Goal: Task Accomplishment & Management: Use online tool/utility

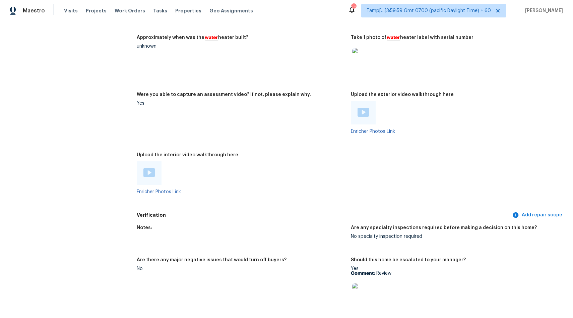
scroll to position [1495, 0]
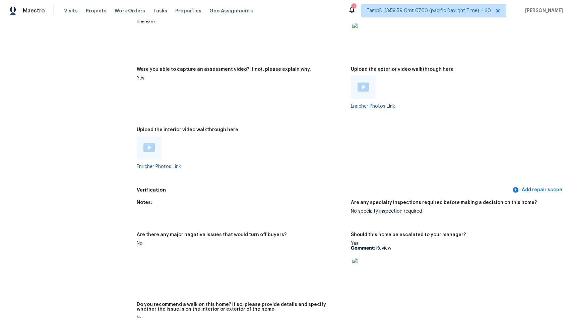
click at [146, 150] on div at bounding box center [149, 147] width 25 height 23
click at [147, 144] on img at bounding box center [149, 147] width 11 height 9
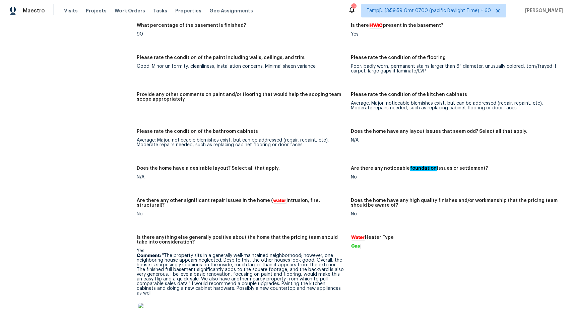
scroll to position [1556, 0]
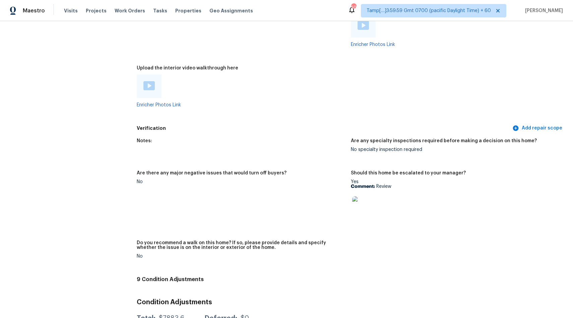
click at [362, 203] on img at bounding box center [362, 206] width 21 height 21
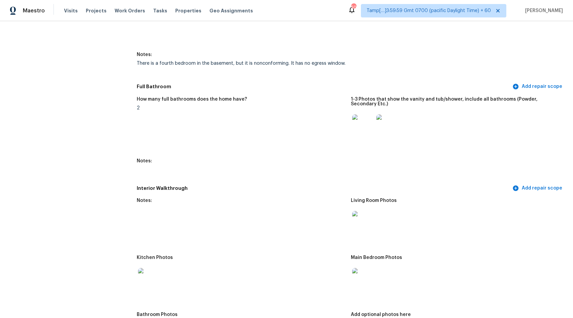
scroll to position [735, 0]
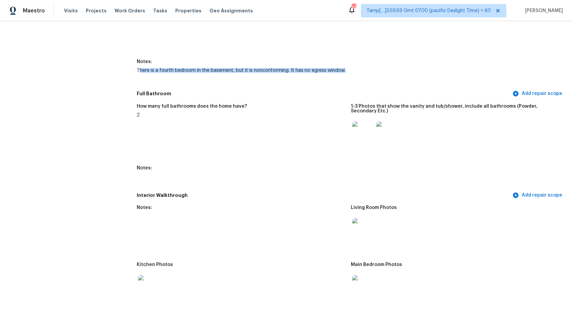
drag, startPoint x: 139, startPoint y: 73, endPoint x: 350, endPoint y: 73, distance: 211.3
click at [350, 73] on figure "Notes: There is a fourth bedroom in the basement, but it is nonconforming. It h…" at bounding box center [244, 71] width 214 height 24
click at [278, 126] on figure "How many full bathrooms does the home have? 2" at bounding box center [244, 131] width 214 height 54
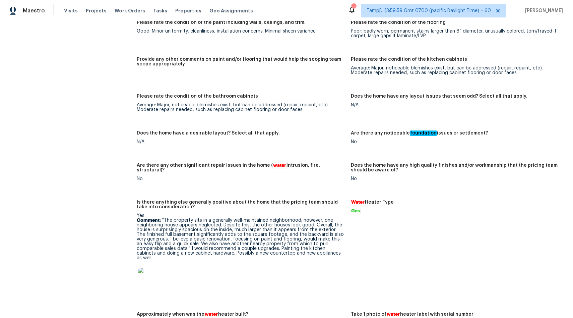
scroll to position [1195, 0]
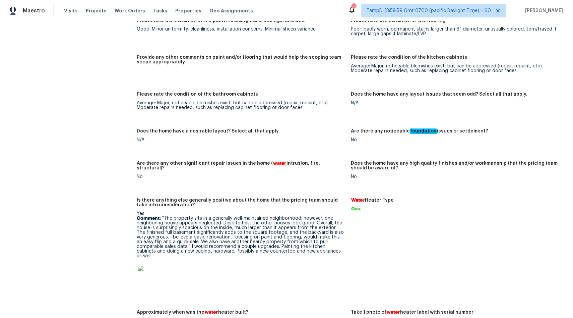
click at [224, 239] on p "Comment: "The property sits in a generally well-maintained neighborhood; howeve…" at bounding box center [241, 237] width 209 height 42
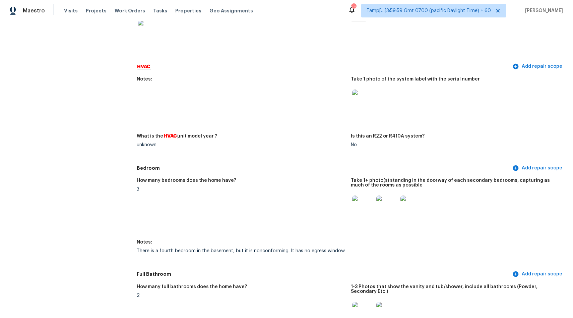
scroll to position [594, 0]
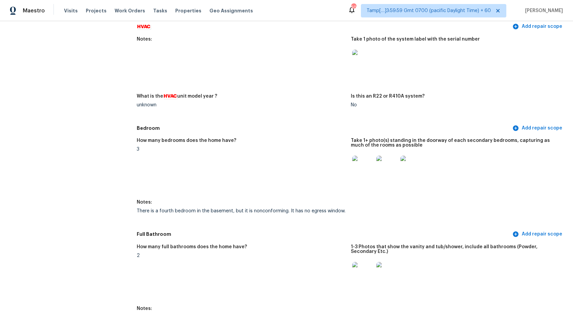
click at [253, 210] on div "There is a fourth bedroom in the basement, but it is nonconforming. It has no e…" at bounding box center [241, 211] width 209 height 5
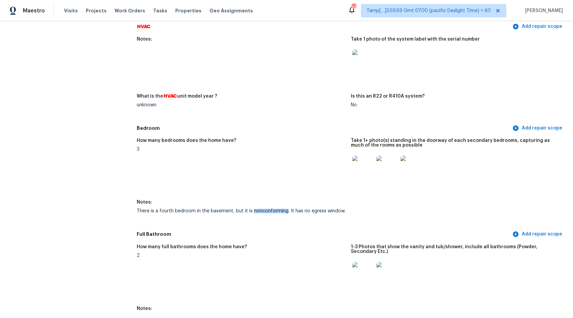
click at [253, 210] on div "There is a fourth bedroom in the basement, but it is nonconforming. It has no e…" at bounding box center [241, 211] width 209 height 5
copy div "There is a fourth bedroom in the basement, but it is nonconforming. It has no e…"
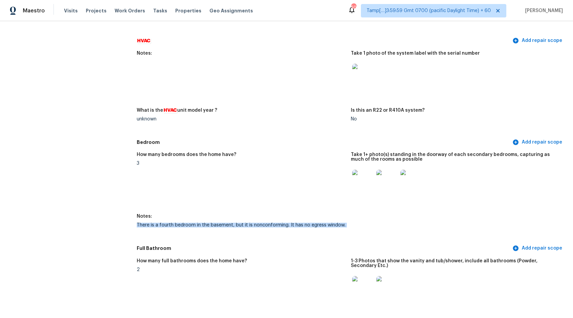
scroll to position [581, 0]
click at [173, 198] on figure "How many bedrooms does the home have? 3" at bounding box center [244, 179] width 214 height 54
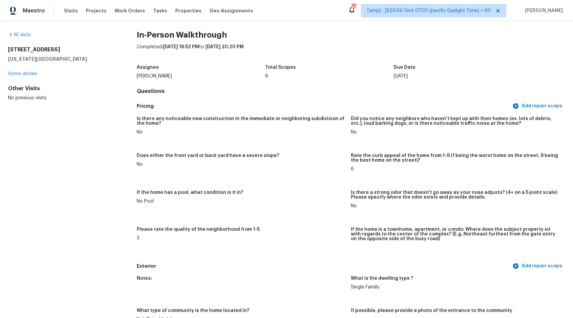
scroll to position [0, 0]
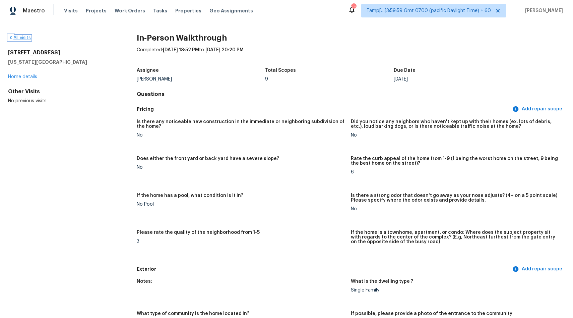
click at [17, 37] on link "All visits" at bounding box center [19, 38] width 23 height 5
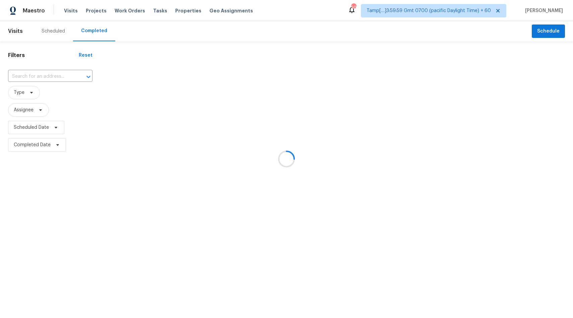
click at [60, 73] on div at bounding box center [286, 159] width 573 height 318
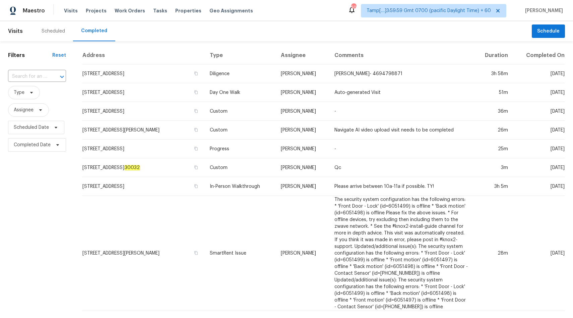
click at [53, 77] on div at bounding box center [57, 76] width 17 height 9
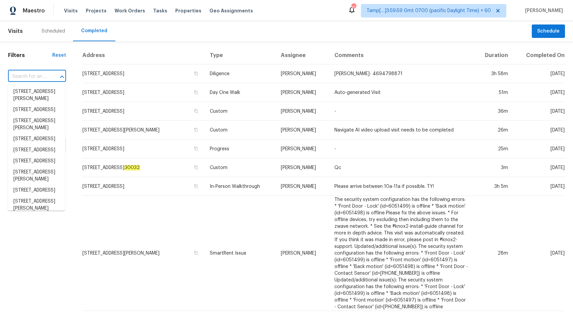
paste input "12648 Ridgeton Dr, Lakeside, CA 92040"
type input "12648 Ridgeton Dr, Lakeside, CA 92040"
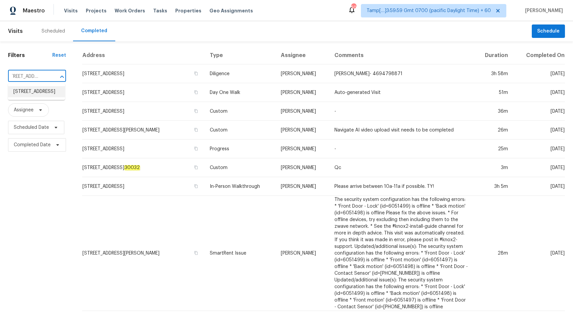
click at [22, 94] on li "12648 Ridgeton Dr, Lakeside, CA 92040" at bounding box center [36, 91] width 57 height 11
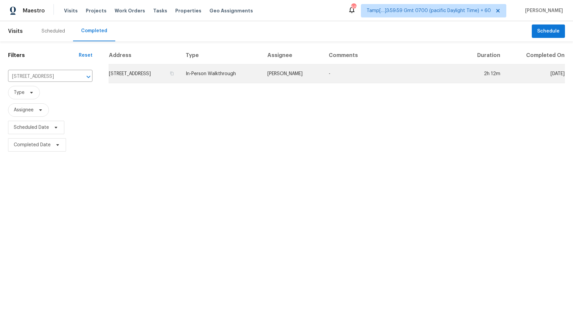
click at [161, 77] on td "12648 Ridgeton Dr, Lakeside, CA 92040" at bounding box center [145, 73] width 72 height 19
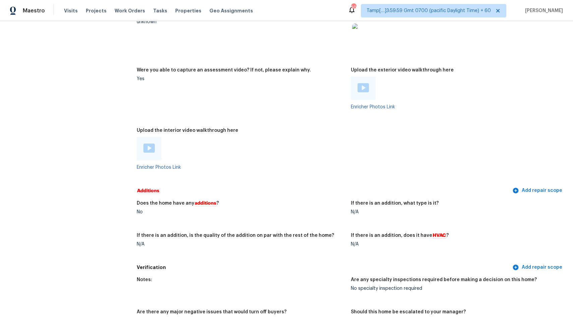
scroll to position [1369, 0]
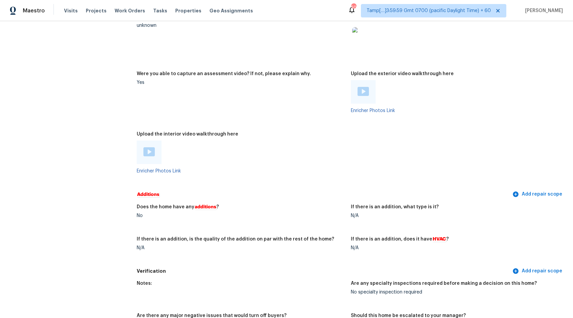
click at [148, 151] on img at bounding box center [149, 151] width 11 height 9
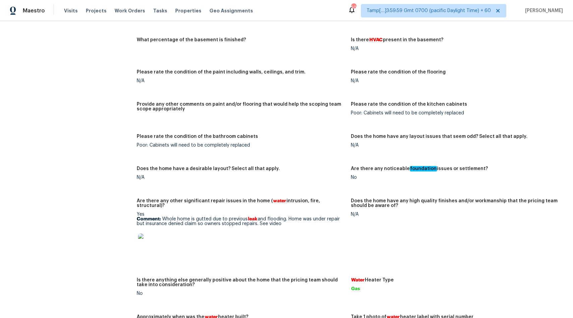
scroll to position [1512, 0]
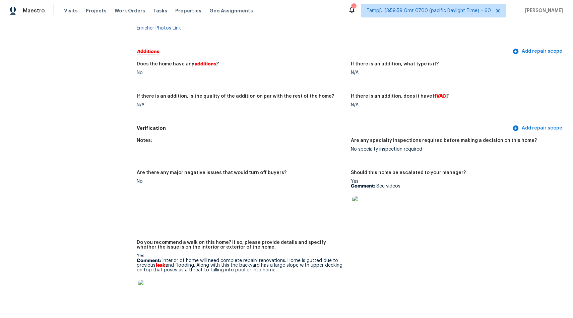
click at [361, 202] on img at bounding box center [362, 206] width 21 height 21
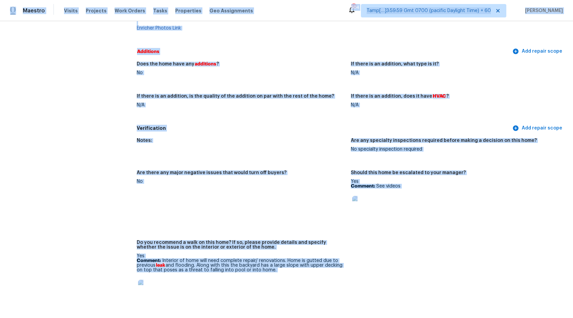
click at [306, 164] on div "Notes: Are any specialty inspections required before making a decision on this …" at bounding box center [351, 227] width 429 height 186
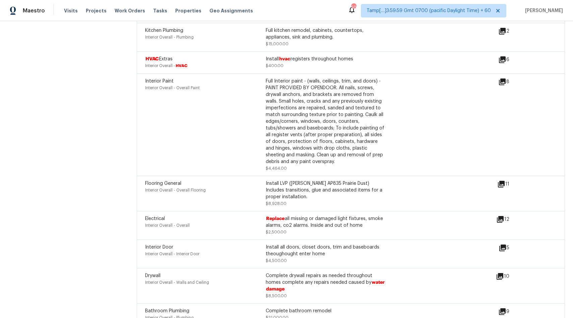
scroll to position [2067, 0]
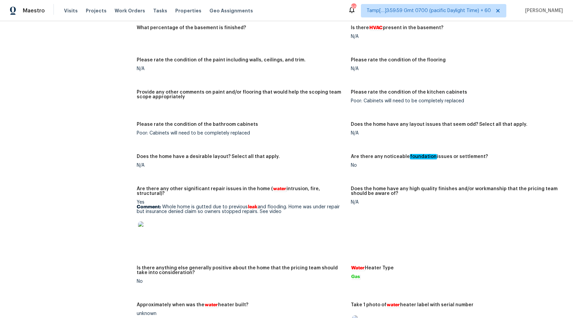
scroll to position [1087, 0]
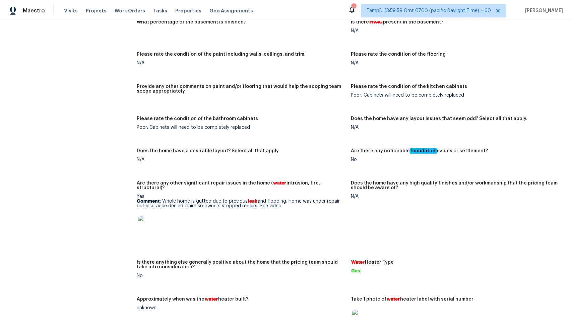
drag, startPoint x: 176, startPoint y: 199, endPoint x: 285, endPoint y: 203, distance: 109.0
click at [285, 203] on p "Comment: Whole home is gutted due to previous leak and flooding. Home was under…" at bounding box center [241, 203] width 209 height 9
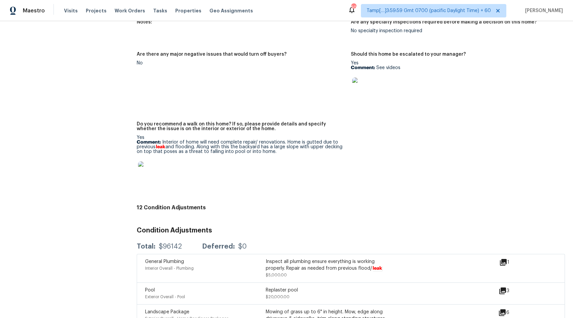
scroll to position [1631, 0]
drag, startPoint x: 164, startPoint y: 244, endPoint x: 201, endPoint y: 244, distance: 36.6
click at [201, 244] on div "Total: $96142 Deferred: $0" at bounding box center [192, 246] width 110 height 7
drag, startPoint x: 163, startPoint y: 242, endPoint x: 198, endPoint y: 243, distance: 35.5
click at [198, 243] on div "Total: $96142 Deferred: $0" at bounding box center [192, 246] width 110 height 7
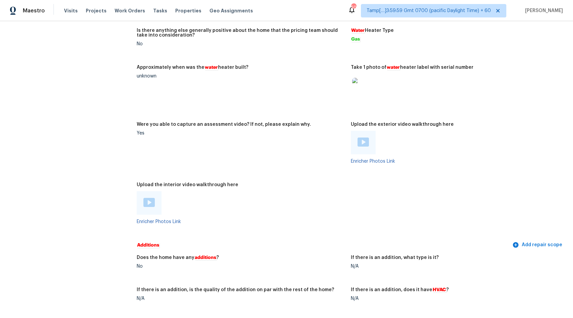
scroll to position [1224, 0]
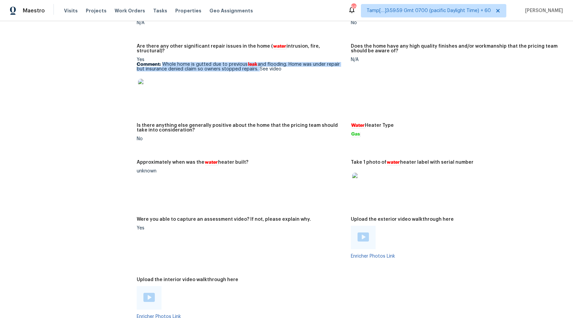
drag, startPoint x: 164, startPoint y: 60, endPoint x: 257, endPoint y: 65, distance: 93.7
click at [257, 65] on p "Comment: Whole home is gutted due to previous leak and flooding. Home was under…" at bounding box center [241, 66] width 209 height 9
copy p "Whole home is gutted due to previous leak and flooding. Home was under repair b…"
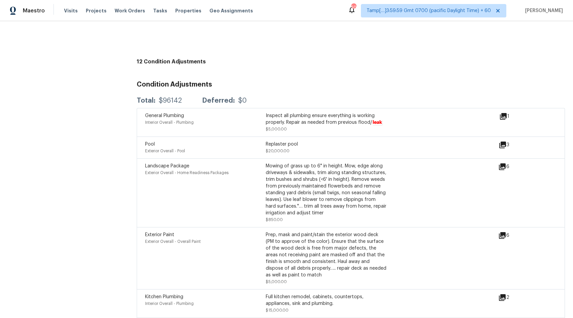
scroll to position [1739, 0]
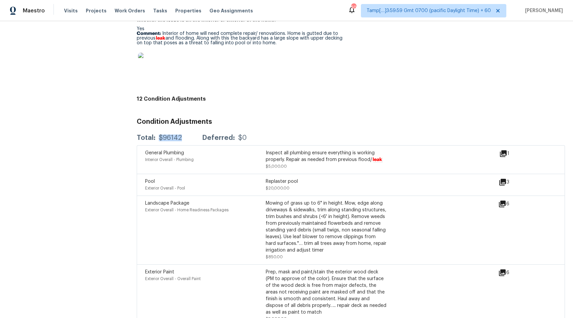
drag, startPoint x: 160, startPoint y: 136, endPoint x: 189, endPoint y: 136, distance: 29.8
click at [189, 136] on div "Total: $96142 Deferred: $0" at bounding box center [192, 137] width 110 height 7
copy div "$96142"
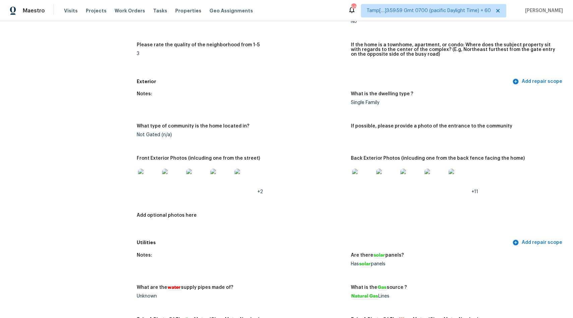
scroll to position [0, 0]
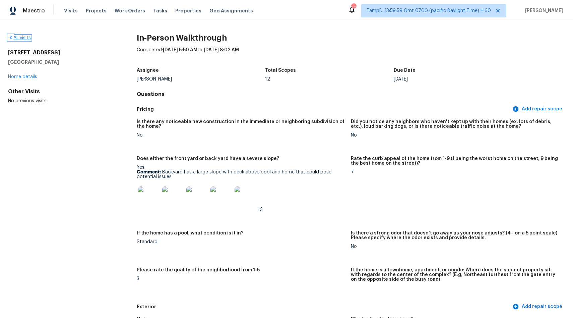
click at [19, 38] on link "All visits" at bounding box center [19, 38] width 23 height 5
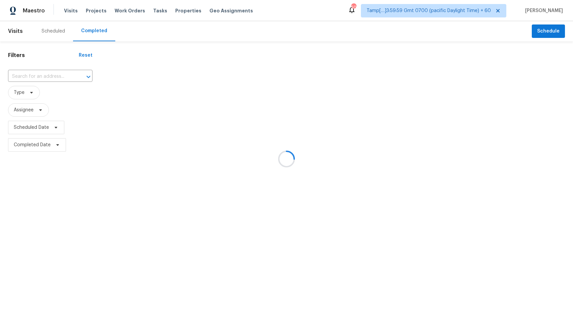
click at [49, 78] on div at bounding box center [286, 159] width 573 height 318
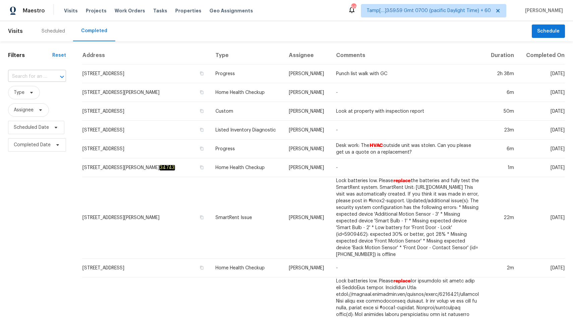
click at [31, 72] on input "text" at bounding box center [27, 76] width 39 height 10
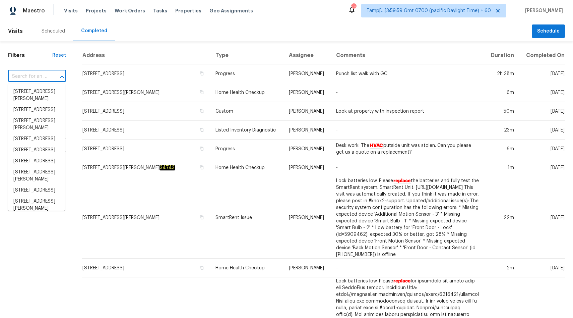
paste input "13241 Lexington Ln, Balch Springs, TX 75180"
type input "13241 Lexington Ln, Balch Springs, TX 75180"
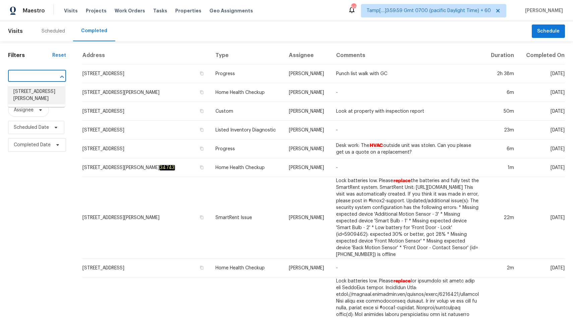
click at [25, 92] on li "13241 Lexington Ln, Balch Springs, TX 75180" at bounding box center [36, 95] width 57 height 18
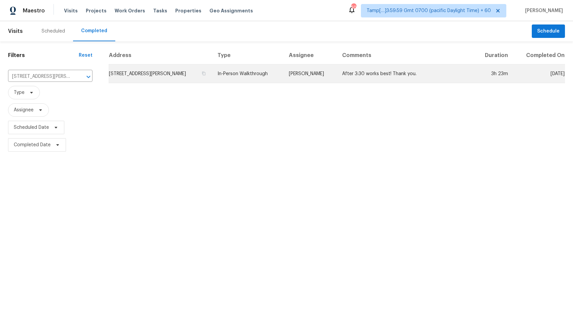
click at [243, 73] on td "In-Person Walkthrough" at bounding box center [247, 73] width 71 height 19
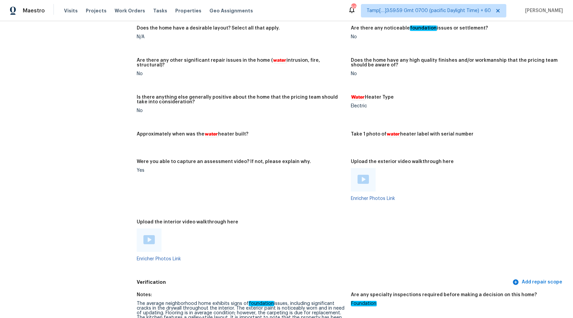
scroll to position [1064, 0]
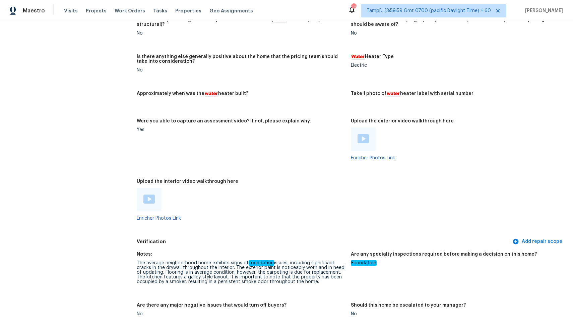
click at [147, 198] on img at bounding box center [149, 198] width 11 height 9
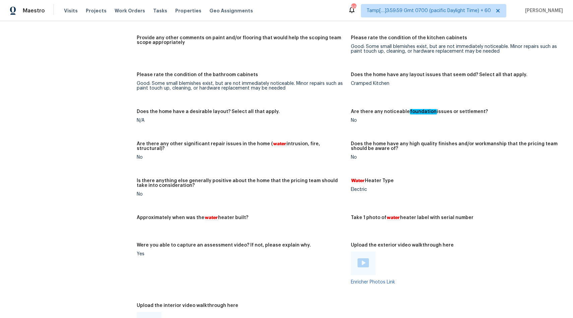
scroll to position [1350, 0]
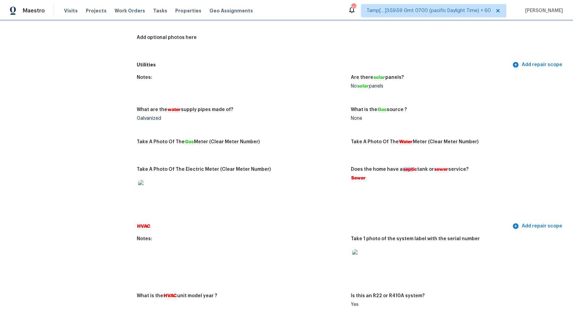
scroll to position [58, 0]
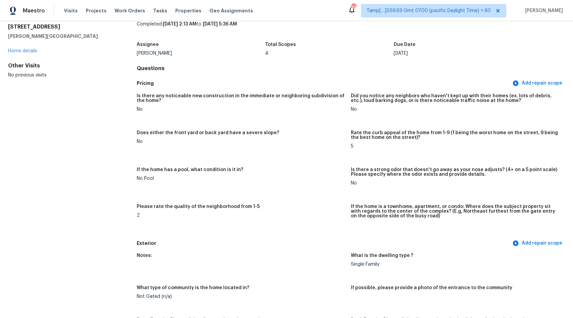
scroll to position [1176, 0]
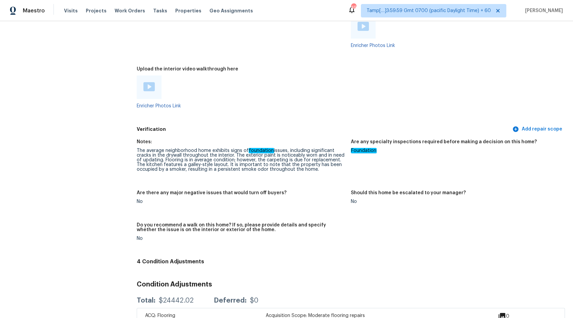
drag, startPoint x: 204, startPoint y: 171, endPoint x: 335, endPoint y: 176, distance: 131.2
click at [335, 177] on figure "Notes: The average neighborhood home exhibits signs of foundation issues, inclu…" at bounding box center [244, 160] width 214 height 43
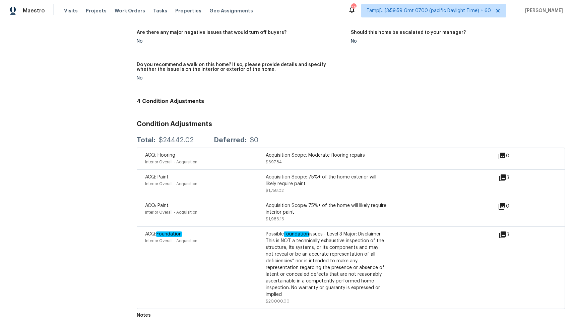
scroll to position [1350, 0]
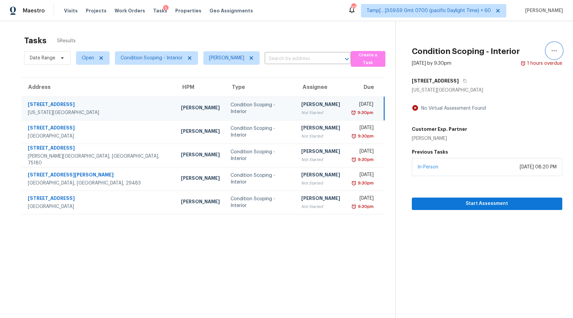
click at [556, 48] on icon "button" at bounding box center [555, 51] width 8 height 8
click at [326, 237] on section "Tasks 5 Results Date Range Open Condition Scoping - Interior [PERSON_NAME] ​ Cr…" at bounding box center [203, 185] width 385 height 307
click at [502, 204] on span "Start Assessment" at bounding box center [487, 204] width 140 height 8
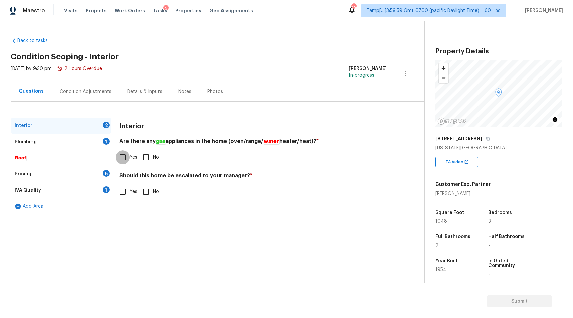
click at [122, 155] on input "Yes" at bounding box center [123, 157] width 14 height 14
checkbox input "true"
click at [125, 193] on input "Yes" at bounding box center [123, 191] width 14 height 14
click at [122, 193] on input "Yes" at bounding box center [123, 191] width 14 height 14
checkbox input "false"
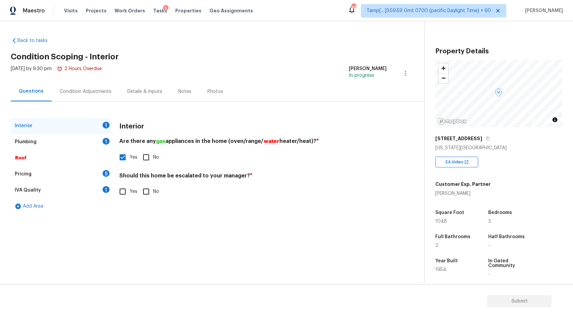
click at [25, 148] on div "Plumbing 1" at bounding box center [61, 142] width 101 height 16
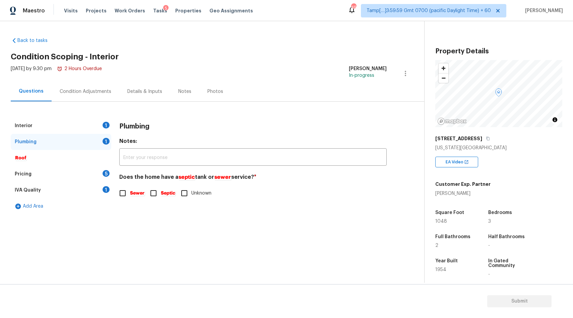
scroll to position [72, 0]
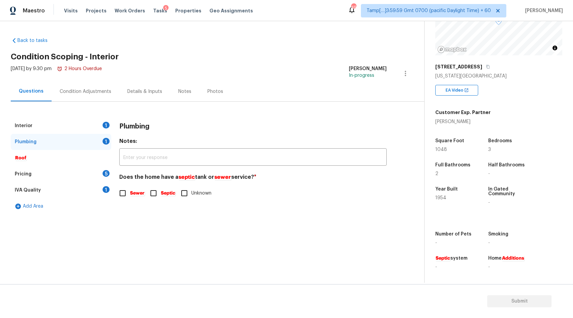
click at [122, 194] on input "Sewer" at bounding box center [123, 193] width 14 height 14
checkbox input "true"
click at [37, 172] on div "Pricing 5" at bounding box center [61, 174] width 101 height 16
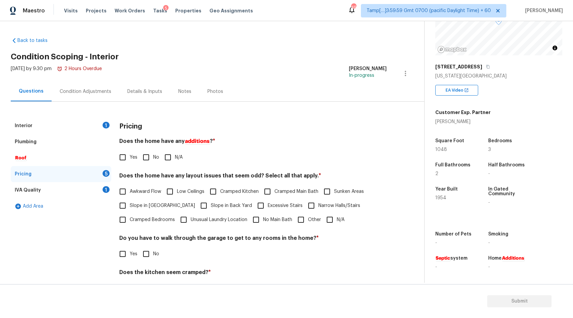
click at [149, 158] on input "No" at bounding box center [146, 157] width 14 height 14
checkbox input "true"
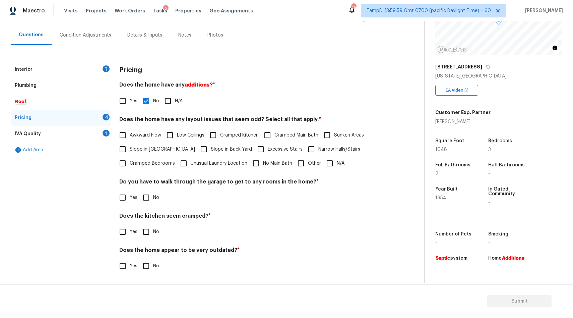
click at [329, 161] on input "N/A" at bounding box center [330, 163] width 14 height 14
checkbox input "true"
click at [55, 137] on div "IVA Quality 1" at bounding box center [61, 134] width 101 height 16
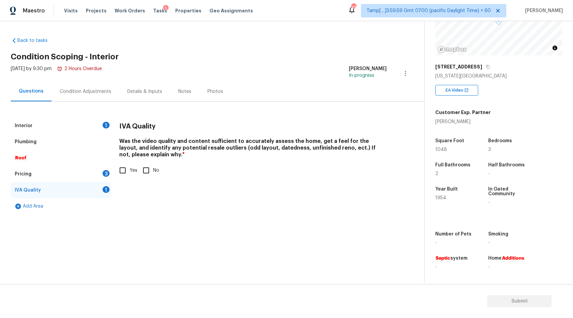
scroll to position [0, 0]
click at [121, 169] on input "Yes" at bounding box center [123, 170] width 14 height 14
checkbox input "true"
click at [73, 88] on div "Condition Adjustments" at bounding box center [86, 91] width 52 height 7
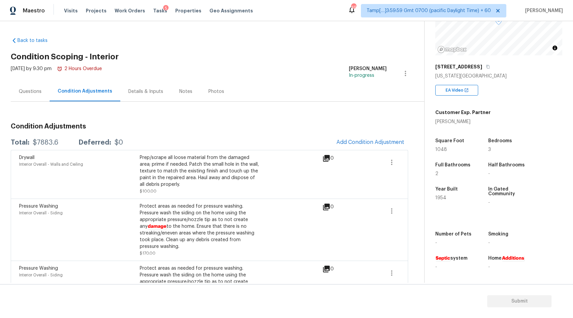
click at [39, 92] on div "Questions" at bounding box center [30, 91] width 23 height 7
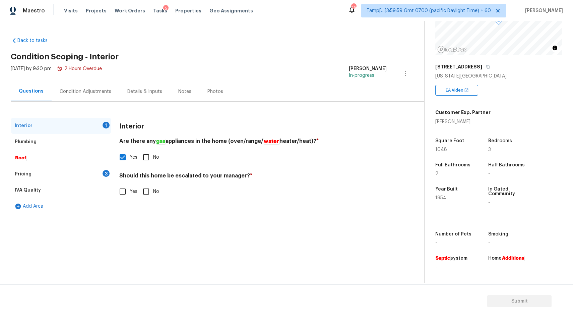
click at [32, 169] on div "Pricing 3" at bounding box center [61, 174] width 101 height 16
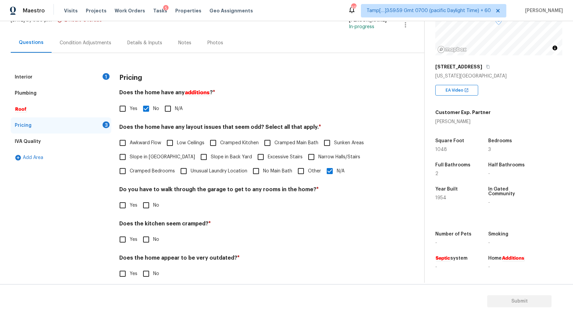
scroll to position [56, 0]
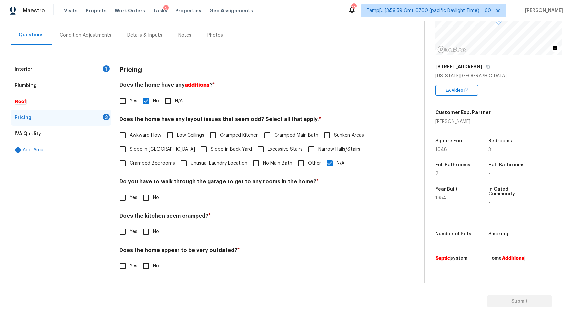
click at [142, 199] on input "No" at bounding box center [146, 197] width 14 height 14
checkbox input "true"
click at [146, 232] on input "No" at bounding box center [146, 232] width 14 height 14
checkbox input "true"
click at [148, 267] on input "No" at bounding box center [146, 266] width 14 height 14
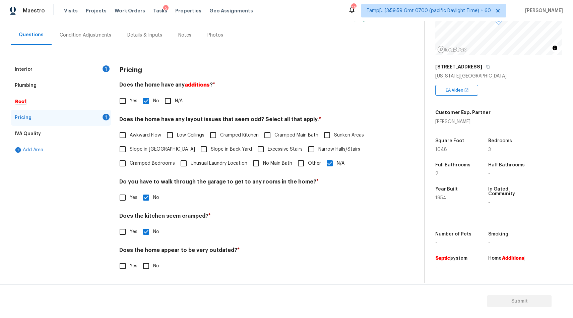
checkbox input "true"
click at [82, 30] on div "Condition Adjustments" at bounding box center [86, 35] width 68 height 20
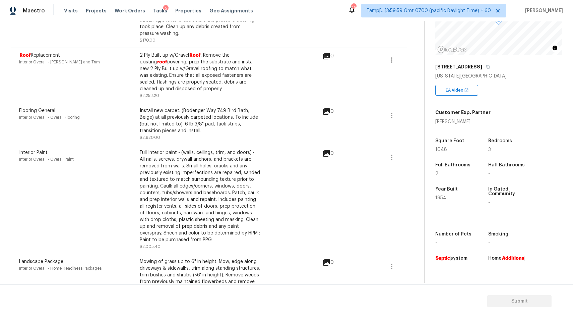
scroll to position [261, 0]
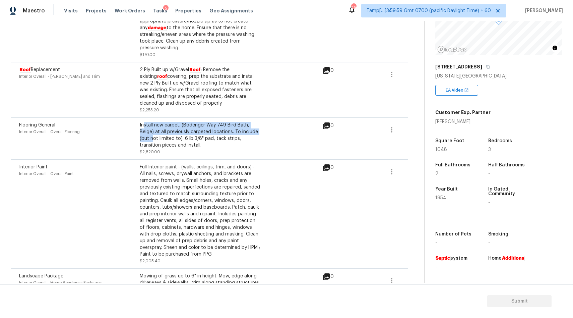
drag, startPoint x: 143, startPoint y: 127, endPoint x: 154, endPoint y: 137, distance: 14.9
click at [154, 137] on div "Install new carpet. (Bodenger Way 749 Bird Bath, Beige) at all previously carpe…" at bounding box center [200, 135] width 121 height 27
click at [391, 128] on icon "button" at bounding box center [392, 130] width 8 height 8
click at [416, 130] on div "Edit" at bounding box center [430, 129] width 52 height 7
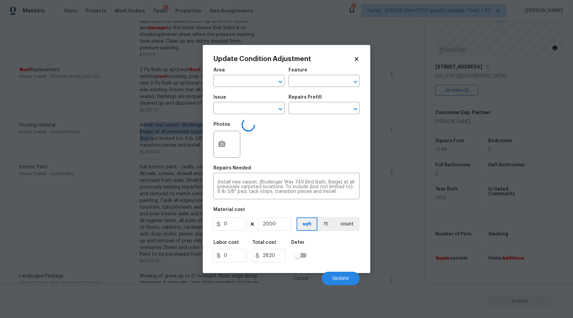
type input "Interior Overall"
type input "Overall Flooring"
type input "Flooring General"
type input "1.41"
click at [436, 147] on body "Maestro Visits Projects Work Orders Tasks 5 Properties Geo Assignments 498 Tamp…" at bounding box center [286, 159] width 573 height 318
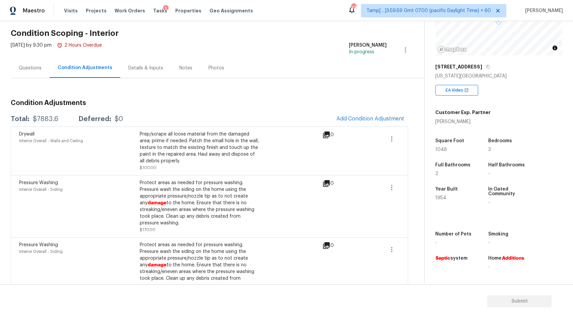
scroll to position [0, 0]
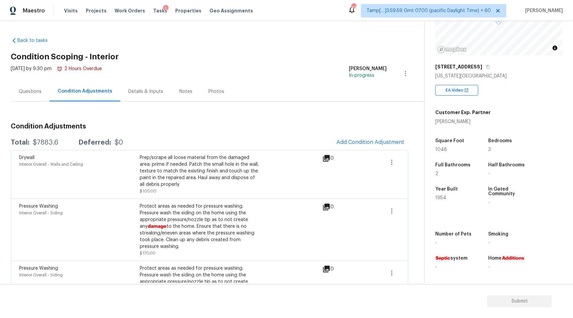
click at [22, 82] on div "Questions" at bounding box center [30, 91] width 39 height 20
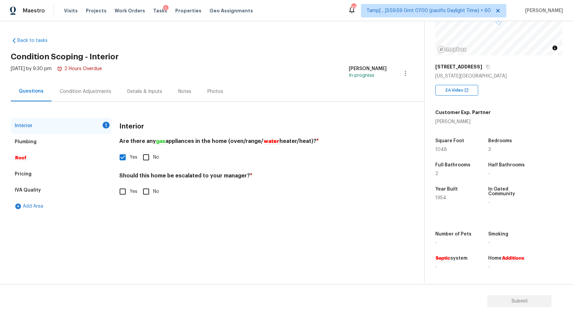
click at [157, 196] on label "No" at bounding box center [149, 191] width 20 height 14
click at [153, 196] on input "No" at bounding box center [146, 191] width 14 height 14
checkbox input "true"
click at [122, 193] on input "Yes" at bounding box center [123, 191] width 14 height 14
checkbox input "true"
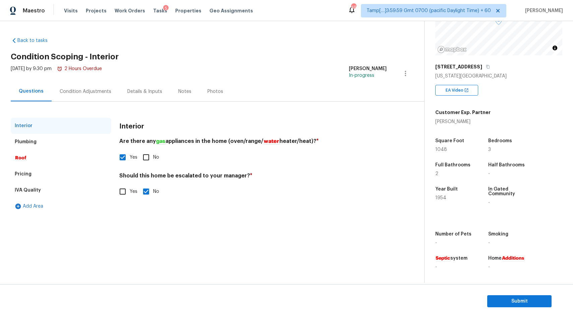
checkbox input "false"
click at [162, 211] on input "text" at bounding box center [253, 209] width 268 height 16
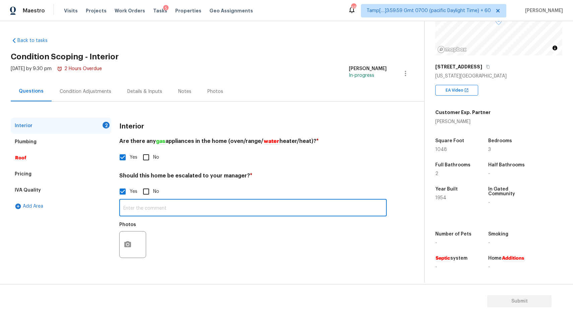
click at [89, 90] on div "Condition Adjustments" at bounding box center [86, 91] width 52 height 7
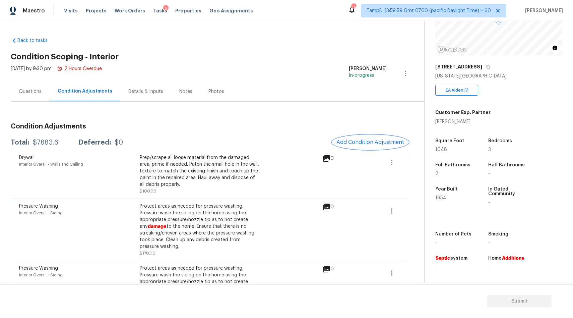
click at [382, 147] on button "Add Condition Adjustment" at bounding box center [371, 142] width 76 height 14
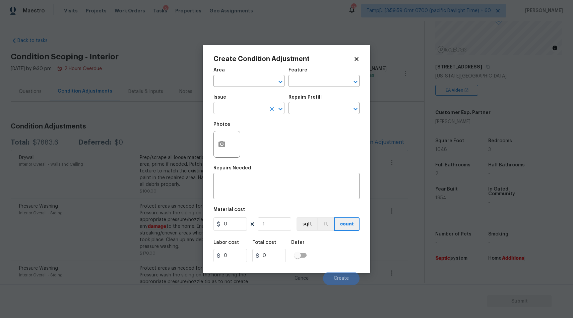
click at [237, 109] on input "text" at bounding box center [240, 109] width 52 height 10
click at [243, 141] on em "Water" at bounding box center [237, 139] width 14 height 5
type input "ACQ: Water Leak"
click at [332, 101] on div "Repairs Prefill" at bounding box center [324, 99] width 71 height 9
click at [318, 112] on input "text" at bounding box center [315, 109] width 52 height 10
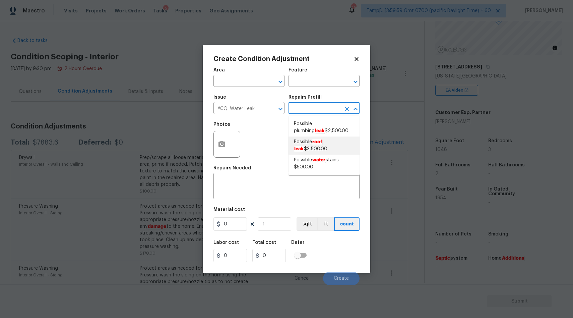
click at [308, 145] on span "Possible roof leak $3,500.00" at bounding box center [324, 145] width 60 height 14
type input "Acquisition"
type textarea "Acquisition Scope: Possible roof leak"
type input "3500"
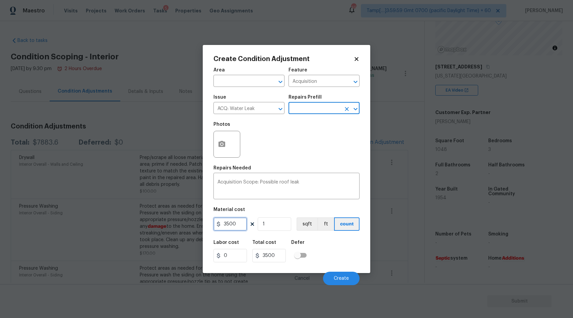
click at [235, 224] on input "3500" at bounding box center [231, 223] width 34 height 13
type input "0"
click at [277, 259] on input "3500" at bounding box center [270, 255] width 34 height 13
type input "0"
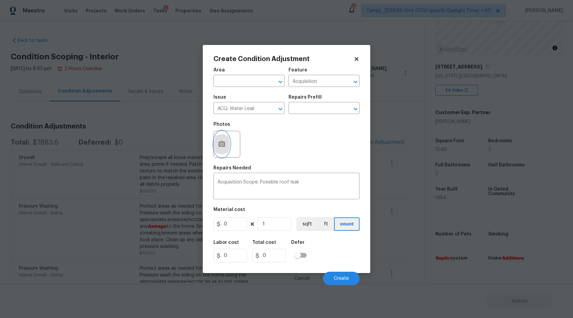
click at [219, 147] on icon "button" at bounding box center [222, 144] width 7 height 6
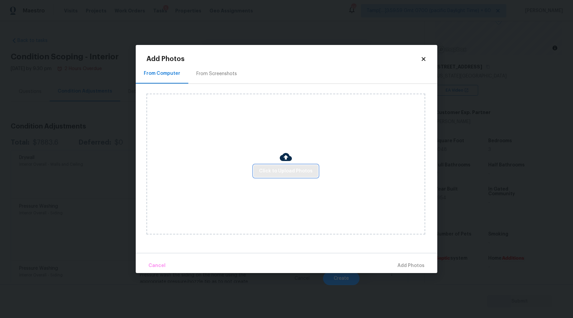
click at [289, 170] on span "Click to Upload Photos" at bounding box center [286, 171] width 54 height 8
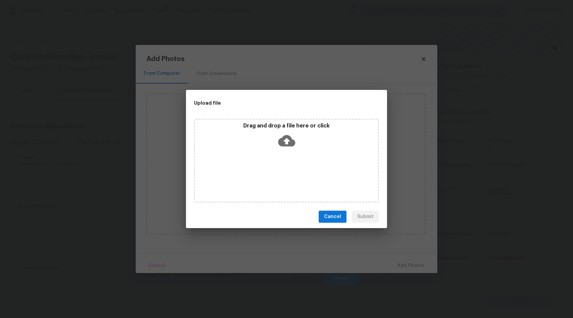
click at [289, 150] on div "Drag and drop a file here or click" at bounding box center [286, 136] width 183 height 29
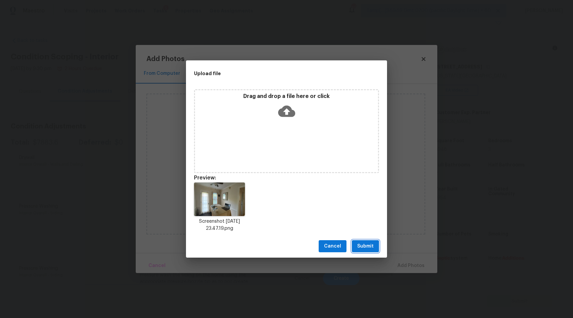
click at [369, 247] on span "Submit" at bounding box center [365, 246] width 16 height 8
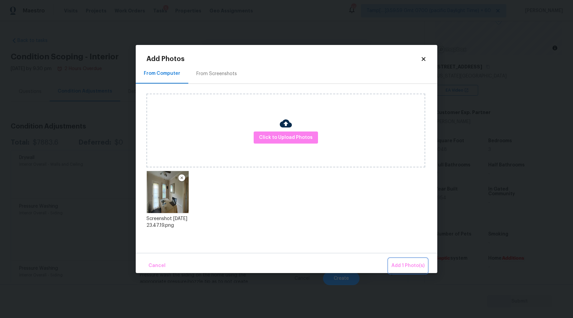
click at [412, 263] on span "Add 1 Photo(s)" at bounding box center [408, 266] width 33 height 8
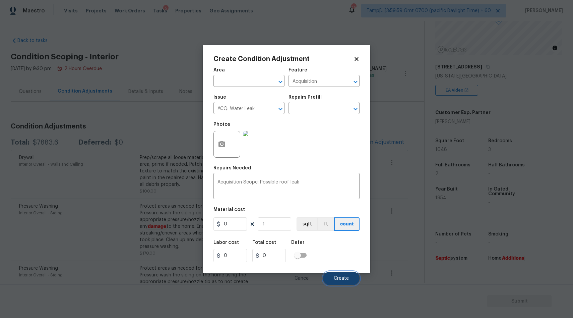
click at [351, 279] on button "Create" at bounding box center [341, 278] width 37 height 13
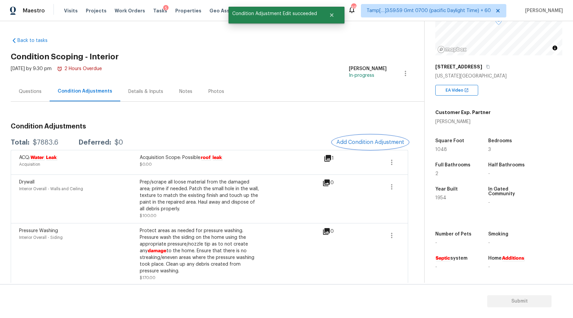
click at [383, 135] on button "Add Condition Adjustment" at bounding box center [371, 142] width 76 height 14
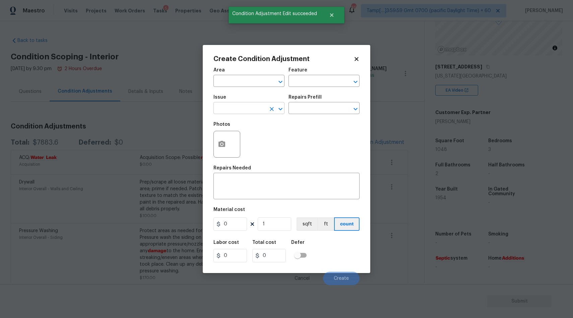
click at [235, 108] on input "text" at bounding box center [240, 109] width 52 height 10
click at [245, 140] on em "Foundation" at bounding box center [243, 139] width 26 height 5
type input "ACQ: Foundation"
click at [328, 97] on div "Repairs Prefill" at bounding box center [324, 99] width 71 height 9
click at [323, 107] on input "text" at bounding box center [315, 109] width 52 height 10
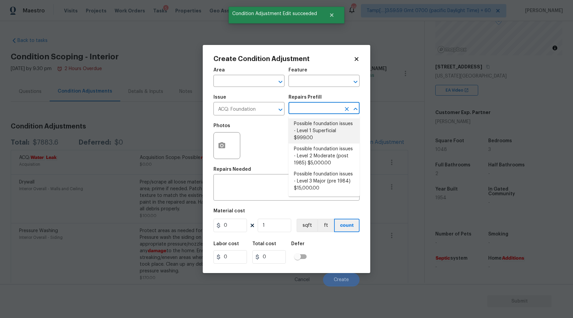
type input "Acquisition"
type textarea "Possible foundation issues - Level 1 - Superficial. Disclaimer: This is NOT a t…"
type input "999"
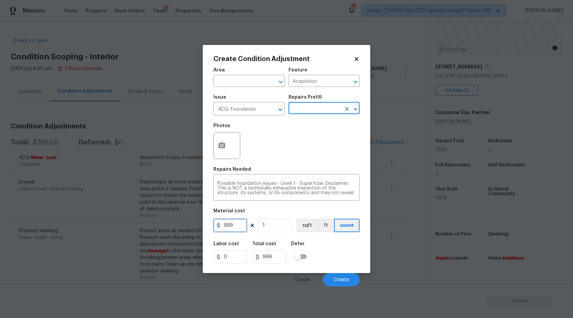
click at [235, 228] on input "999" at bounding box center [231, 225] width 34 height 13
type input "1000"
click at [272, 257] on input "999" at bounding box center [270, 256] width 34 height 13
type input "1000"
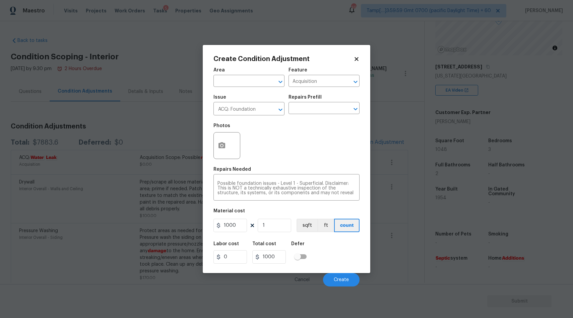
click at [359, 283] on div "Cancel Create" at bounding box center [287, 277] width 146 height 19
click at [345, 282] on span "Create" at bounding box center [341, 279] width 15 height 5
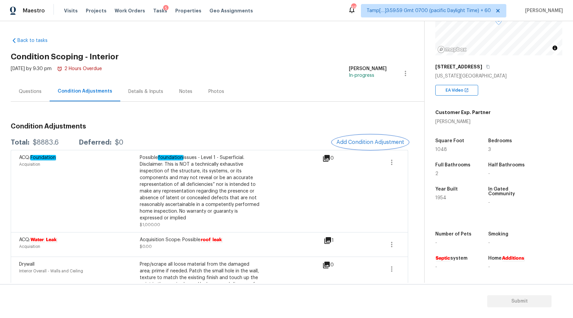
click at [389, 142] on span "Add Condition Adjustment" at bounding box center [371, 142] width 68 height 6
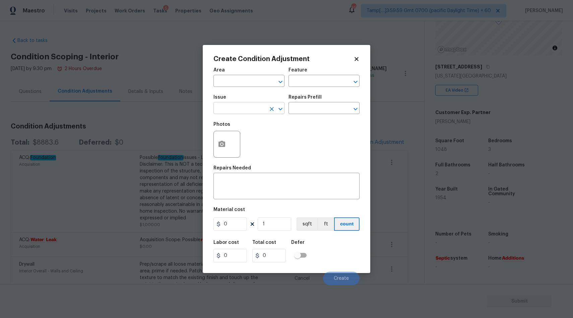
click at [217, 112] on input "text" at bounding box center [240, 109] width 52 height 10
click at [243, 150] on li "Appliances" at bounding box center [249, 151] width 71 height 11
type input "Appliances"
click at [313, 101] on div "Repairs Prefill" at bounding box center [324, 99] width 71 height 9
click at [311, 110] on input "text" at bounding box center [315, 109] width 52 height 10
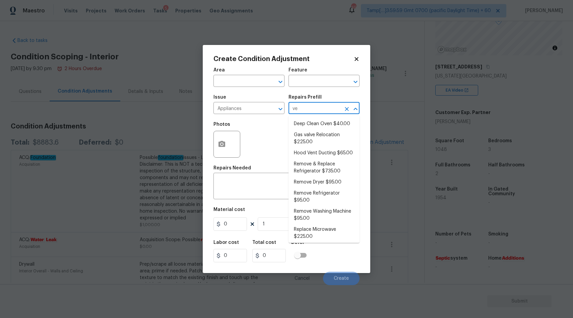
type input "ven"
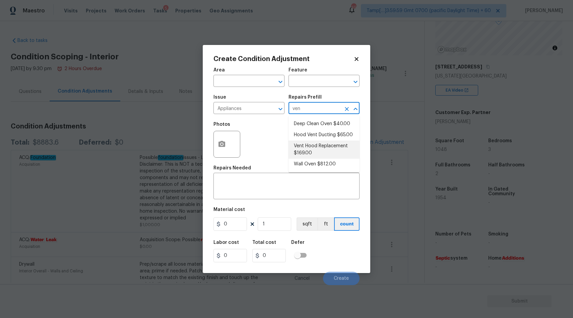
click at [321, 151] on li "Vent Hood Replacement $169.00" at bounding box center [324, 150] width 71 height 18
type input "Appliances"
type textarea "Remove and replace the existing hood vent with new (PM to approve finish). Ensu…"
type input "169"
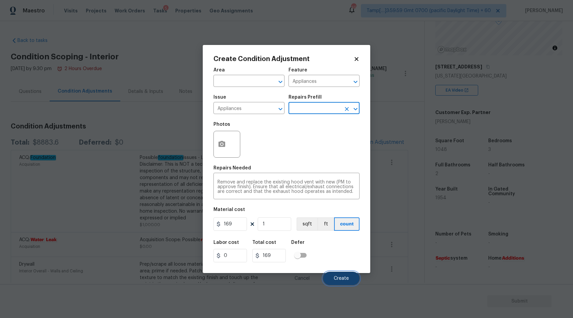
click at [346, 277] on span "Create" at bounding box center [341, 278] width 15 height 5
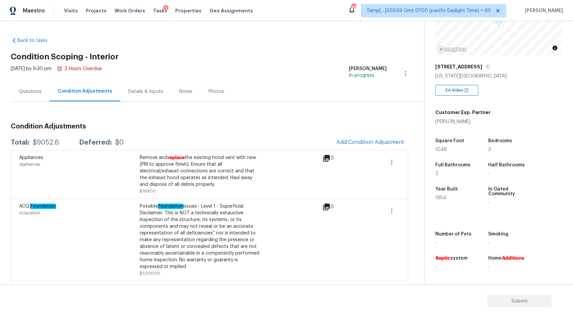
click at [25, 86] on div "Questions" at bounding box center [30, 91] width 39 height 20
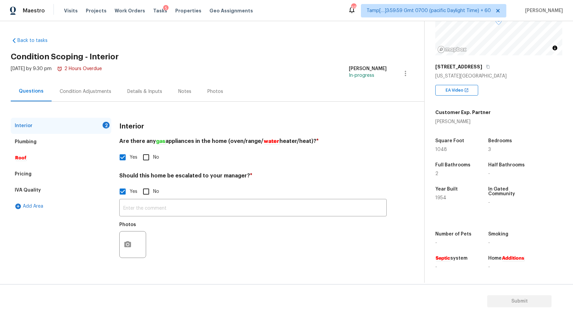
click at [188, 221] on div "Photos" at bounding box center [253, 240] width 268 height 44
click at [188, 215] on input "text" at bounding box center [253, 209] width 268 height 16
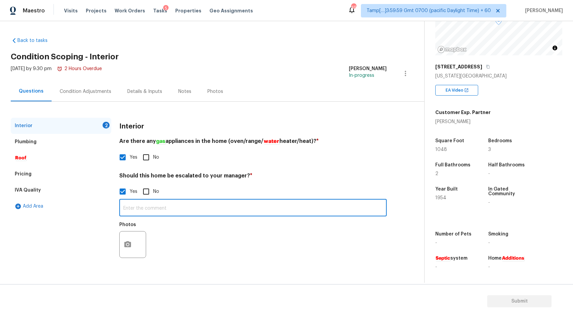
click at [160, 210] on input "text" at bounding box center [253, 209] width 268 height 16
type input "B"
click at [170, 209] on input "Bathroom in the basemnet needs finishing, unsure if there is any previous leak …" at bounding box center [253, 209] width 268 height 16
click at [381, 209] on input "Bathroom in the basement needs finishing, unsure if there is any previous leak …" at bounding box center [253, 209] width 268 height 16
type input "Bathroom in the basement needs finishing, unsure if there is any previous leak …"
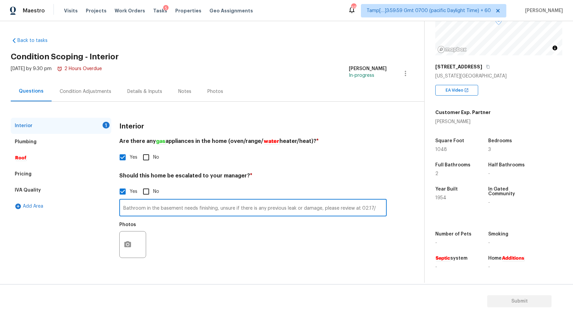
click at [87, 98] on div "Condition Adjustments" at bounding box center [86, 91] width 68 height 20
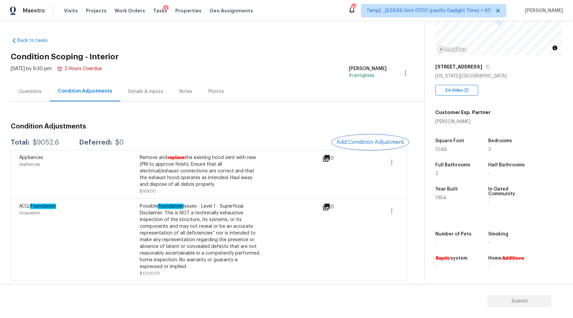
click at [383, 142] on span "Add Condition Adjustment" at bounding box center [371, 142] width 68 height 6
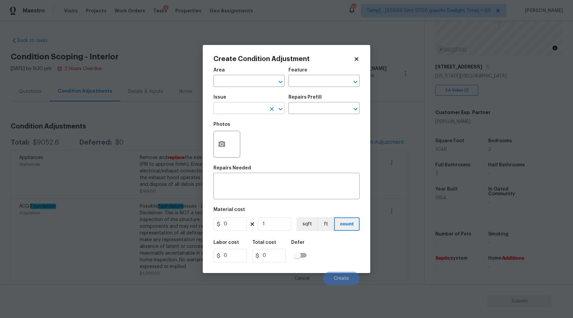
click at [249, 108] on input "text" at bounding box center [240, 109] width 52 height 10
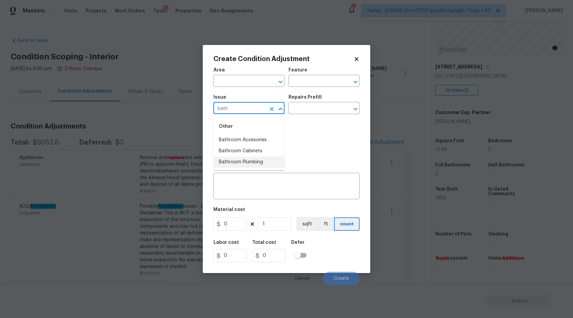
click at [255, 163] on li "Bathroom Plumbing" at bounding box center [249, 162] width 71 height 11
type input "Bathroom Plumbing"
click at [313, 104] on input "text" at bounding box center [315, 109] width 52 height 10
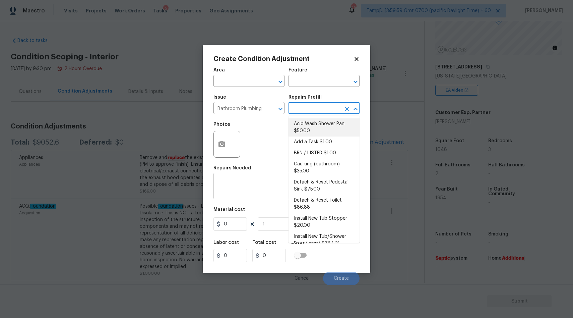
click at [236, 195] on div "x ​" at bounding box center [287, 186] width 146 height 25
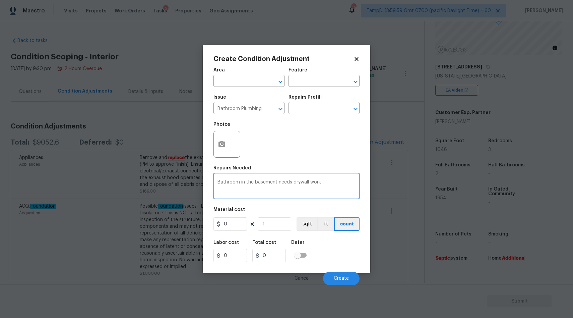
type textarea "Bathroom in the basement needs drywall work"
click at [231, 222] on input "0" at bounding box center [231, 223] width 34 height 13
type input "450"
click at [281, 264] on div "Labor cost 0 Total cost 0 Defer" at bounding box center [287, 251] width 146 height 30
type input "450"
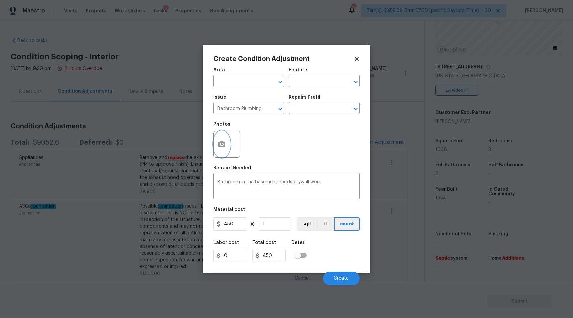
click at [222, 145] on circle "button" at bounding box center [222, 144] width 2 height 2
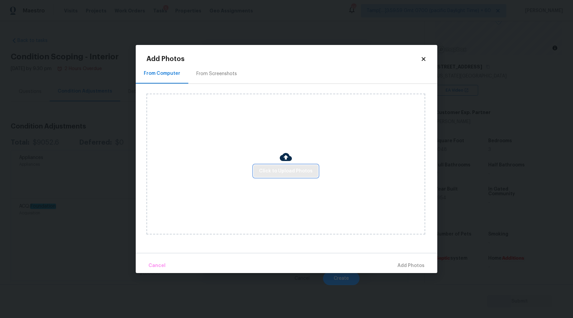
click at [281, 165] on button "Click to Upload Photos" at bounding box center [286, 171] width 64 height 12
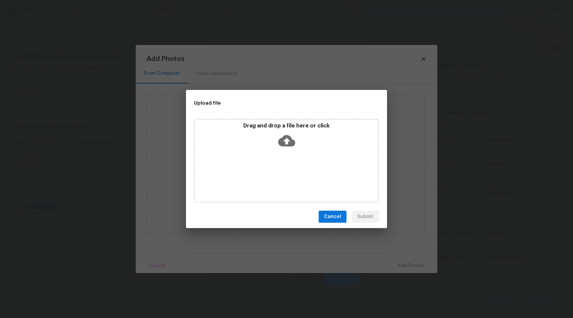
click at [283, 147] on icon at bounding box center [286, 140] width 17 height 17
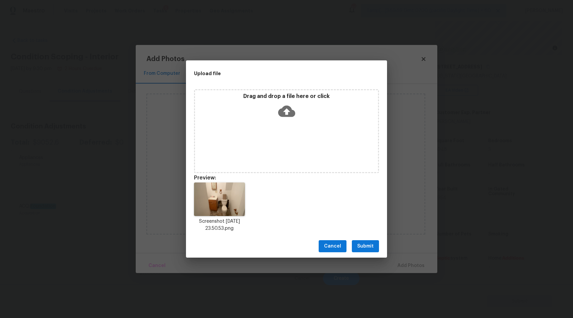
click at [363, 244] on span "Submit" at bounding box center [365, 246] width 16 height 8
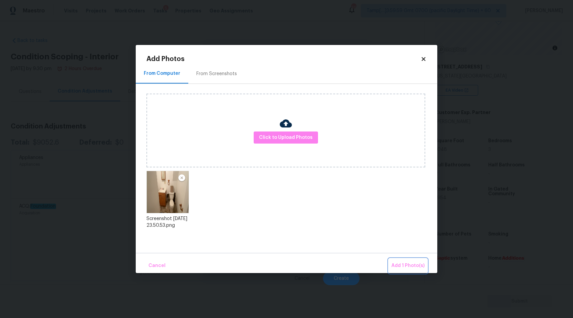
click at [404, 260] on button "Add 1 Photo(s)" at bounding box center [408, 266] width 39 height 14
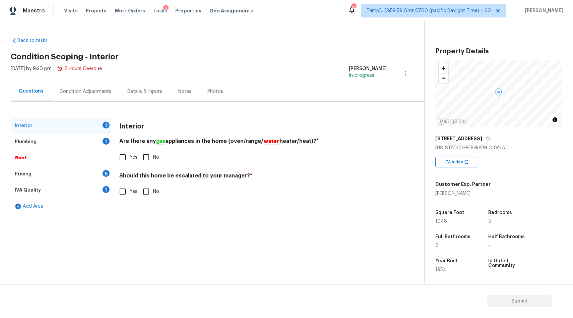
click at [153, 12] on span "Tasks" at bounding box center [160, 10] width 14 height 5
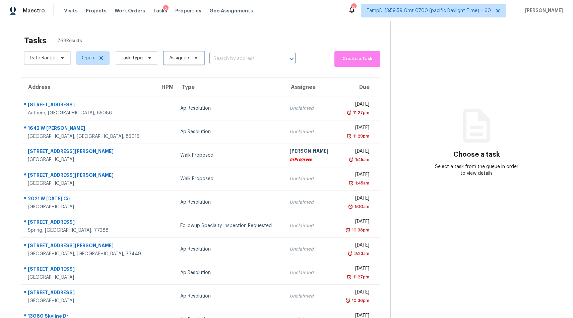
click at [195, 57] on icon at bounding box center [195, 57] width 5 height 5
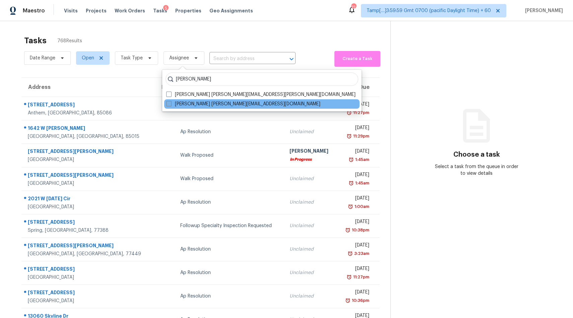
type input "subik"
click at [190, 104] on label "Subiksha Ravichandran subiksha.ravichandran@opendoor.com" at bounding box center [243, 104] width 154 height 7
click at [171, 104] on input "Subiksha Ravichandran subiksha.ravichandran@opendoor.com" at bounding box center [168, 103] width 4 height 4
checkbox input "true"
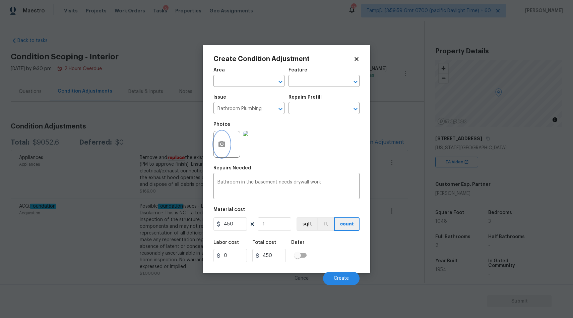
scroll to position [72, 0]
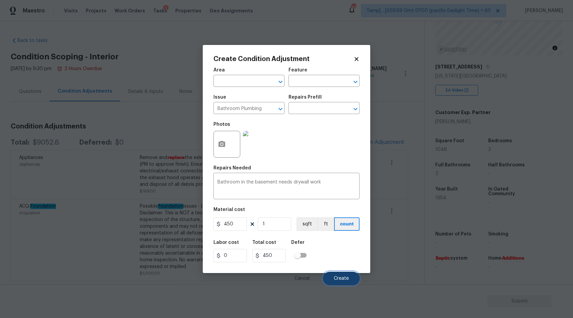
click at [344, 274] on button "Create" at bounding box center [341, 278] width 37 height 13
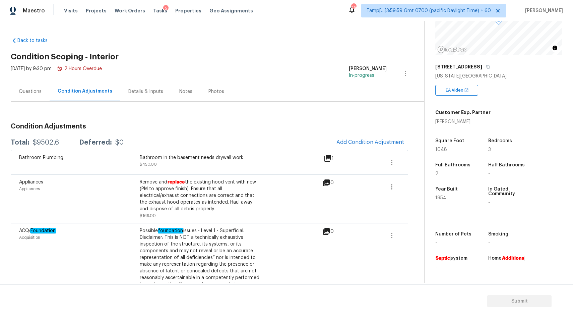
click at [27, 95] on div "Questions" at bounding box center [30, 91] width 39 height 20
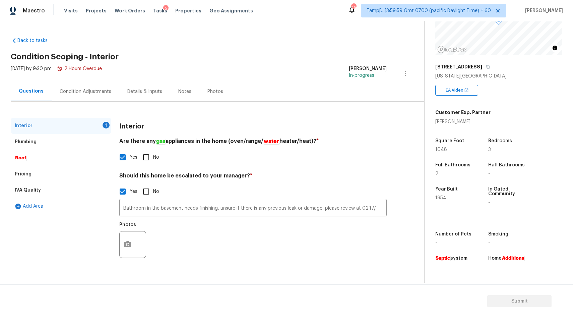
click at [40, 175] on div "Pricing" at bounding box center [61, 174] width 101 height 16
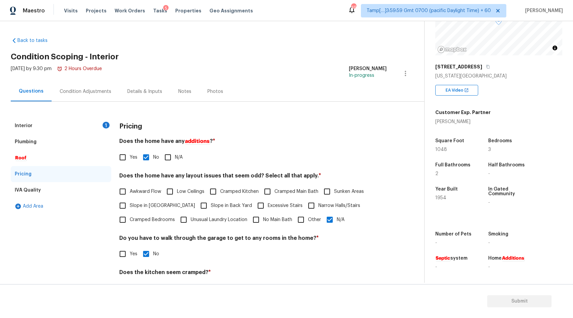
scroll to position [56, 0]
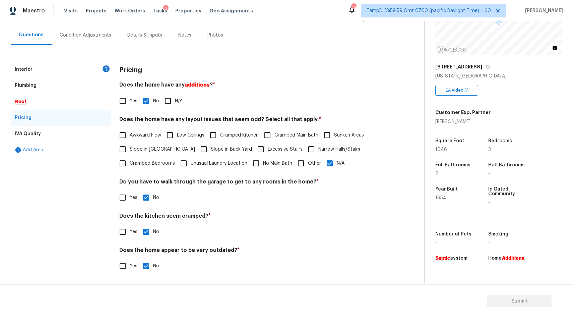
click at [304, 160] on input "Other" at bounding box center [301, 163] width 14 height 14
checkbox input "true"
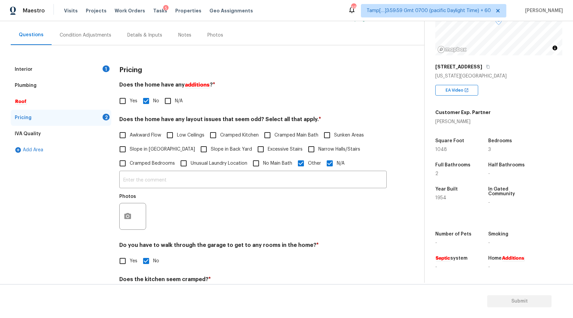
click at [335, 164] on input "N/A" at bounding box center [330, 163] width 14 height 14
checkbox input "false"
click at [285, 180] on input "text" at bounding box center [253, 181] width 268 height 16
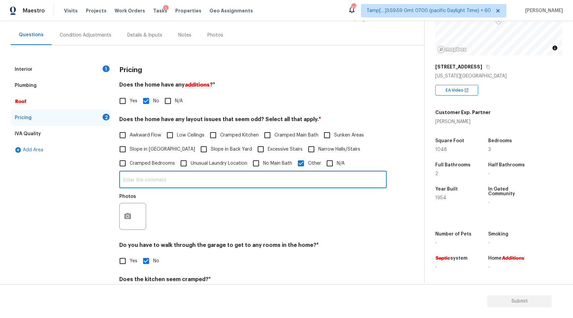
click at [269, 185] on input "text" at bounding box center [253, 180] width 268 height 16
paste input "There is a fourth bedroom in the basement, but it is nonconforming. It has no e…"
type input "There is a fourth bedroom in the basement, but it is nonconforming. It has no e…"
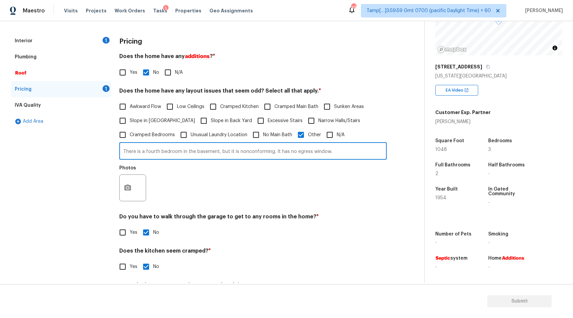
scroll to position [0, 0]
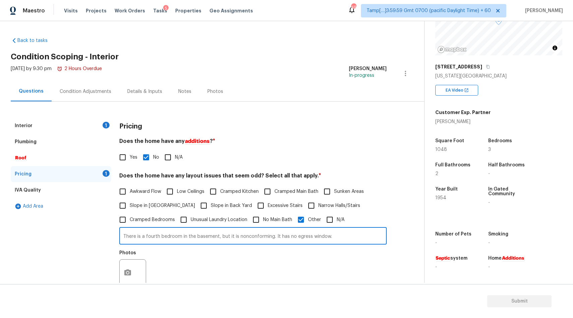
click at [90, 90] on div "Condition Adjustments" at bounding box center [86, 91] width 52 height 7
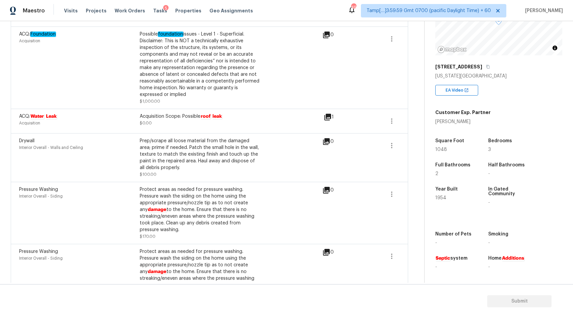
scroll to position [196, 0]
click at [326, 118] on icon at bounding box center [328, 117] width 8 height 8
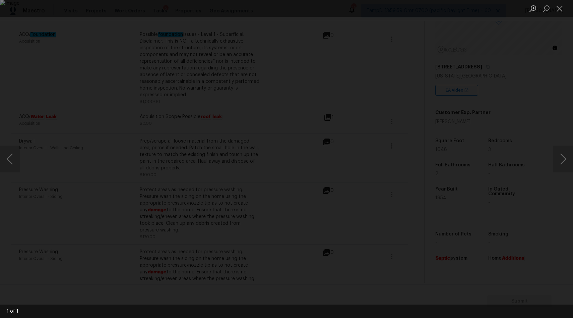
click at [355, 39] on div "Lightbox" at bounding box center [286, 159] width 573 height 318
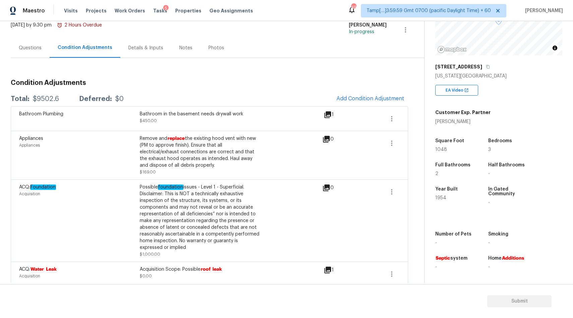
scroll to position [41, 0]
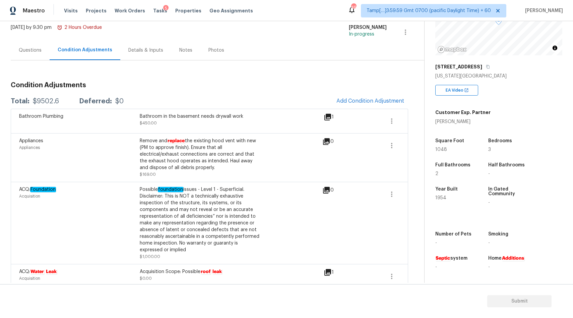
click at [329, 115] on icon at bounding box center [328, 117] width 7 height 7
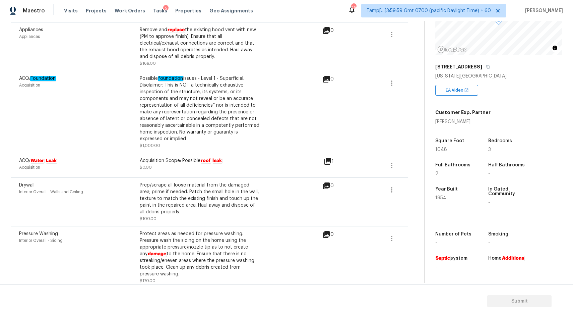
scroll to position [0, 0]
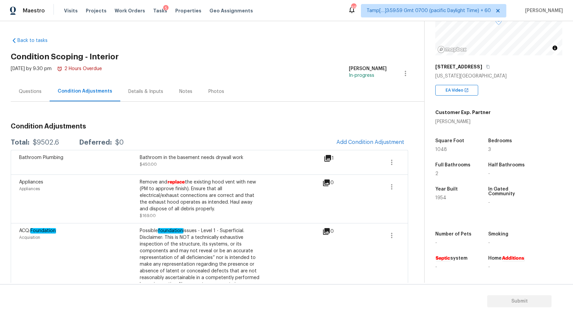
click at [34, 93] on div "Questions" at bounding box center [30, 91] width 23 height 7
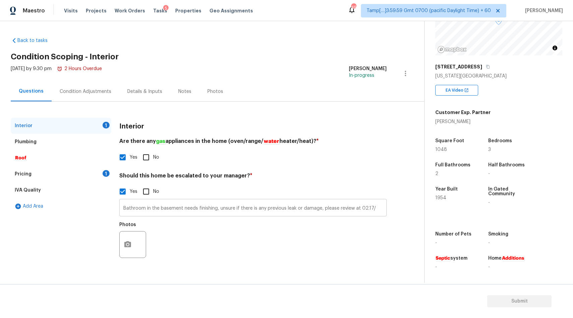
click at [377, 207] on input "Bathroom in the basement needs finishing, unsure if there is any previous leak …" at bounding box center [253, 209] width 268 height 16
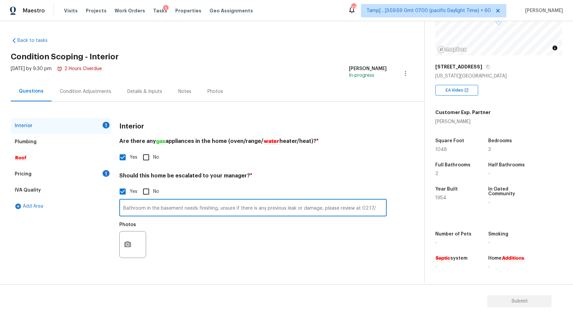
paste input "Unsure what kind of damage it is, needs review, i have added a 0 line item"
click at [328, 208] on input "Bathroom in the basement needs finishing, unsure if there is any previous leak …" at bounding box center [253, 209] width 268 height 16
click at [371, 211] on input "Bathroom in the basement needs finishing, unsure if there is any previous leak …" at bounding box center [253, 209] width 268 height 16
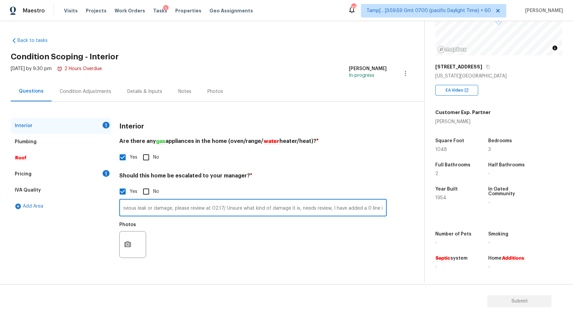
click at [221, 207] on input "Bathroom in the basement needs finishing, unsure if there is any previous leak …" at bounding box center [253, 209] width 268 height 16
click at [360, 208] on input "Bathroom in the basement needs finishing, unsure if there is any previous leak …" at bounding box center [253, 209] width 268 height 16
click at [369, 208] on input "Bathroom in the basement needs finishing, unsure if there is any previous leak …" at bounding box center [253, 209] width 268 height 16
type input "Bathroom in the basement needs finishing, unsure if there is any previous leak …"
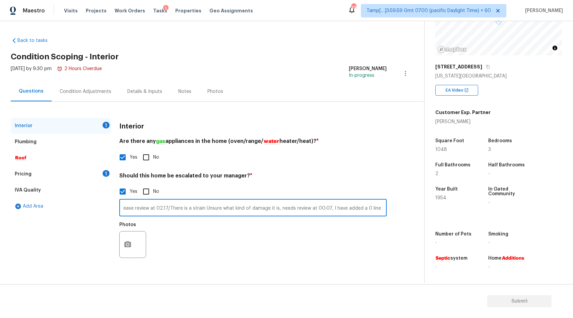
scroll to position [0, 0]
click at [128, 243] on icon "button" at bounding box center [128, 244] width 8 height 8
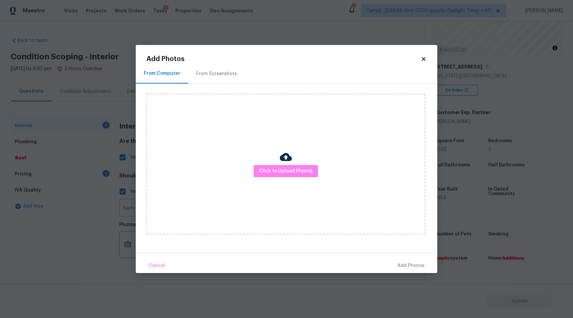
click at [214, 74] on div "From Screenshots" at bounding box center [217, 73] width 41 height 7
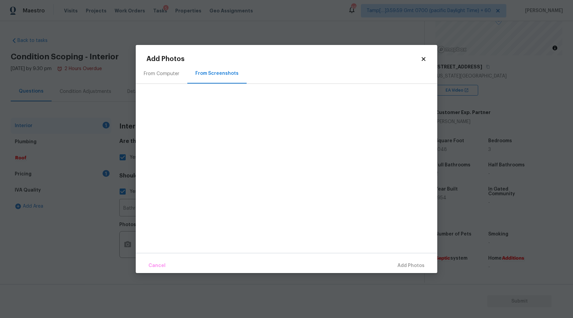
click at [409, 268] on div "Cancel Add Photos" at bounding box center [287, 263] width 302 height 20
click at [409, 265] on div "Cancel Add Photos" at bounding box center [287, 263] width 302 height 20
click at [221, 126] on div at bounding box center [292, 157] width 291 height 141
click at [156, 72] on div "From Computer" at bounding box center [162, 73] width 36 height 7
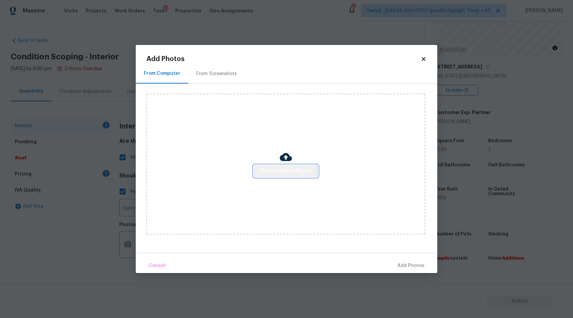
click at [268, 172] on span "Click to Upload Photos" at bounding box center [286, 171] width 54 height 8
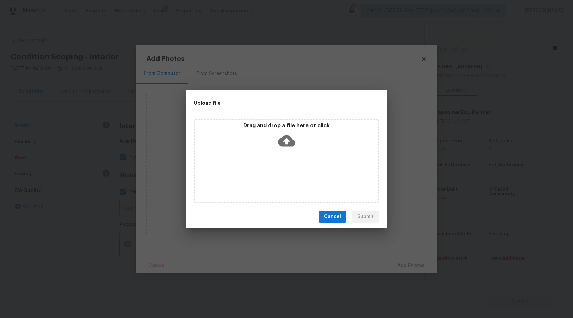
click at [288, 144] on icon at bounding box center [286, 140] width 17 height 11
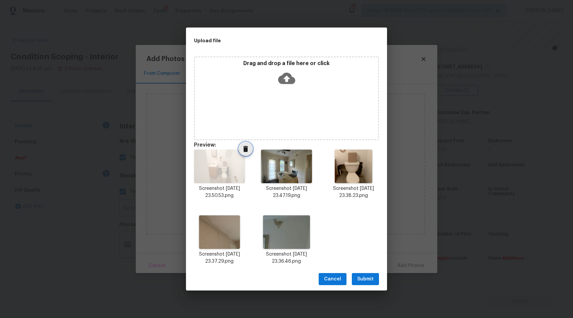
click at [246, 148] on icon "Delete" at bounding box center [245, 149] width 5 height 6
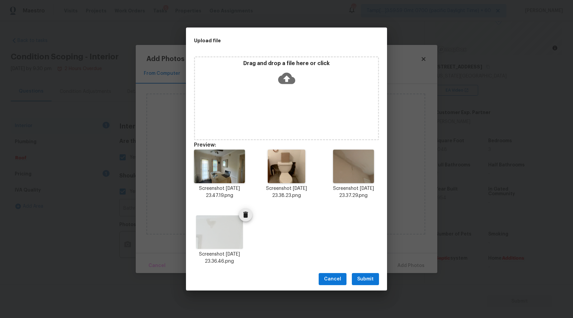
click at [242, 214] on icon "Delete" at bounding box center [246, 215] width 8 height 8
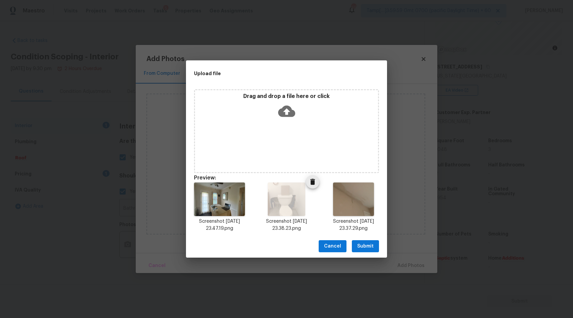
click at [314, 181] on icon "Delete" at bounding box center [313, 182] width 5 height 6
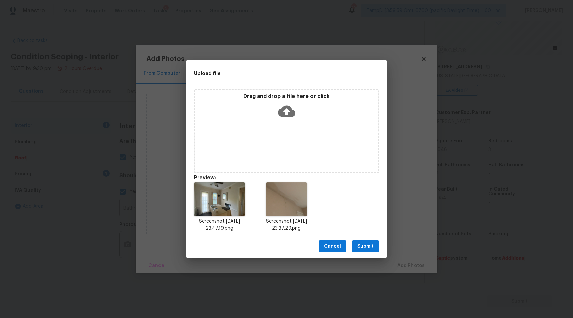
click at [314, 181] on icon "Delete" at bounding box center [313, 182] width 5 height 6
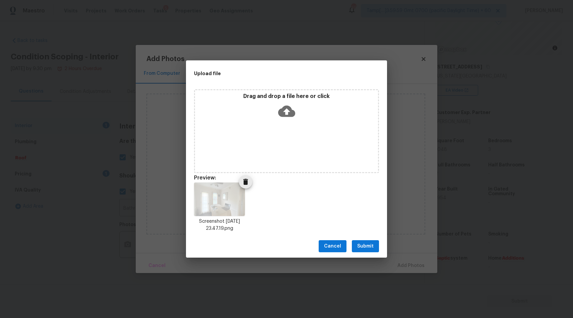
click at [220, 194] on img at bounding box center [219, 199] width 51 height 34
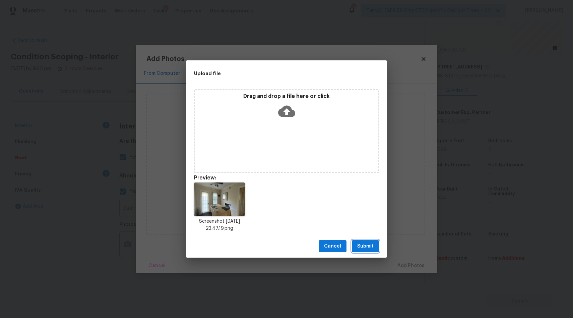
click at [363, 246] on span "Submit" at bounding box center [365, 246] width 16 height 8
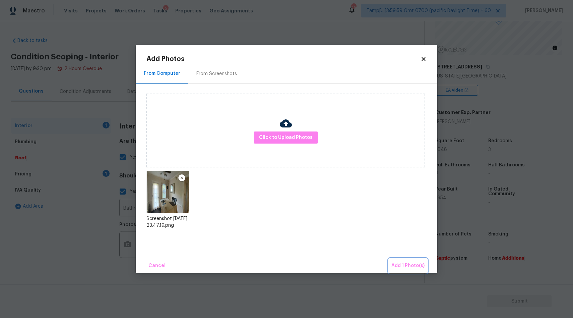
click at [411, 263] on span "Add 1 Photo(s)" at bounding box center [408, 266] width 33 height 8
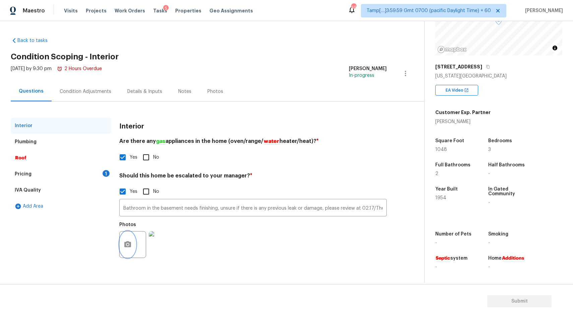
click at [121, 246] on button "button" at bounding box center [128, 244] width 16 height 26
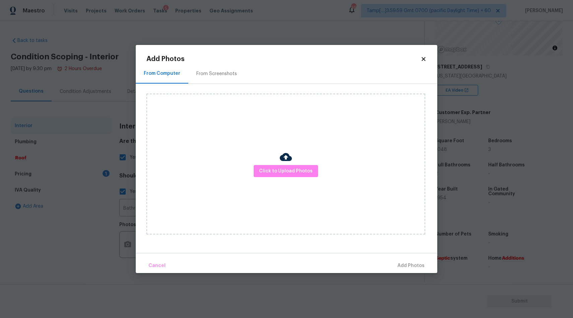
click at [203, 72] on div "From Screenshots" at bounding box center [217, 73] width 41 height 7
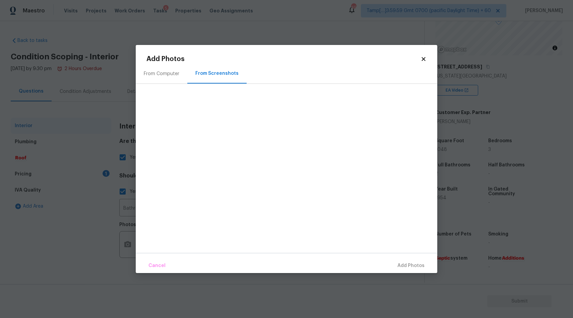
click at [422, 60] on icon at bounding box center [424, 59] width 4 height 4
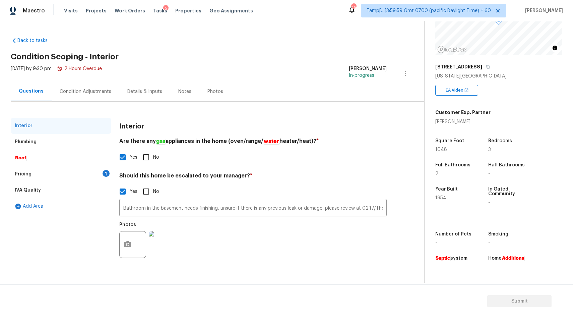
click at [41, 173] on div "Pricing 1" at bounding box center [61, 174] width 101 height 16
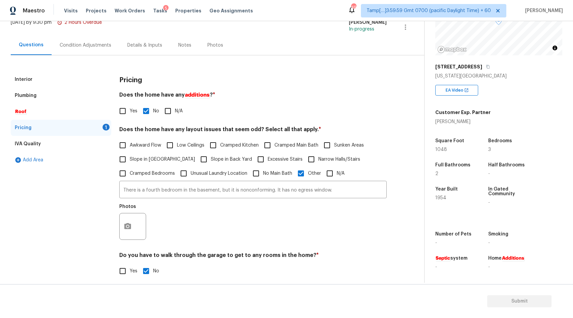
scroll to position [48, 0]
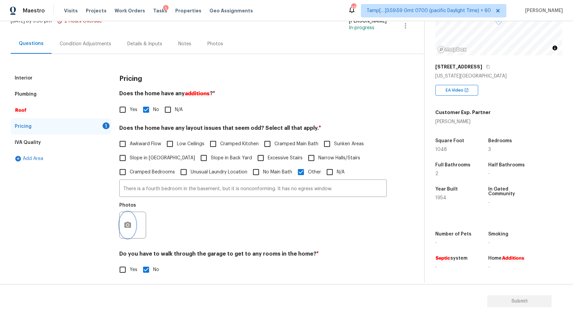
click at [126, 225] on icon "button" at bounding box center [128, 225] width 8 height 8
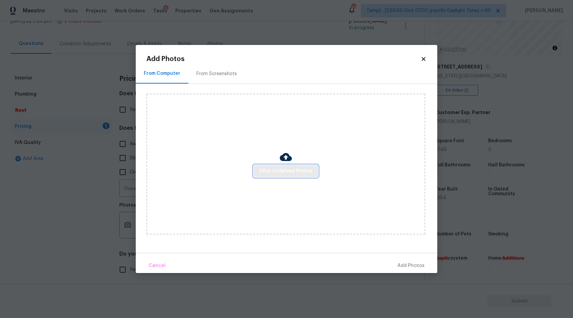
click at [277, 172] on span "Click to Upload Photos" at bounding box center [286, 171] width 54 height 8
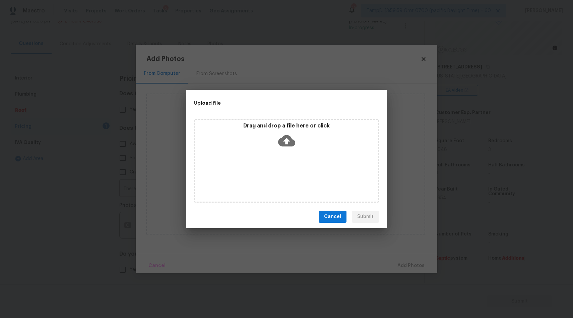
click at [288, 142] on icon at bounding box center [286, 140] width 17 height 17
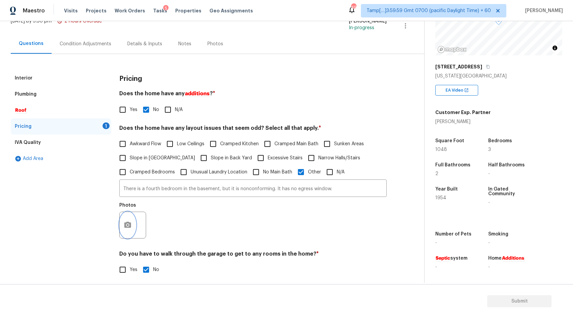
click at [127, 222] on icon "button" at bounding box center [127, 225] width 7 height 6
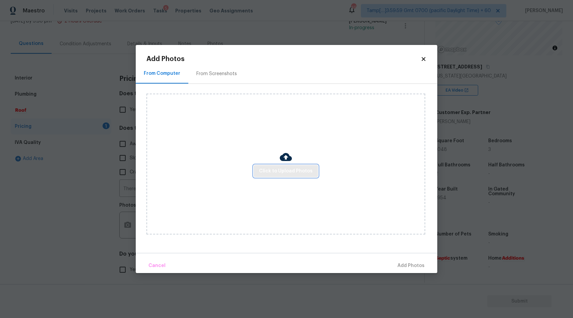
click at [281, 171] on span "Click to Upload Photos" at bounding box center [286, 171] width 54 height 8
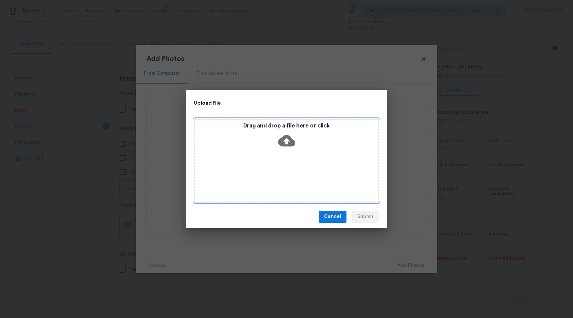
click at [294, 137] on icon at bounding box center [286, 140] width 17 height 17
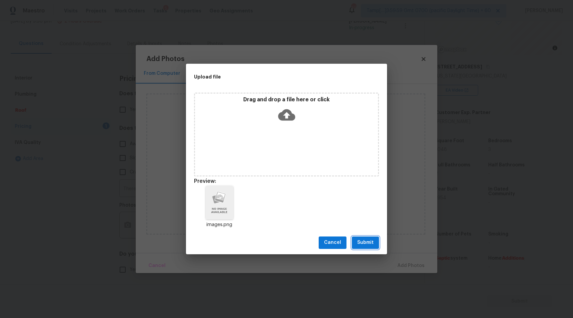
click at [370, 242] on span "Submit" at bounding box center [365, 242] width 16 height 8
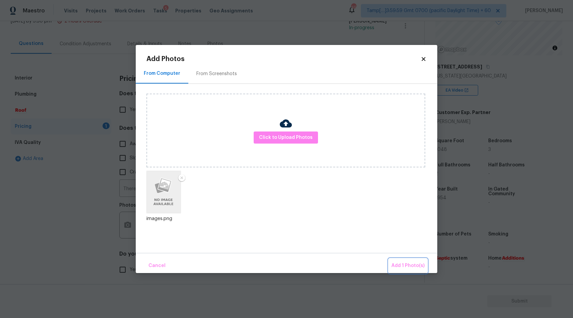
click at [412, 267] on span "Add 1 Photo(s)" at bounding box center [408, 266] width 33 height 8
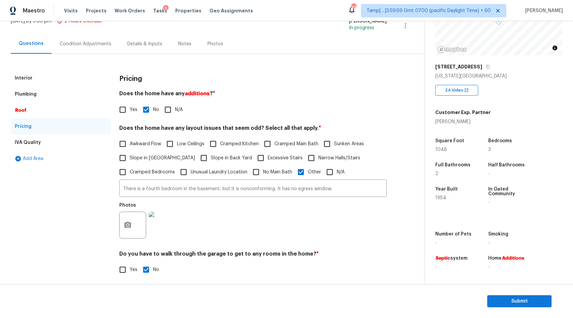
click at [81, 47] on div "Condition Adjustments" at bounding box center [86, 44] width 52 height 7
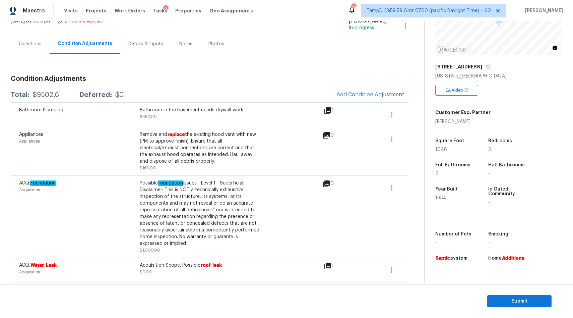
click at [327, 133] on icon at bounding box center [326, 135] width 7 height 7
click at [392, 140] on icon "button" at bounding box center [392, 139] width 8 height 8
click at [406, 136] on div "Edit" at bounding box center [430, 137] width 52 height 7
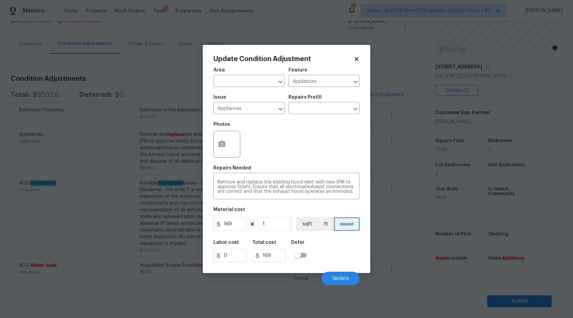
click at [212, 143] on div "Update Condition Adjustment Area ​ Feature Appliances ​ Issue Appliances ​ Repa…" at bounding box center [287, 159] width 168 height 228
click at [220, 144] on icon "button" at bounding box center [222, 144] width 7 height 6
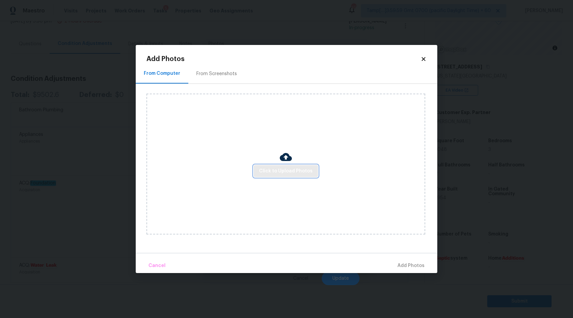
click at [292, 171] on span "Click to Upload Photos" at bounding box center [286, 171] width 54 height 8
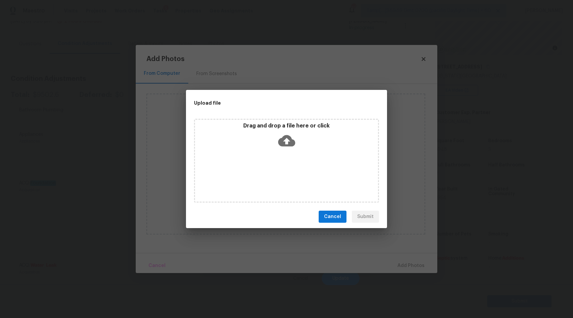
click at [286, 144] on icon at bounding box center [286, 140] width 17 height 17
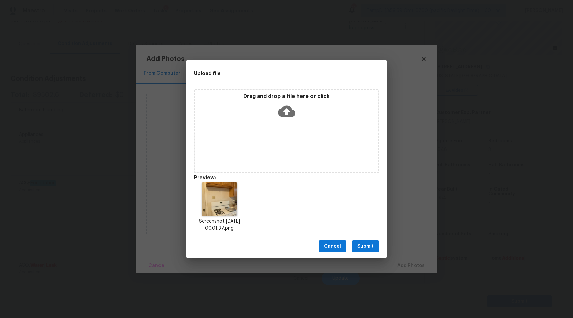
click at [375, 249] on button "Submit" at bounding box center [365, 246] width 27 height 12
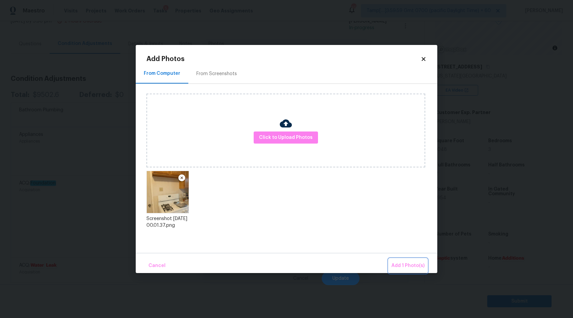
click at [410, 265] on span "Add 1 Photo(s)" at bounding box center [408, 266] width 33 height 8
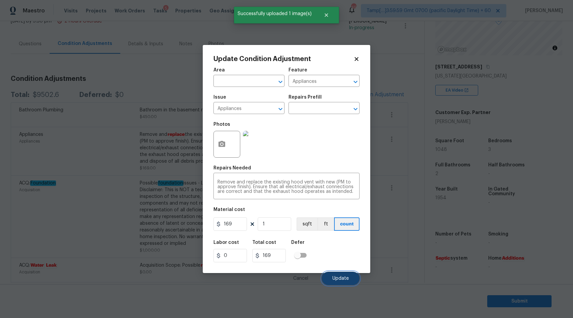
click at [344, 280] on span "Update" at bounding box center [341, 278] width 16 height 5
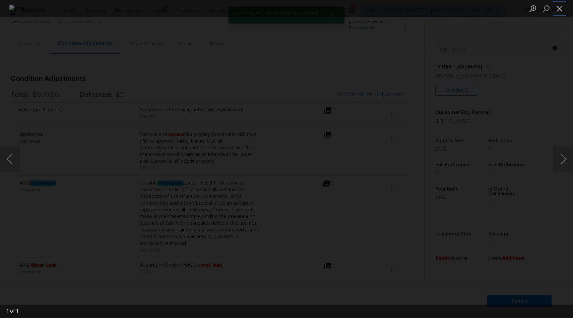
click at [560, 9] on button "Close lightbox" at bounding box center [559, 9] width 13 height 12
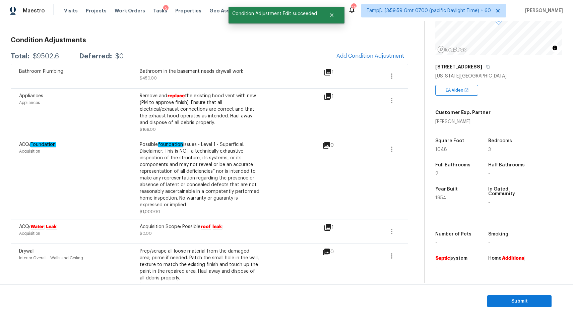
scroll to position [126, 0]
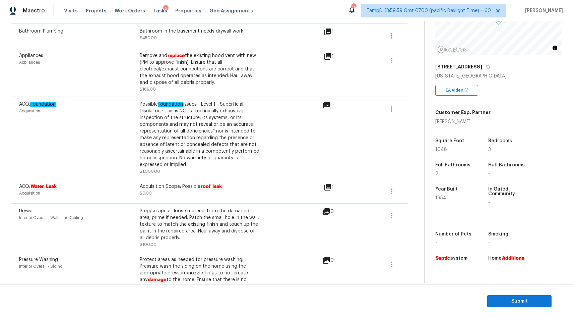
click at [329, 105] on icon at bounding box center [326, 105] width 7 height 7
click at [394, 108] on icon "button" at bounding box center [392, 109] width 8 height 8
click at [409, 108] on div "Edit" at bounding box center [430, 108] width 52 height 7
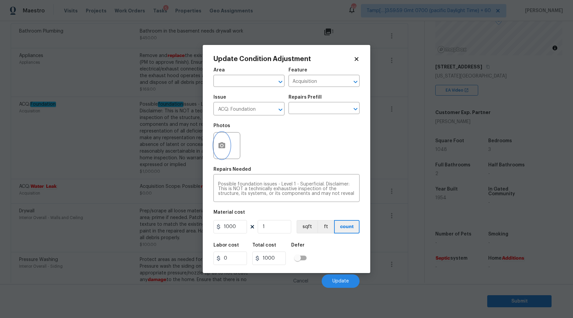
click at [220, 146] on icon "button" at bounding box center [222, 145] width 7 height 6
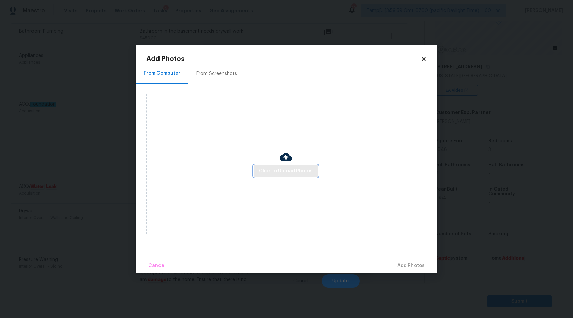
click at [292, 171] on span "Click to Upload Photos" at bounding box center [286, 171] width 54 height 8
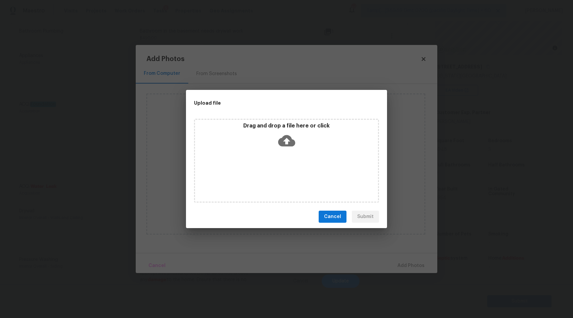
click at [286, 135] on icon at bounding box center [286, 140] width 17 height 11
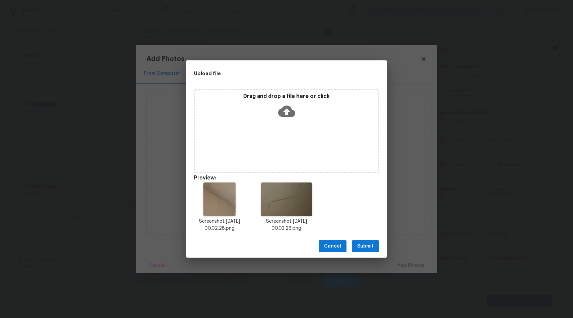
click at [367, 245] on span "Submit" at bounding box center [365, 246] width 16 height 8
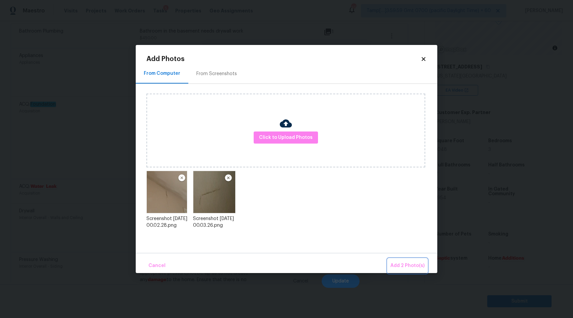
click at [407, 265] on span "Add 2 Photo(s)" at bounding box center [408, 266] width 34 height 8
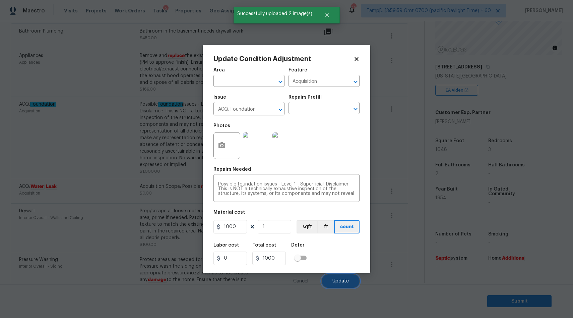
click at [340, 281] on span "Update" at bounding box center [341, 281] width 16 height 5
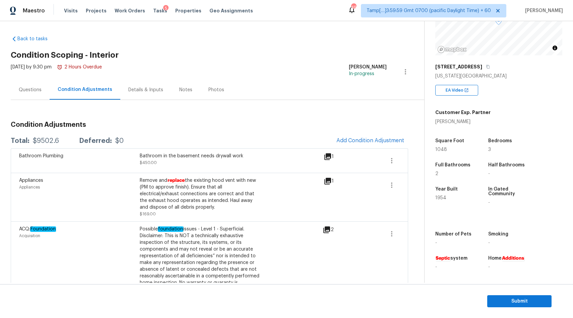
scroll to position [0, 0]
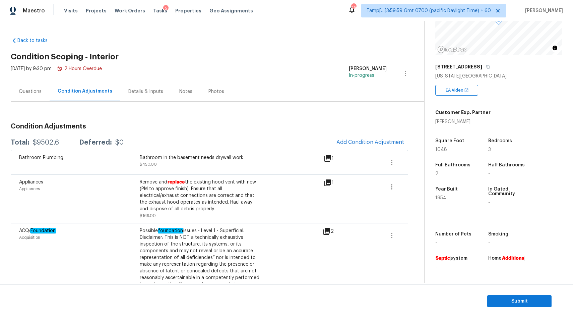
click at [31, 90] on div "Questions" at bounding box center [30, 91] width 23 height 7
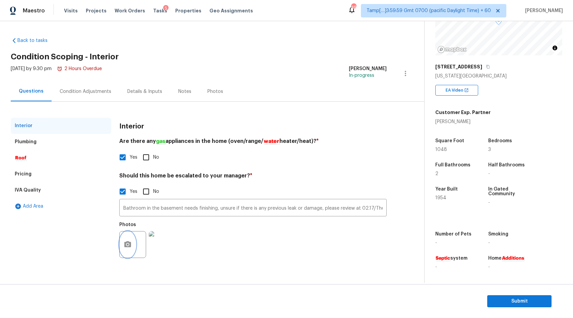
click at [132, 244] on button "button" at bounding box center [128, 244] width 16 height 26
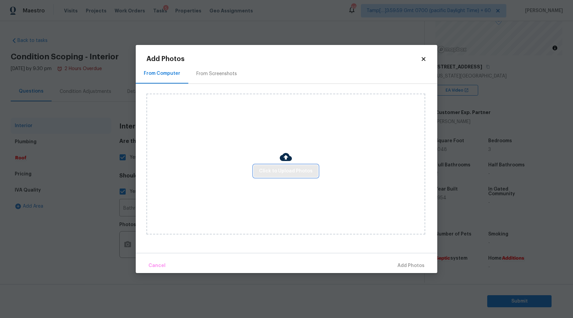
click at [274, 168] on span "Click to Upload Photos" at bounding box center [286, 171] width 54 height 8
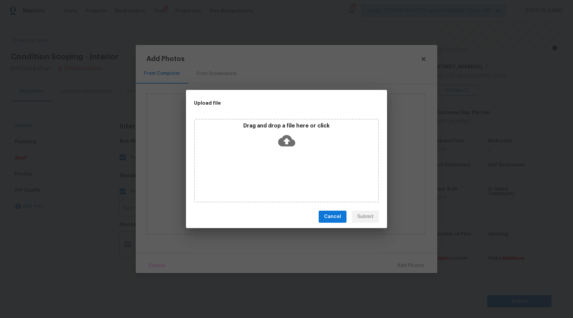
click at [284, 143] on icon at bounding box center [286, 140] width 17 height 11
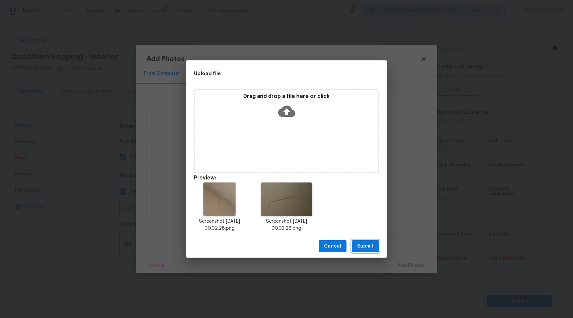
click at [368, 242] on span "Submit" at bounding box center [365, 246] width 16 height 8
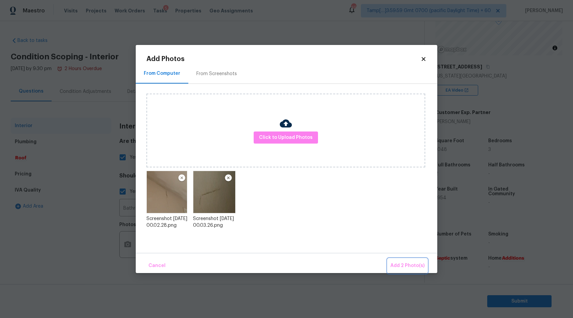
click at [393, 263] on span "Add 2 Photo(s)" at bounding box center [408, 266] width 34 height 8
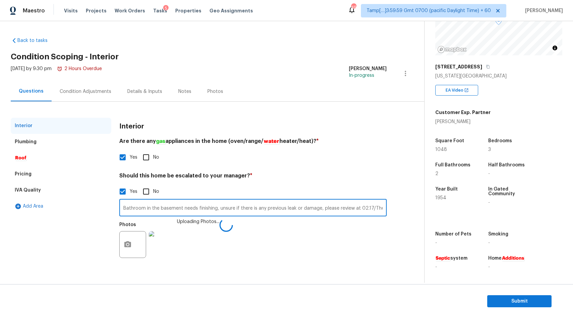
click at [367, 207] on input "Bathroom in the basement needs finishing, unsure if there is any previous leak …" at bounding box center [253, 209] width 268 height 16
click at [337, 215] on input "Bathroom in the basement needs finishing, unsure if there is any previous leak …" at bounding box center [253, 209] width 268 height 17
click at [332, 210] on input "Bathroom in the basement needs finishing, unsure if there is any previous leak …" at bounding box center [253, 209] width 268 height 17
click at [359, 208] on input "Bathroom in the basement needs finishing, unsure if there is any previous leak …" at bounding box center [253, 209] width 268 height 17
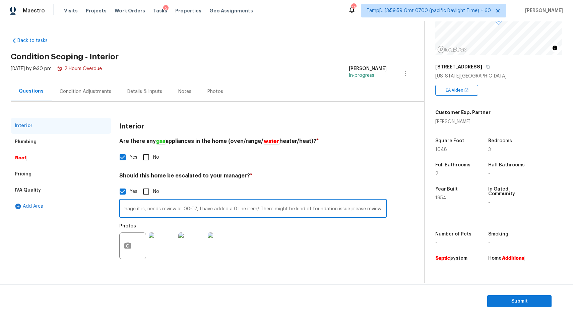
scroll to position [0, 346]
type input "Bathroom in the basement needs finishing, unsure if there is any previous leak …"
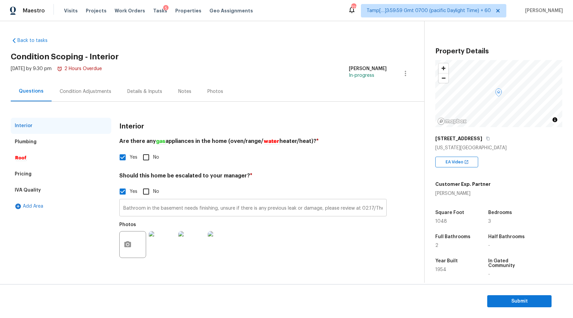
click at [296, 213] on input "Bathroom in the basement needs finishing, unsure if there is any previous leak …" at bounding box center [253, 209] width 268 height 16
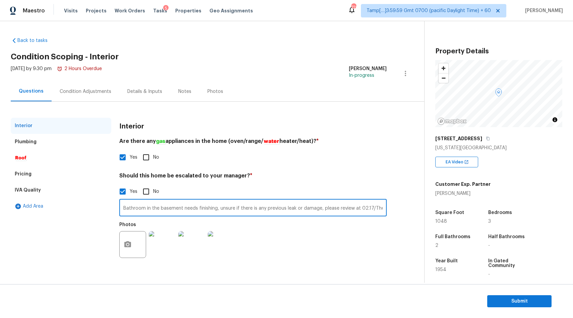
click at [296, 213] on input "Bathroom in the basement needs finishing, unsure if there is any previous leak …" at bounding box center [253, 209] width 268 height 16
click at [307, 209] on input "Bathroom in the basement needs finishing, unsure if there is any previous leak …" at bounding box center [253, 209] width 268 height 16
type input "Bathroom in the basement needs finishing, unsure if there is any previous leak …"
click at [83, 86] on div "Condition Adjustments" at bounding box center [86, 91] width 68 height 20
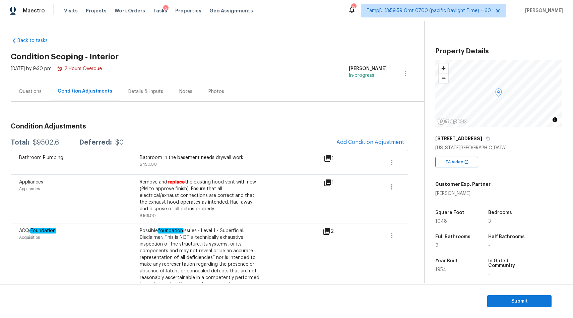
scroll to position [7, 0]
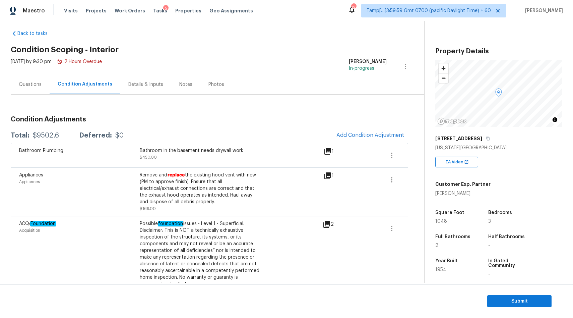
click at [25, 88] on div "Questions" at bounding box center [30, 84] width 39 height 20
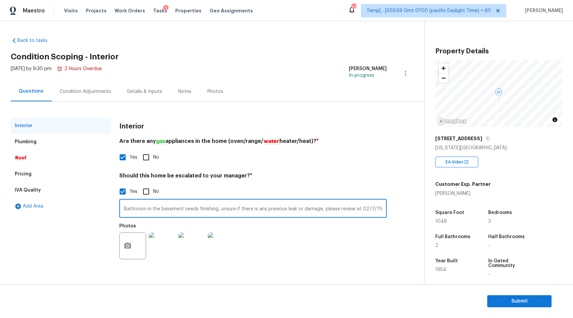
click at [124, 210] on input "Bathroom in the basement needs finishing, unsure if there is any previous leak …" at bounding box center [253, 209] width 268 height 17
click at [89, 93] on div "Condition Adjustments" at bounding box center [86, 91] width 52 height 7
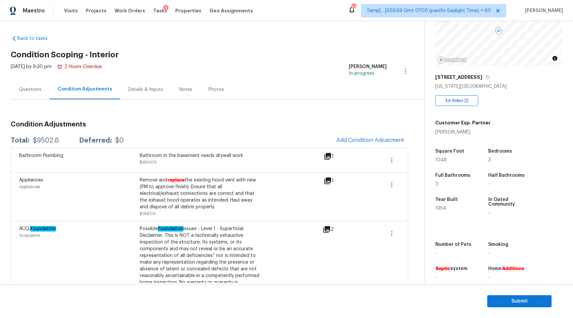
scroll to position [66, 0]
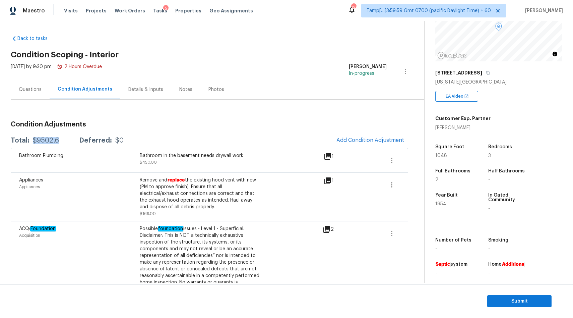
drag, startPoint x: 33, startPoint y: 140, endPoint x: 65, endPoint y: 140, distance: 32.2
click at [66, 140] on div "Total: $9502.6 Deferred: $0" at bounding box center [67, 140] width 113 height 7
copy div "$9502.6"
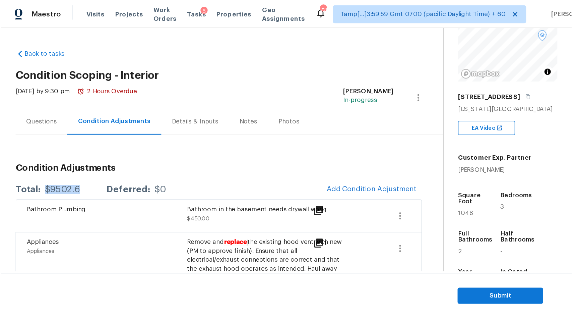
scroll to position [31, 0]
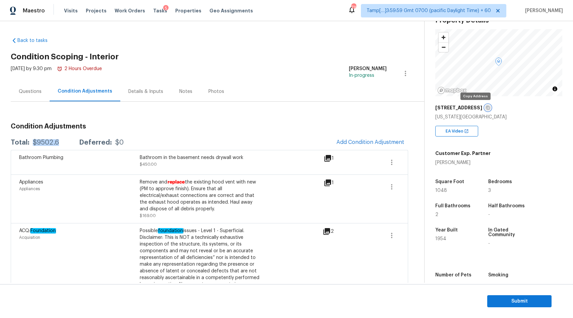
click at [486, 109] on icon "button" at bounding box center [488, 108] width 4 height 4
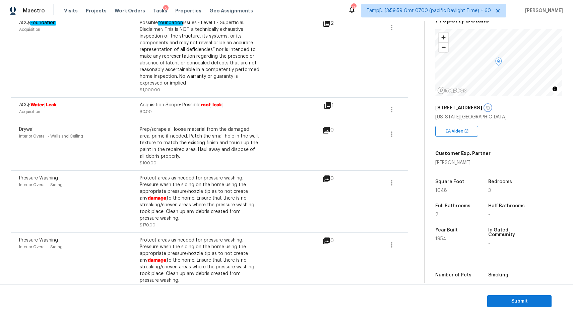
scroll to position [0, 0]
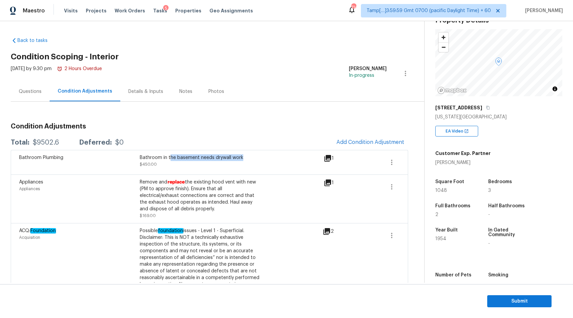
drag, startPoint x: 169, startPoint y: 155, endPoint x: 257, endPoint y: 155, distance: 88.2
click at [257, 155] on div "Bathroom in the basement needs drywall work" at bounding box center [200, 157] width 121 height 7
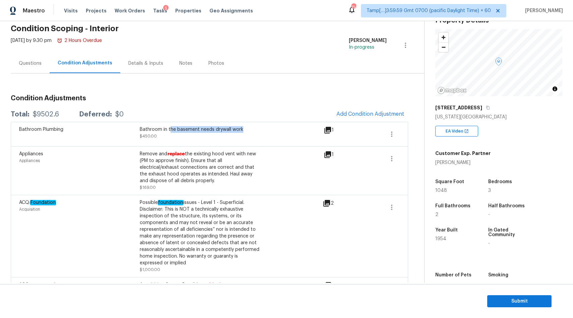
scroll to position [36, 0]
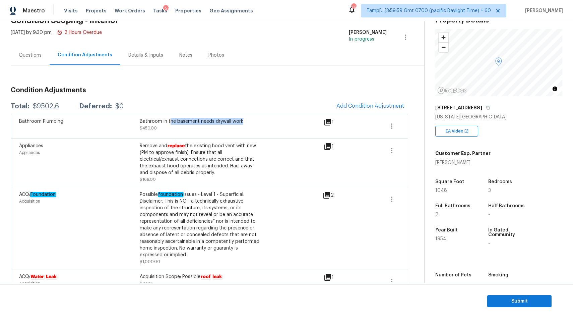
click at [326, 121] on icon at bounding box center [328, 122] width 7 height 7
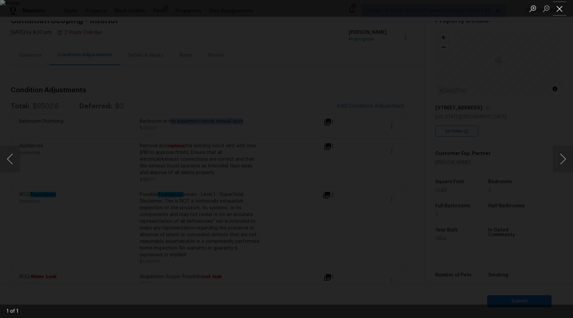
click at [559, 7] on button "Close lightbox" at bounding box center [559, 9] width 13 height 12
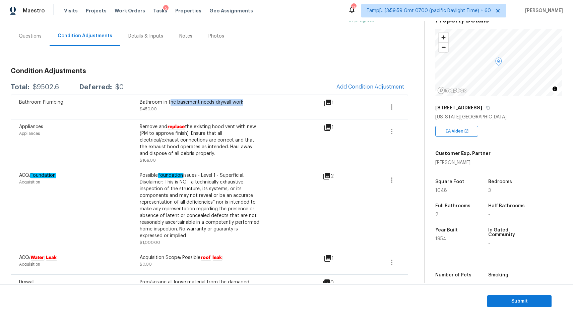
scroll to position [60, 0]
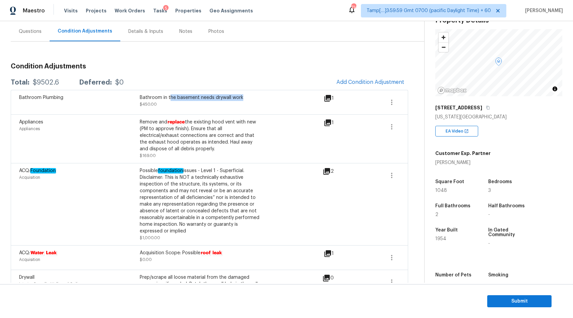
click at [331, 122] on icon at bounding box center [328, 123] width 8 height 8
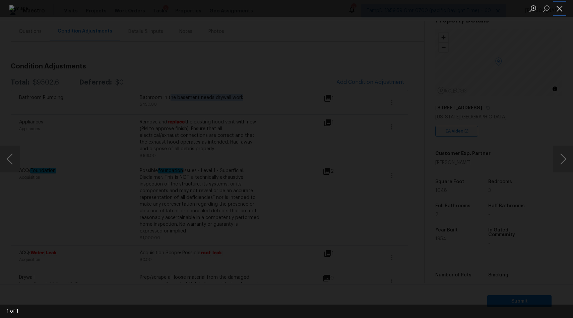
click at [558, 11] on button "Close lightbox" at bounding box center [559, 9] width 13 height 12
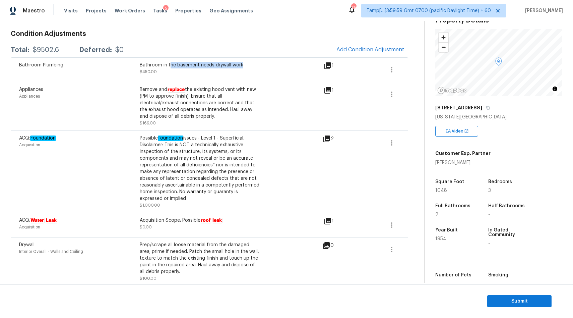
scroll to position [105, 0]
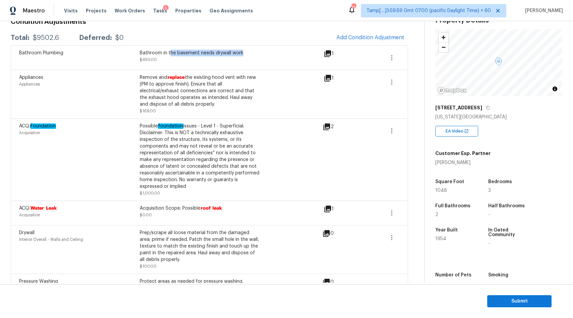
click at [330, 207] on icon at bounding box center [328, 209] width 7 height 7
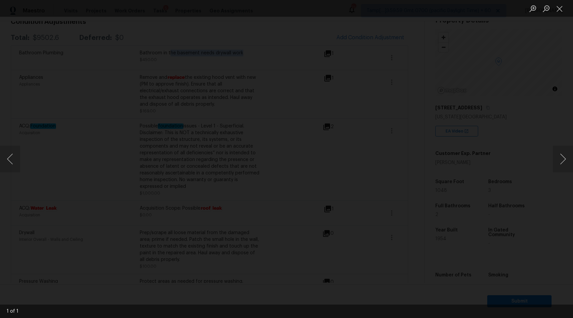
click at [340, 158] on img "Lightbox" at bounding box center [166, 253] width 1393 height 772
click at [561, 11] on button "Close lightbox" at bounding box center [559, 9] width 13 height 12
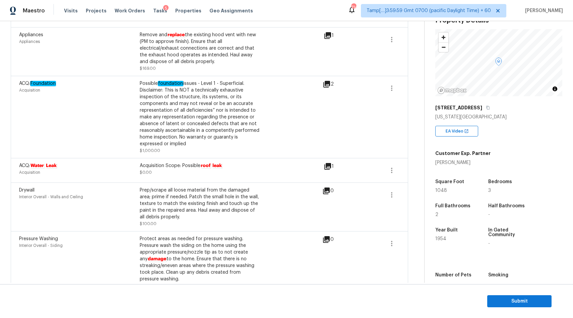
scroll to position [150, 0]
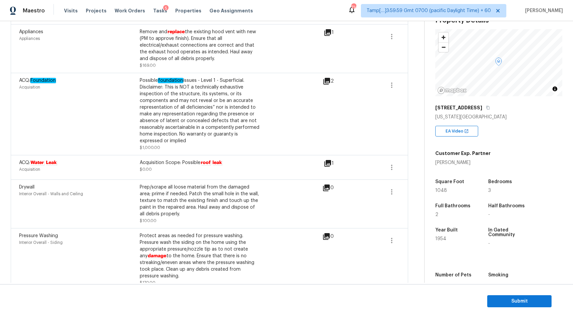
click at [329, 85] on icon at bounding box center [327, 81] width 8 height 8
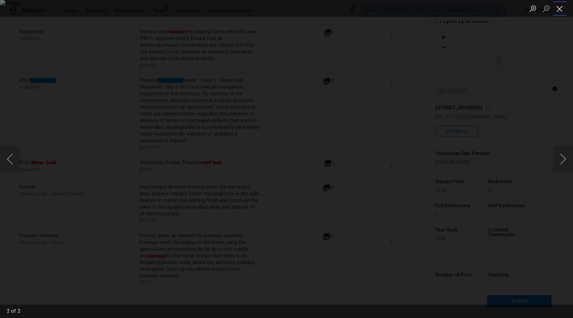
click at [559, 9] on button "Close lightbox" at bounding box center [559, 9] width 13 height 12
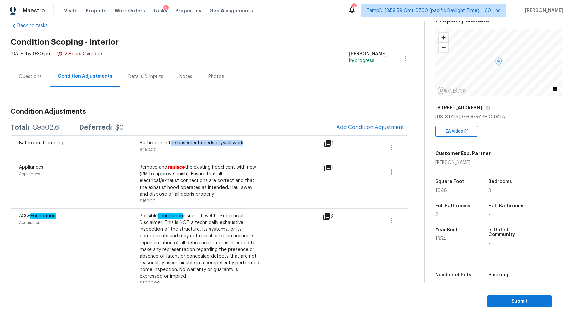
scroll to position [0, 0]
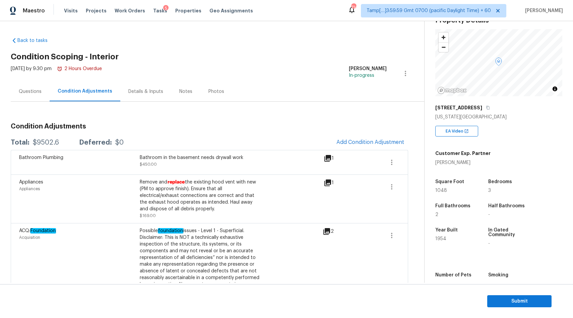
click at [25, 92] on div "Questions" at bounding box center [30, 91] width 23 height 7
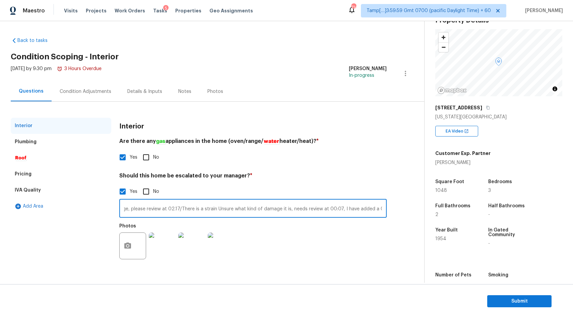
drag, startPoint x: 304, startPoint y: 210, endPoint x: 389, endPoint y: 210, distance: 85.5
click at [389, 210] on div "Interior Plumbing Roof Pricing IVA Quality Add Area Interior Are there any gas …" at bounding box center [210, 195] width 398 height 154
click at [290, 207] on input "Bathroom in the basement needs finishing, unsure if there is any previous leak …" at bounding box center [253, 209] width 268 height 17
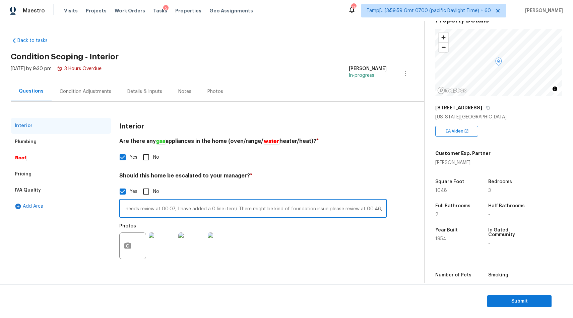
drag, startPoint x: 308, startPoint y: 212, endPoint x: 462, endPoint y: 212, distance: 154.3
click at [462, 212] on div "Back to tasks Condition Scoping - Interior Tue, Oct 07 2025 by 9:30 pm 3 Hours …" at bounding box center [286, 152] width 573 height 262
click at [254, 209] on input "Bathroom in the basement needs finishing, unsure if there is any previous leak …" at bounding box center [253, 209] width 268 height 17
drag, startPoint x: 254, startPoint y: 209, endPoint x: 200, endPoint y: 209, distance: 54.3
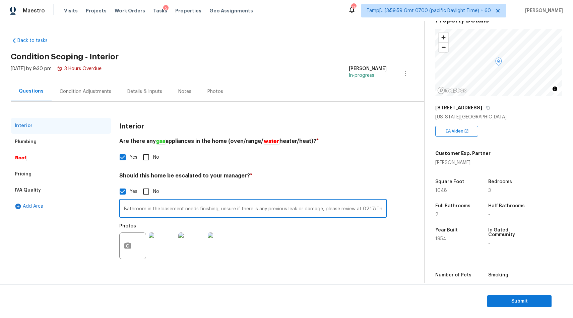
click at [200, 209] on input "Bathroom in the basement needs finishing, unsure if there is any previous leak …" at bounding box center [253, 209] width 268 height 17
click at [214, 213] on input "Bathroom in the basement needs finishing, unsure if there is any previous leak …" at bounding box center [253, 209] width 268 height 17
drag, startPoint x: 273, startPoint y: 209, endPoint x: 376, endPoint y: 210, distance: 103.3
click at [376, 210] on input "Bathroom in the basement needs finishing, unsure if there is any previous leak …" at bounding box center [253, 209] width 268 height 17
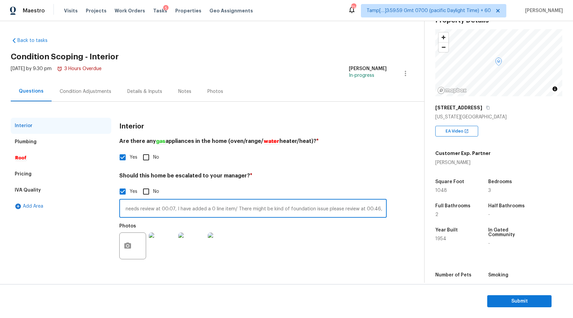
click at [280, 208] on input "Bathroom in the basement needs finishing, unsure if there is any previous leak …" at bounding box center [253, 209] width 268 height 17
drag, startPoint x: 348, startPoint y: 207, endPoint x: 478, endPoint y: 207, distance: 129.8
click at [478, 207] on div "Back to tasks Condition Scoping - Interior Tue, Oct 07 2025 by 9:30 pm 3 Hours …" at bounding box center [286, 152] width 573 height 262
type input "Bathroom in the basement needs finishing, unsure if there is any previous leak …"
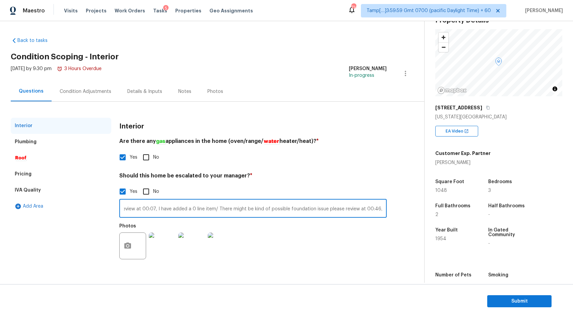
click at [76, 92] on div "Condition Adjustments" at bounding box center [86, 91] width 52 height 7
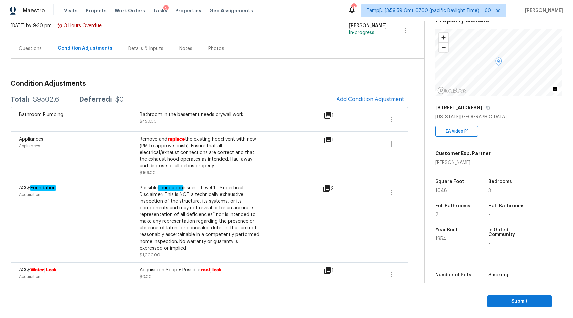
scroll to position [51, 0]
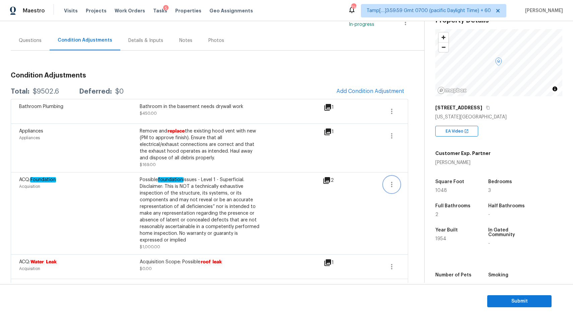
click at [394, 186] on icon "button" at bounding box center [392, 184] width 8 height 8
click at [413, 186] on div "Edit" at bounding box center [430, 183] width 52 height 7
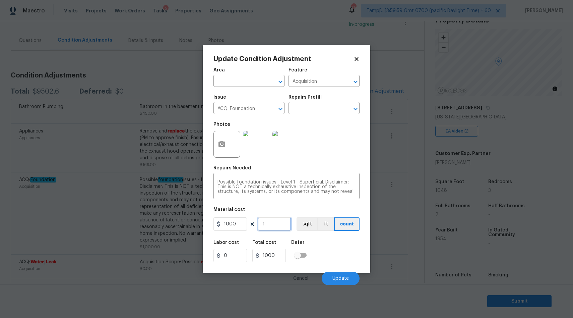
click at [263, 227] on input "1" at bounding box center [275, 223] width 34 height 13
click at [270, 225] on input "1" at bounding box center [275, 223] width 34 height 13
type input "0"
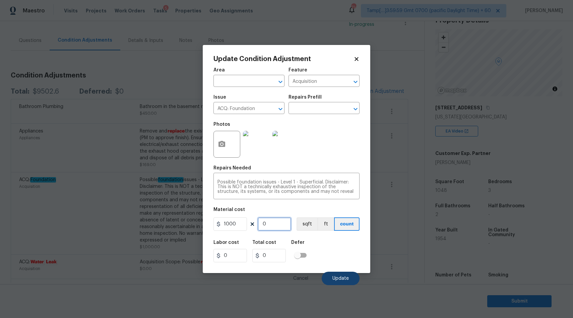
type input "0"
click at [349, 285] on button "Update" at bounding box center [341, 278] width 38 height 13
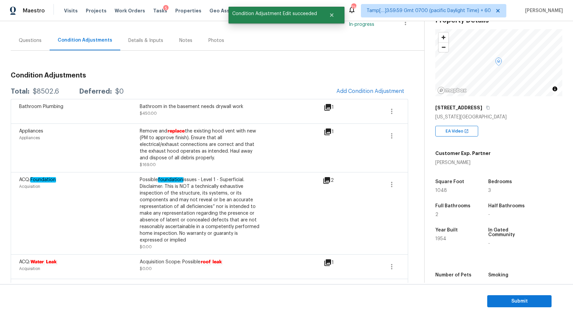
click at [39, 38] on div "Questions" at bounding box center [30, 40] width 23 height 7
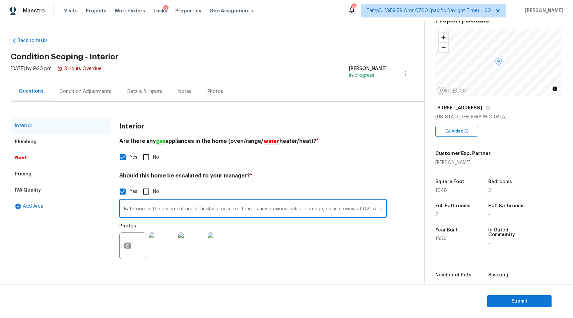
drag, startPoint x: 206, startPoint y: 209, endPoint x: 248, endPoint y: 209, distance: 42.3
click at [248, 209] on input "Bathroom in the basement needs finishing, unsure if there is any previous leak …" at bounding box center [253, 209] width 268 height 17
click at [259, 212] on input "Bathroom in the basement needs finishing, unsure if there is any previous leak …" at bounding box center [253, 209] width 268 height 17
drag, startPoint x: 372, startPoint y: 210, endPoint x: 298, endPoint y: 204, distance: 73.7
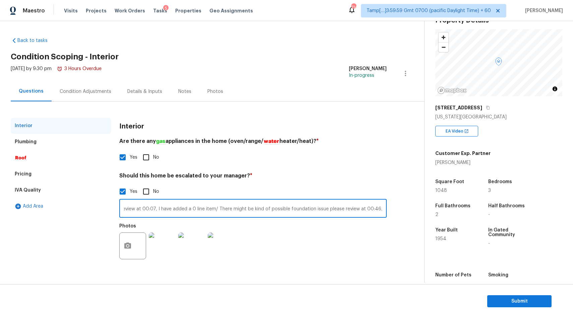
click at [298, 204] on input "Bathroom in the basement needs finishing, unsure if there is any previous leak …" at bounding box center [253, 209] width 268 height 17
click at [210, 210] on input "Bathroom in the basement needs finishing, unsure if there is any previous leak …" at bounding box center [253, 209] width 268 height 17
drag, startPoint x: 210, startPoint y: 210, endPoint x: 408, endPoint y: 210, distance: 197.8
click at [408, 210] on div "Interior Plumbing Roof Pricing IVA Quality Add Area Interior Are there any gas …" at bounding box center [210, 195] width 398 height 154
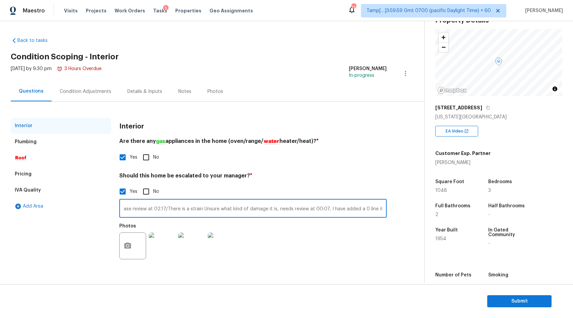
drag, startPoint x: 350, startPoint y: 211, endPoint x: 408, endPoint y: 211, distance: 57.7
click at [408, 211] on div "Interior Plumbing Roof Pricing IVA Quality Add Area Interior Are there any gas …" at bounding box center [210, 195] width 398 height 154
click at [366, 208] on input "Bathroom in the basement needs finishing, unsure if there is any previous leak …" at bounding box center [253, 209] width 268 height 17
click at [384, 209] on input "Bathroom in the basement needs finishing, unsure if there is any previous leak …" at bounding box center [253, 209] width 268 height 17
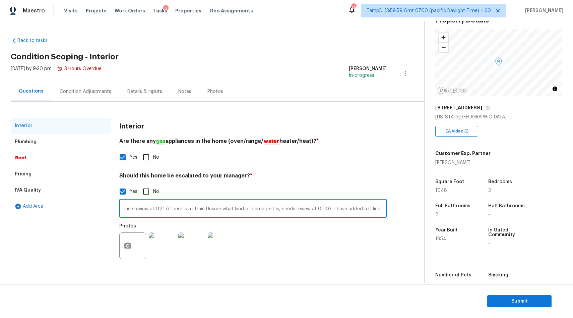
type input "Bathroom in the basement needs finishing, unsure if there is any previous leak …"
click at [162, 249] on img at bounding box center [162, 245] width 27 height 27
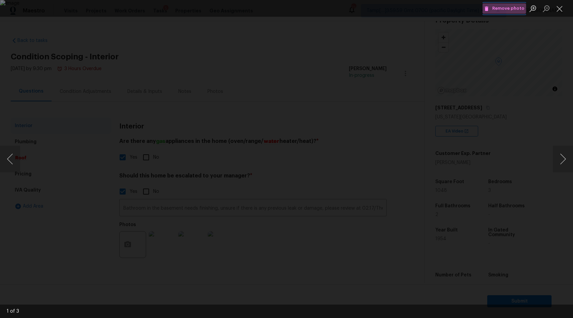
click at [515, 10] on span "Remove photo" at bounding box center [505, 9] width 40 height 8
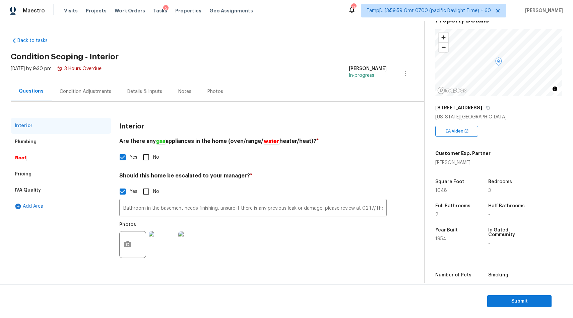
click at [167, 244] on img at bounding box center [162, 244] width 27 height 27
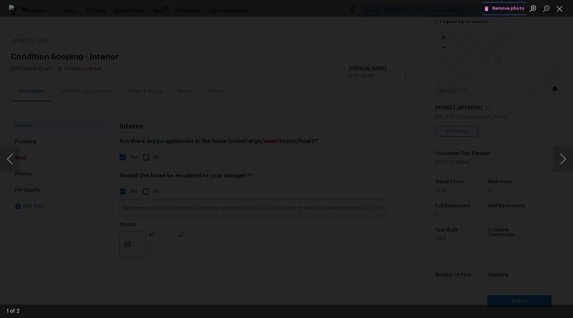
click at [508, 6] on span "Remove photo" at bounding box center [505, 9] width 40 height 8
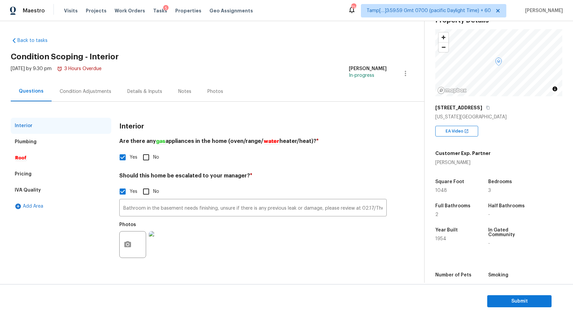
click at [160, 249] on img at bounding box center [162, 244] width 27 height 27
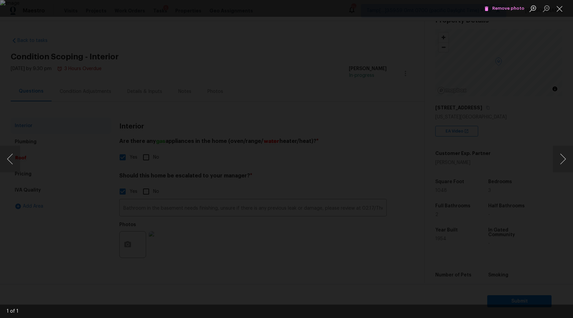
click at [534, 58] on div "Lightbox" at bounding box center [286, 159] width 573 height 318
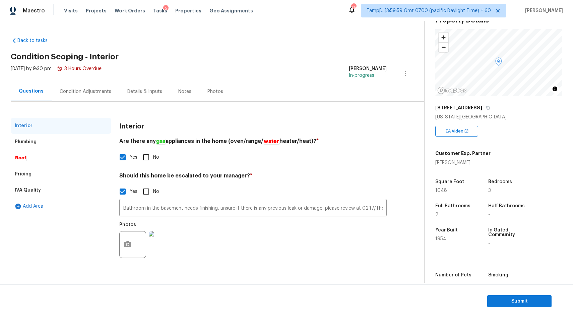
click at [100, 92] on div "Condition Adjustments" at bounding box center [86, 91] width 52 height 7
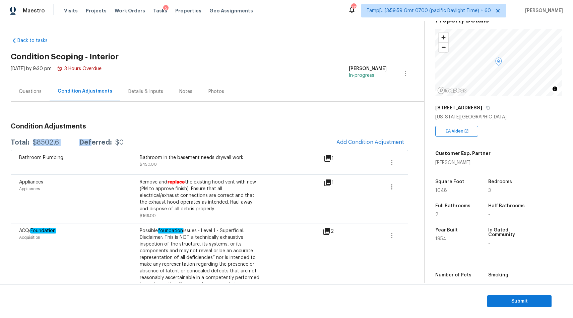
drag, startPoint x: 32, startPoint y: 143, endPoint x: 91, endPoint y: 142, distance: 58.4
click at [91, 142] on div "Total: $8502.6 Deferred: $0" at bounding box center [67, 142] width 113 height 7
copy div "$8502.6 Def"
drag, startPoint x: 33, startPoint y: 143, endPoint x: 64, endPoint y: 143, distance: 30.9
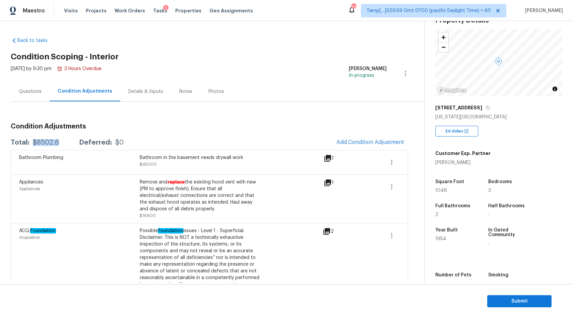
click at [64, 143] on div "Total: $8502.6 Deferred: $0" at bounding box center [67, 142] width 113 height 7
copy div "$8502.6"
click at [34, 95] on div "Questions" at bounding box center [30, 91] width 39 height 20
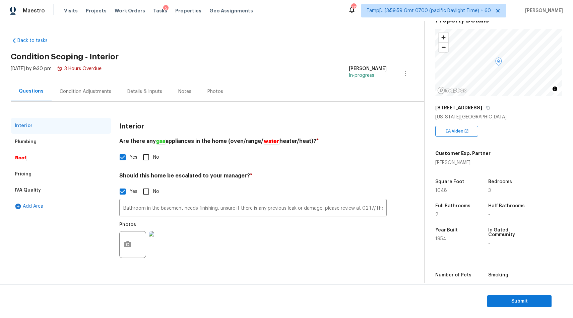
click at [80, 95] on div "Condition Adjustments" at bounding box center [86, 91] width 52 height 7
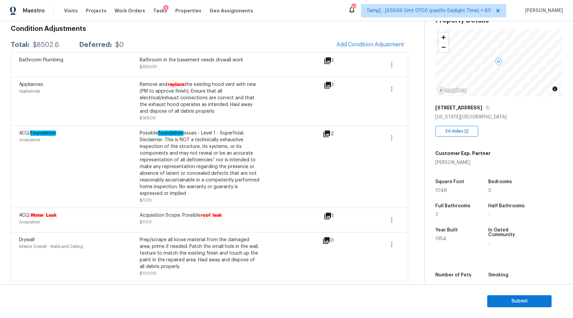
scroll to position [100, 0]
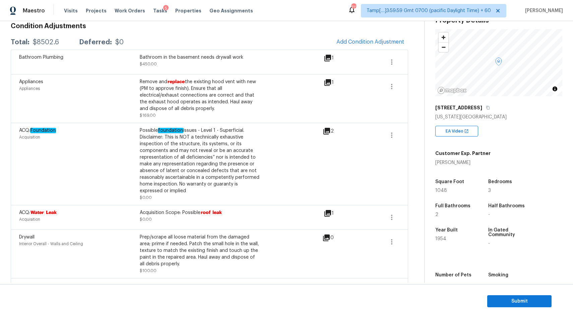
click at [326, 132] on icon at bounding box center [327, 131] width 7 height 7
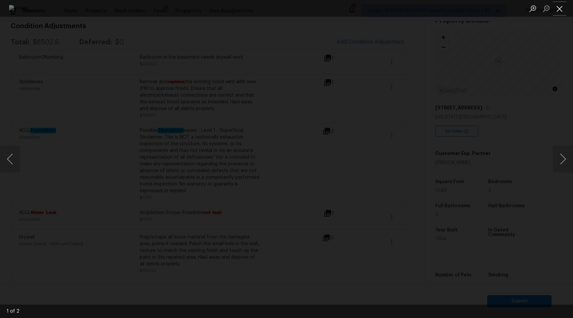
click at [564, 5] on button "Close lightbox" at bounding box center [559, 9] width 13 height 12
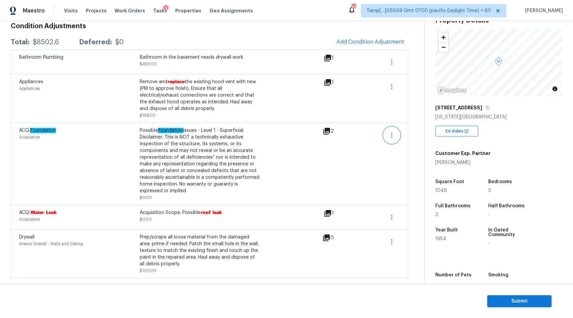
click at [391, 136] on icon "button" at bounding box center [392, 135] width 8 height 8
click at [413, 134] on div "Edit" at bounding box center [430, 134] width 52 height 7
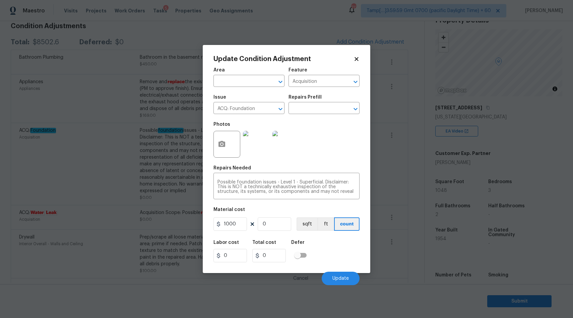
click at [262, 143] on img at bounding box center [256, 144] width 27 height 27
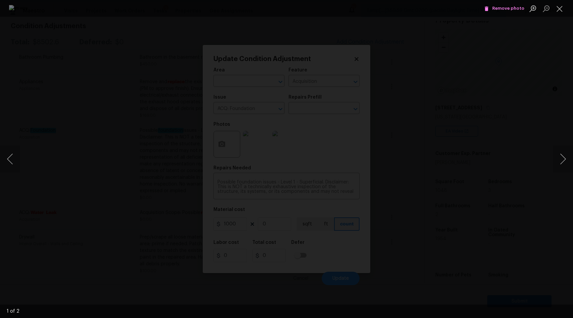
click at [505, 6] on span "Remove photo" at bounding box center [505, 9] width 40 height 8
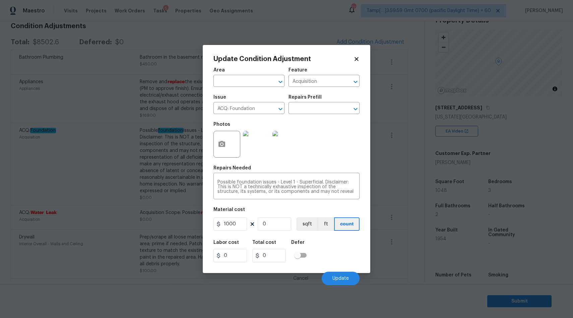
click at [285, 141] on img at bounding box center [286, 144] width 27 height 27
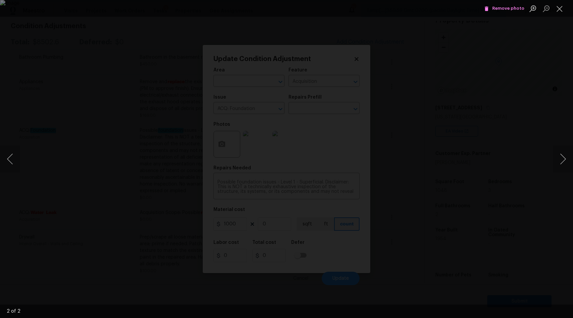
click at [506, 9] on span "Remove photo" at bounding box center [505, 9] width 40 height 8
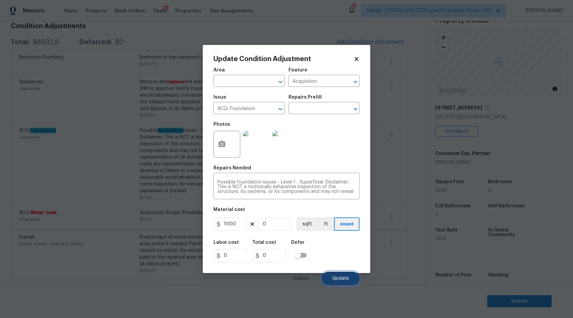
click at [338, 279] on span "Update" at bounding box center [341, 278] width 16 height 5
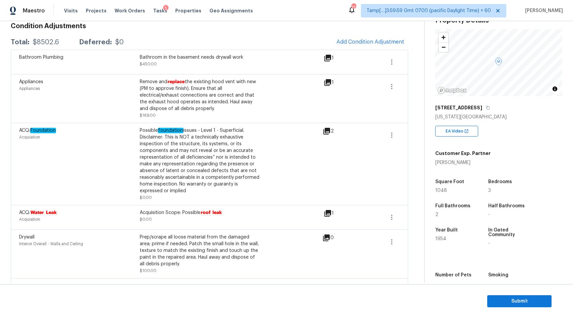
click at [328, 132] on icon at bounding box center [327, 131] width 8 height 8
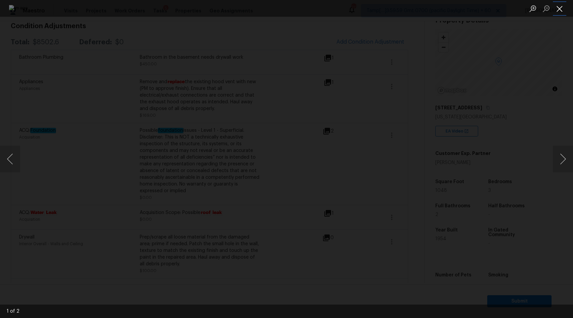
click at [557, 11] on button "Close lightbox" at bounding box center [559, 9] width 13 height 12
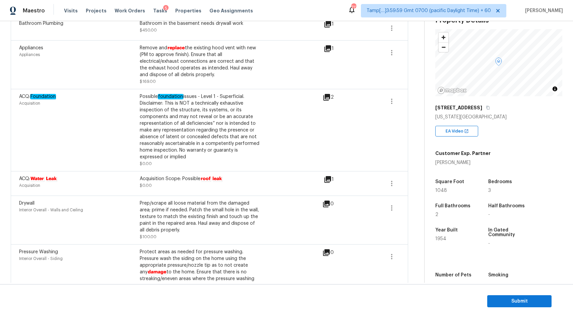
scroll to position [0, 0]
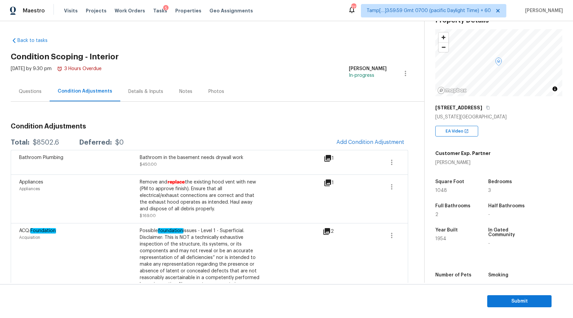
click at [26, 94] on div "Questions" at bounding box center [30, 91] width 23 height 7
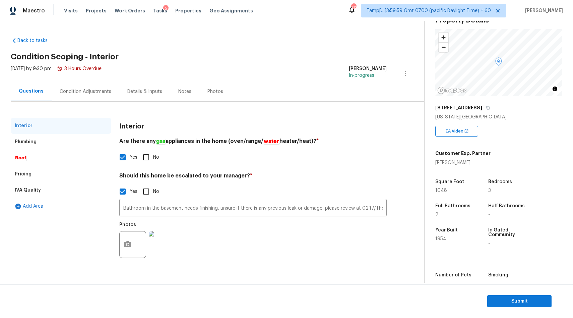
click at [95, 93] on div "Condition Adjustments" at bounding box center [86, 91] width 52 height 7
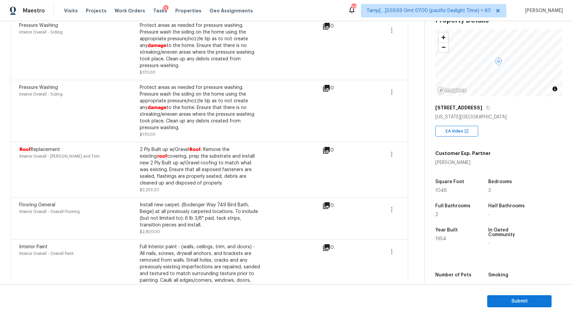
scroll to position [375, 0]
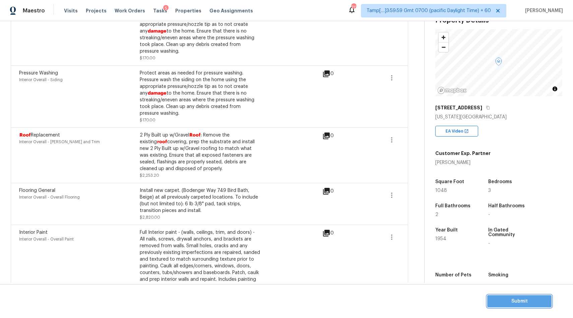
click at [511, 302] on span "Submit" at bounding box center [520, 301] width 54 height 8
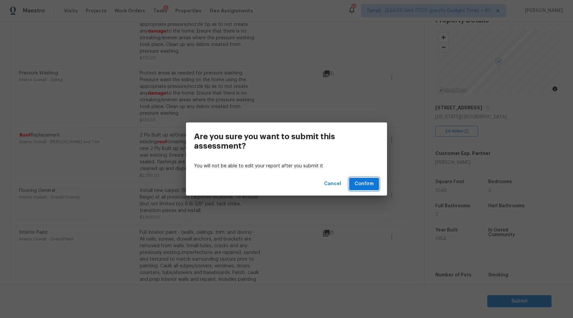
click at [360, 184] on span "Confirm" at bounding box center [364, 184] width 19 height 8
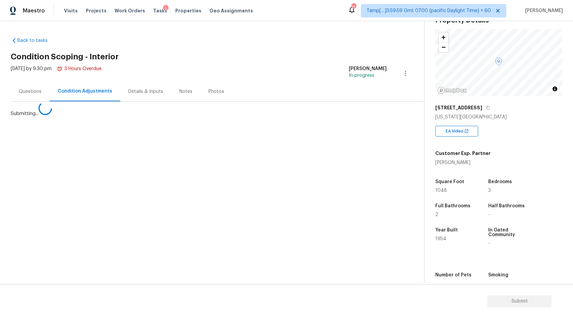
scroll to position [0, 0]
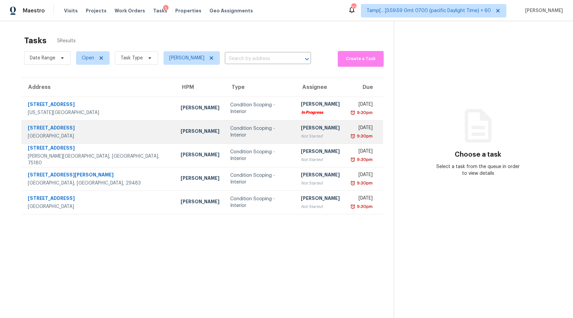
click at [230, 129] on div "Condition Scoping - Interior" at bounding box center [260, 131] width 60 height 13
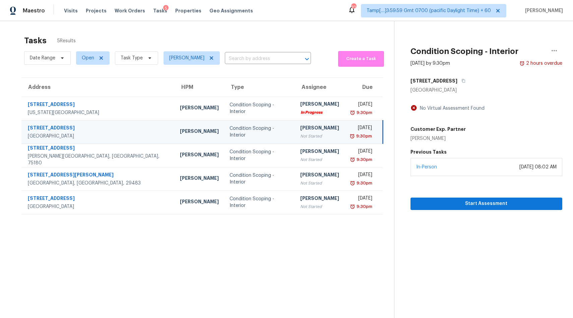
click at [61, 127] on div "[STREET_ADDRESS]" at bounding box center [99, 128] width 142 height 8
click at [441, 201] on span "Start Assessment" at bounding box center [486, 204] width 141 height 8
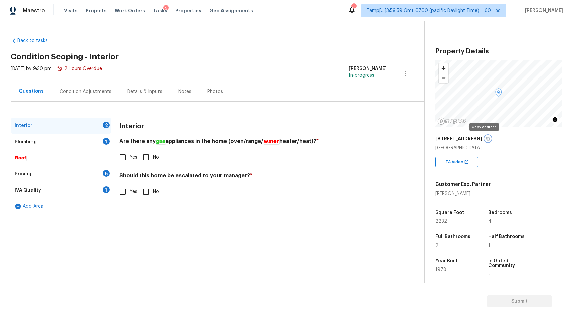
click at [487, 139] on icon "button" at bounding box center [488, 139] width 3 height 4
click at [127, 160] on input "Yes" at bounding box center [123, 157] width 14 height 14
checkbox input "true"
click at [149, 191] on input "No" at bounding box center [146, 191] width 14 height 14
checkbox input "true"
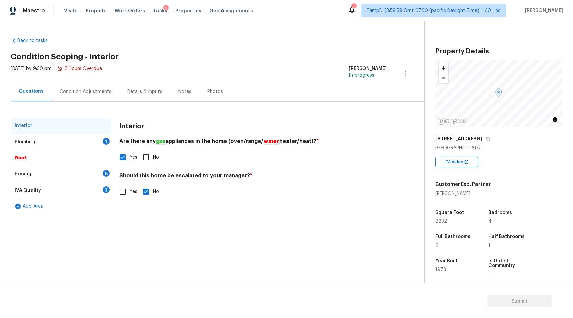
click at [43, 145] on div "Plumbing 1" at bounding box center [61, 142] width 101 height 16
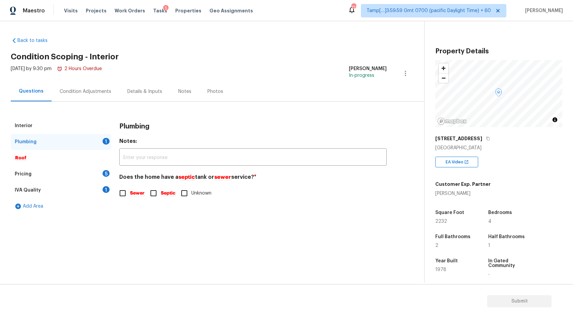
click at [127, 197] on input "Sewer" at bounding box center [123, 193] width 14 height 14
checkbox input "true"
click at [27, 156] on div "Roof" at bounding box center [61, 158] width 101 height 16
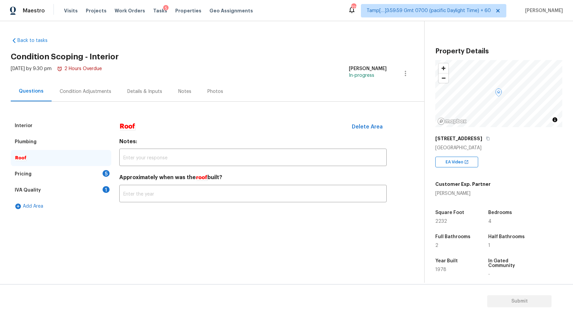
click at [26, 168] on div "Pricing 5" at bounding box center [61, 174] width 101 height 16
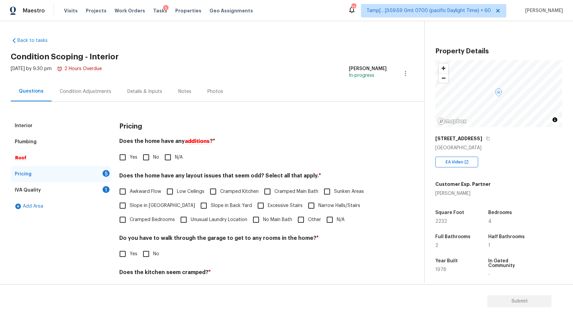
click at [147, 159] on input "No" at bounding box center [146, 157] width 14 height 14
checkbox input "true"
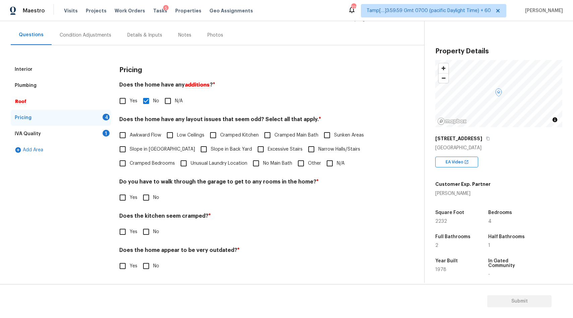
click at [326, 161] on input "N/A" at bounding box center [330, 163] width 14 height 14
checkbox input "true"
click at [151, 201] on input "No" at bounding box center [146, 197] width 14 height 14
checkbox input "true"
click at [149, 233] on input "No" at bounding box center [146, 232] width 14 height 14
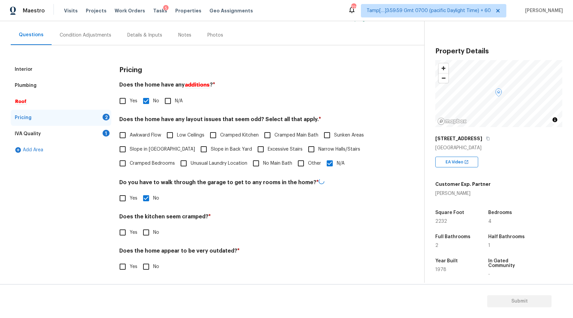
checkbox input "true"
click at [150, 264] on input "No" at bounding box center [146, 266] width 14 height 14
checkbox input "true"
click at [59, 133] on div "IVA Quality 1" at bounding box center [61, 134] width 101 height 16
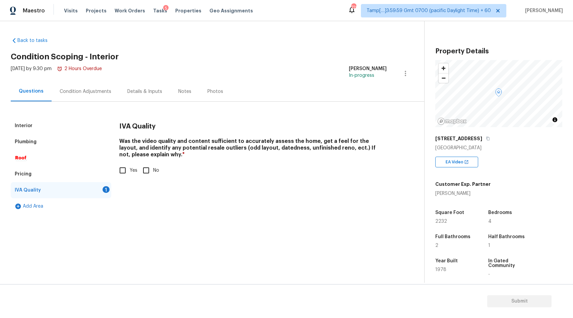
click at [128, 169] on input "Yes" at bounding box center [123, 170] width 14 height 14
checkbox input "true"
click at [79, 88] on div "Condition Adjustments" at bounding box center [86, 91] width 52 height 7
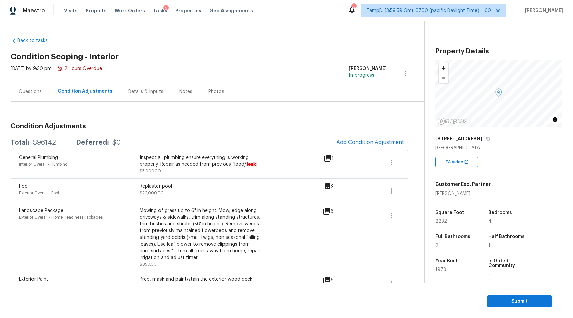
drag, startPoint x: 160, startPoint y: 164, endPoint x: 224, endPoint y: 163, distance: 64.4
click at [224, 164] on div "Inspect all plumbing ensure everything is working properly. Repair as needed fr…" at bounding box center [200, 160] width 121 height 13
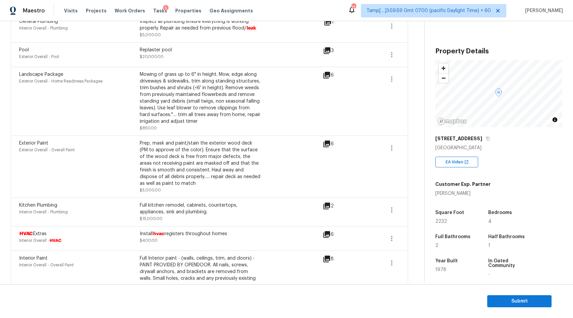
scroll to position [50, 0]
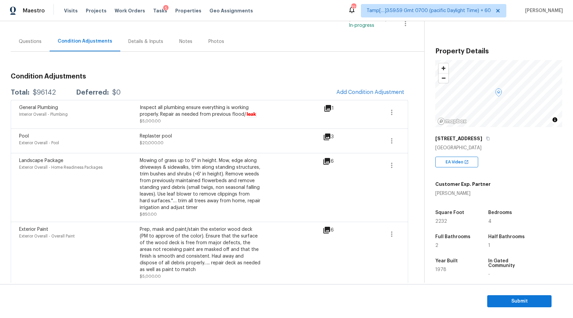
click at [32, 41] on div "Questions" at bounding box center [30, 41] width 23 height 7
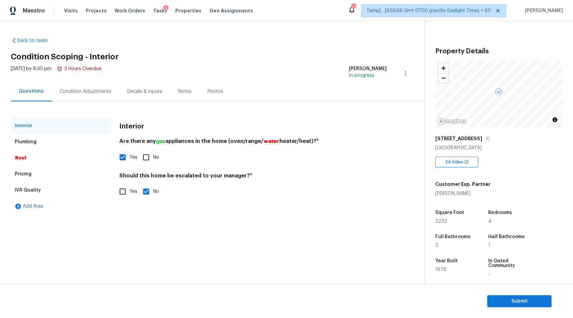
click at [32, 145] on div "Plumbing" at bounding box center [26, 141] width 22 height 7
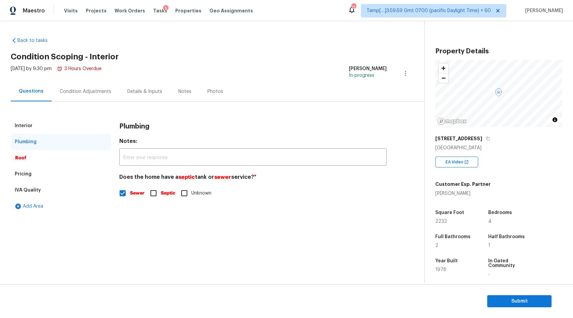
click at [30, 174] on div "Pricing" at bounding box center [23, 174] width 17 height 7
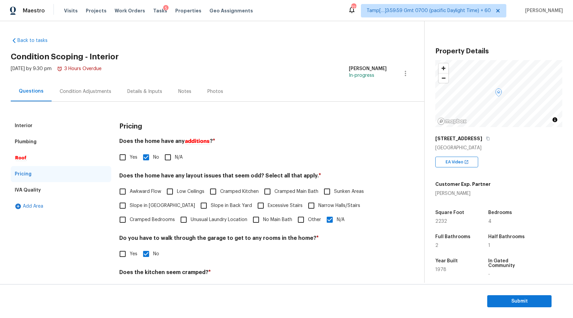
scroll to position [56, 0]
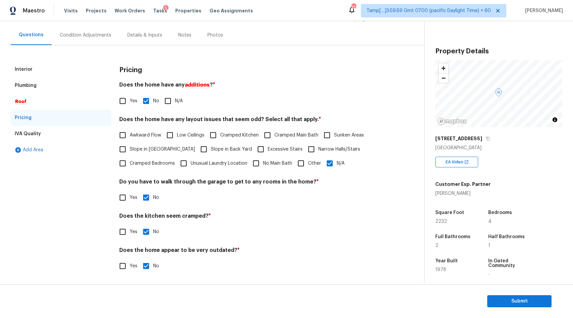
click at [37, 133] on div "IVA Quality" at bounding box center [28, 133] width 26 height 7
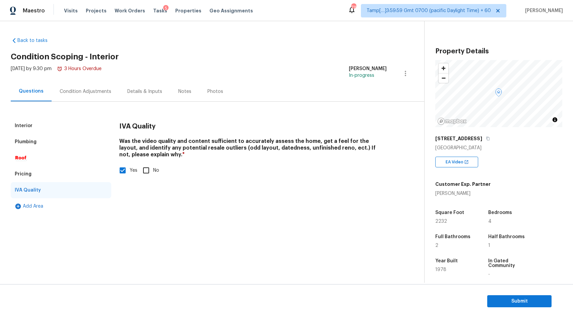
click at [90, 94] on div "Condition Adjustments" at bounding box center [86, 91] width 52 height 7
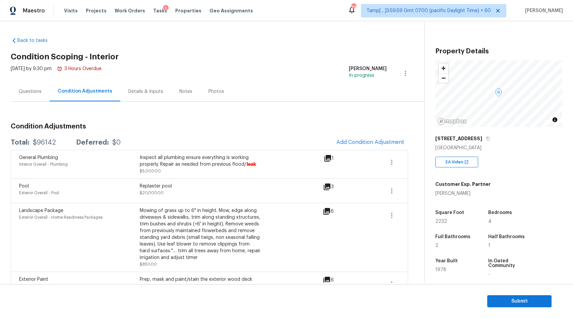
click at [327, 158] on icon at bounding box center [328, 158] width 7 height 7
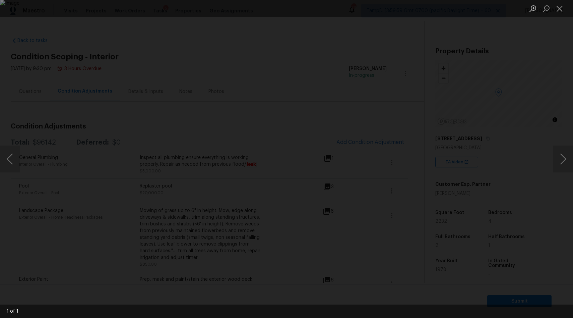
click at [536, 53] on div "Lightbox" at bounding box center [286, 159] width 573 height 318
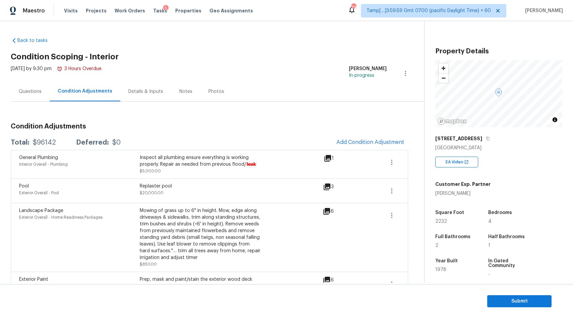
click at [37, 91] on div "Questions" at bounding box center [30, 91] width 23 height 7
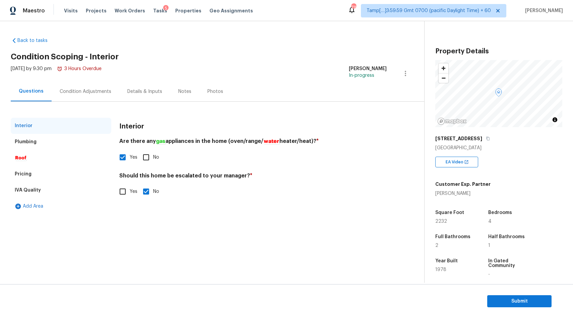
click at [126, 190] on input "Yes" at bounding box center [123, 191] width 14 height 14
checkbox input "true"
checkbox input "false"
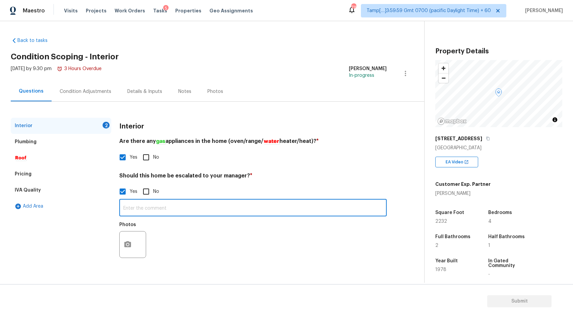
click at [157, 209] on input "text" at bounding box center [253, 209] width 268 height 16
paste input "Whole home is gutted due to previous leak and flooding. Home was under repair b…"
drag, startPoint x: 340, startPoint y: 206, endPoint x: 484, endPoint y: 206, distance: 144.2
click at [484, 206] on div "Back to tasks Condition Scoping - Interior Tue, Oct 07 2025 by 9:30 pm 3 Hours …" at bounding box center [286, 152] width 573 height 262
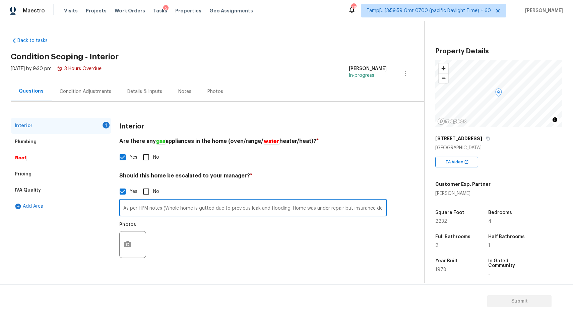
scroll to position [0, 85]
drag, startPoint x: 309, startPoint y: 207, endPoint x: 497, endPoint y: 211, distance: 187.8
click at [496, 211] on div "Back to tasks Condition Scoping - Interior Tue, Oct 07 2025 by 9:30 pm 3 Hours …" at bounding box center [286, 152] width 573 height 262
paste input "$96142"
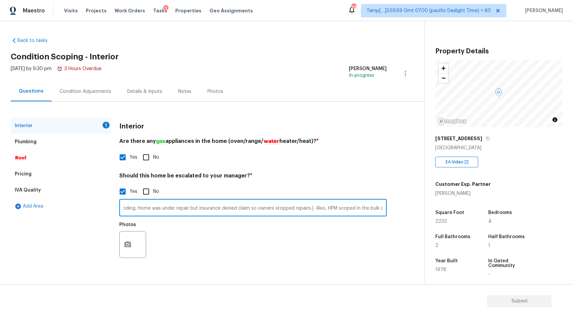
scroll to position [0, 171]
type input "As per HPM notes (Whole home is gutted due to previous leak and flooding. Home …"
click at [83, 89] on div "Condition Adjustments" at bounding box center [86, 91] width 52 height 7
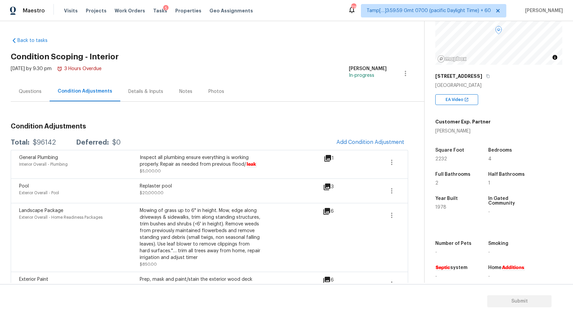
scroll to position [65, 0]
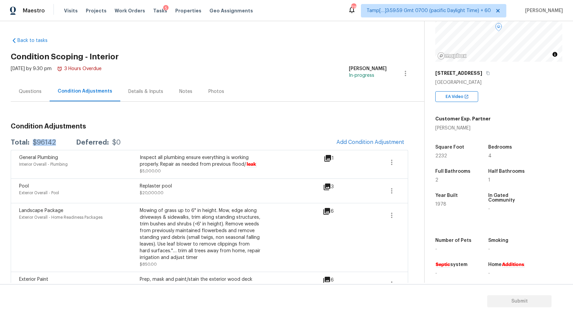
drag, startPoint x: 32, startPoint y: 142, endPoint x: 58, endPoint y: 142, distance: 26.8
click at [58, 142] on div "Total: $96142 Deferred: $0" at bounding box center [66, 142] width 110 height 7
copy div "$96142"
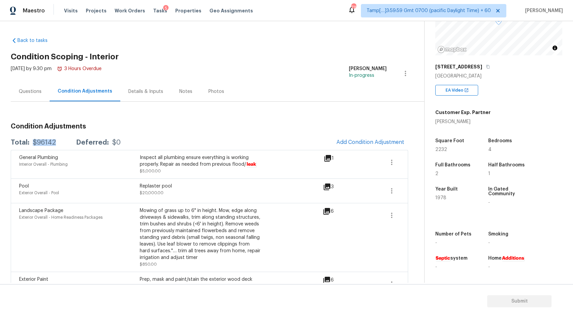
click at [29, 86] on div "Questions" at bounding box center [30, 91] width 39 height 20
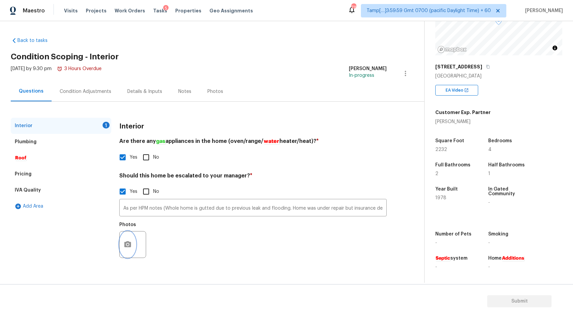
click at [133, 241] on button "button" at bounding box center [128, 244] width 16 height 26
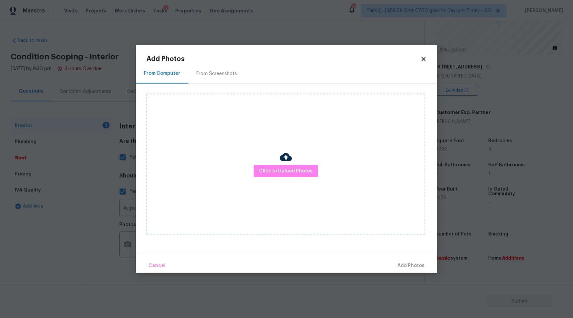
click at [210, 75] on div "From Screenshots" at bounding box center [217, 73] width 41 height 7
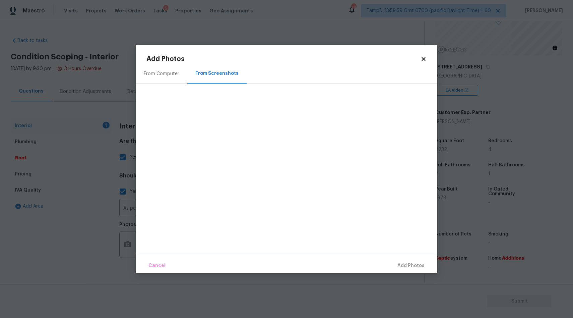
click at [180, 74] on div "From Computer" at bounding box center [162, 74] width 52 height 20
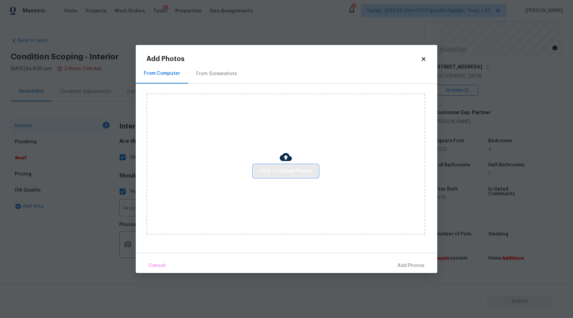
click at [278, 169] on span "Click to Upload Photos" at bounding box center [286, 171] width 54 height 8
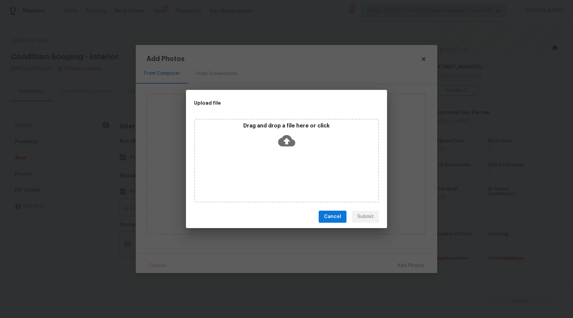
click at [289, 143] on icon at bounding box center [286, 140] width 17 height 11
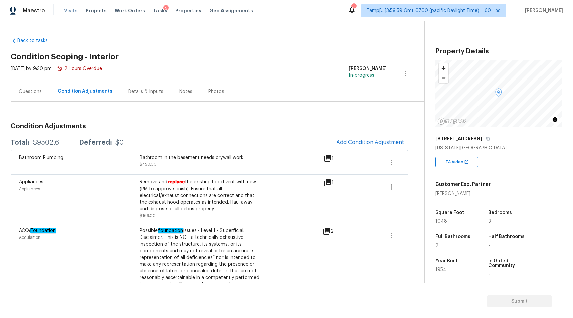
click at [68, 13] on span "Visits" at bounding box center [71, 10] width 14 height 7
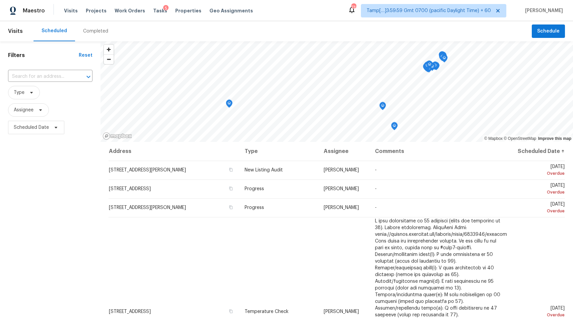
click at [90, 32] on div "Completed" at bounding box center [95, 31] width 25 height 7
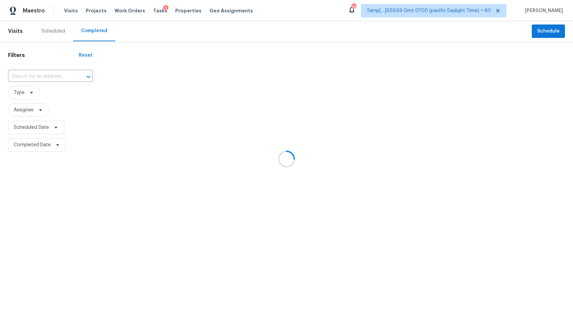
click at [55, 77] on div at bounding box center [286, 159] width 573 height 318
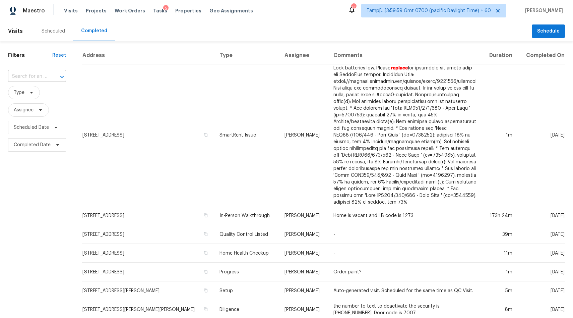
click at [43, 77] on input "text" at bounding box center [27, 76] width 39 height 10
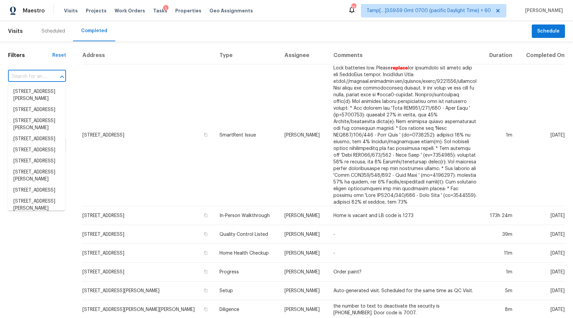
paste input "[STREET_ADDRESS][US_STATE]"
type input "[STREET_ADDRESS][US_STATE]"
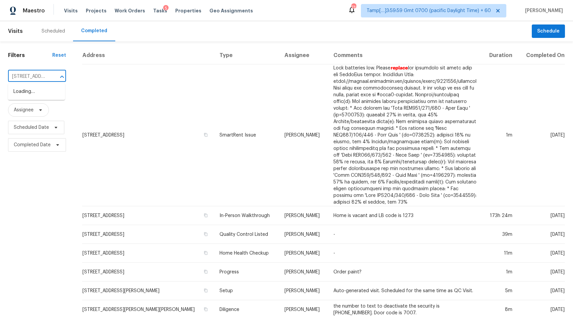
scroll to position [0, 50]
click at [28, 99] on li "[STREET_ADDRESS][US_STATE]" at bounding box center [36, 95] width 57 height 18
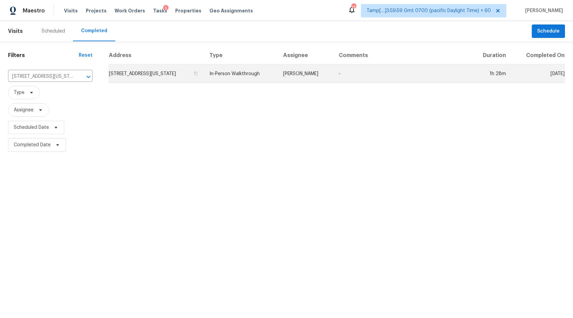
click at [234, 72] on td "In-Person Walkthrough" at bounding box center [241, 73] width 74 height 19
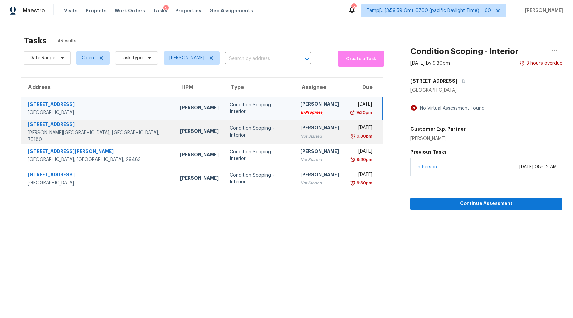
click at [228, 138] on td "Condition Scoping - Interior" at bounding box center [259, 131] width 70 height 23
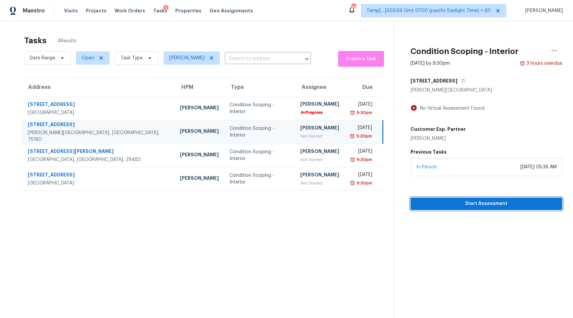
click at [461, 202] on span "Start Assessment" at bounding box center [486, 204] width 141 height 8
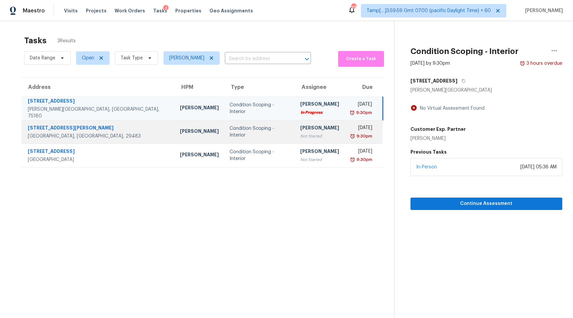
click at [224, 127] on td "Condition Scoping - Interior" at bounding box center [259, 131] width 70 height 23
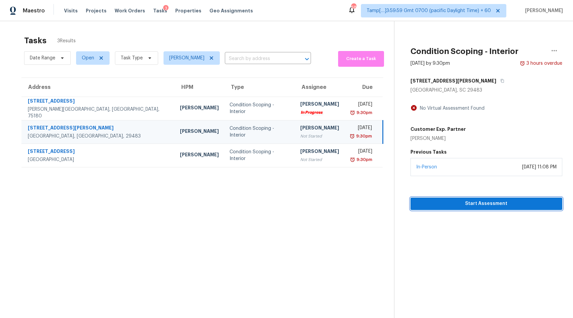
click at [445, 202] on span "Start Assessment" at bounding box center [486, 204] width 141 height 8
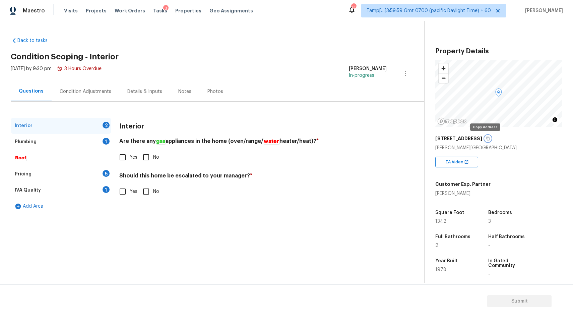
click at [486, 139] on icon "button" at bounding box center [488, 138] width 4 height 4
click at [142, 157] on input "No" at bounding box center [146, 157] width 14 height 14
checkbox input "true"
click at [149, 192] on input "No" at bounding box center [146, 191] width 14 height 14
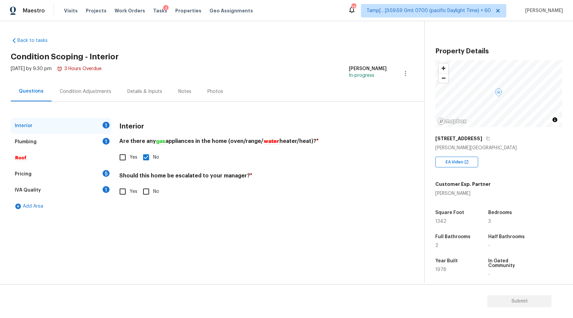
checkbox input "true"
click at [31, 145] on div "Plumbing" at bounding box center [26, 141] width 22 height 7
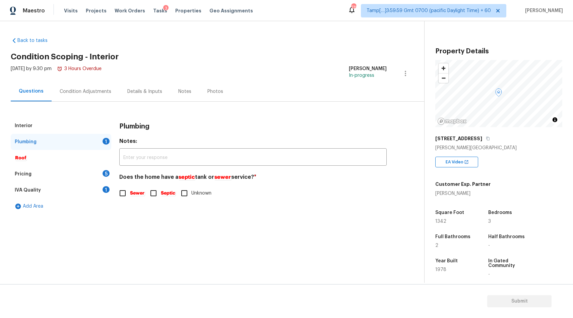
click at [125, 194] on input "Sewer" at bounding box center [123, 193] width 14 height 14
checkbox input "true"
click at [41, 171] on div "Pricing 5" at bounding box center [61, 174] width 101 height 16
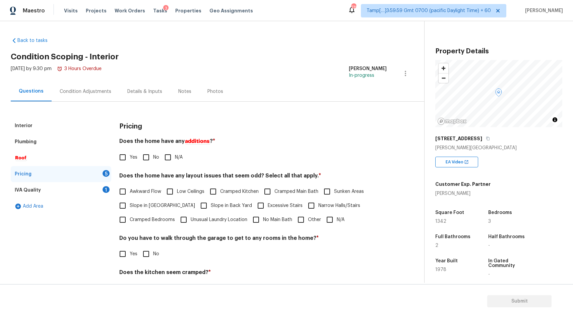
click at [143, 161] on input "No" at bounding box center [146, 157] width 14 height 14
checkbox input "true"
click at [217, 194] on input "Cramped Kitchen" at bounding box center [213, 191] width 14 height 14
checkbox input "true"
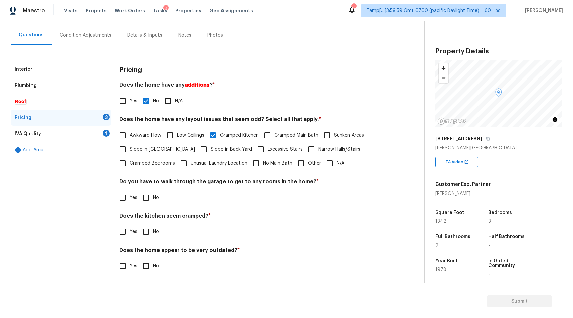
click at [148, 195] on input "No" at bounding box center [146, 197] width 14 height 14
checkbox input "true"
click at [145, 228] on input "No" at bounding box center [146, 232] width 14 height 14
checkbox input "false"
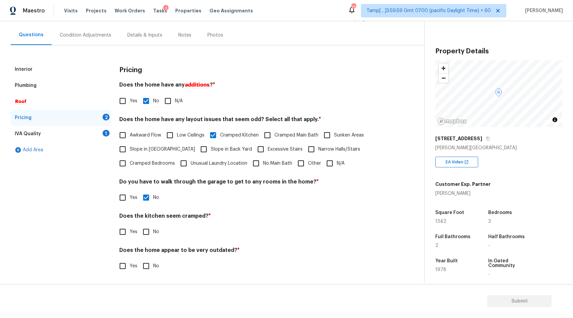
click at [109, 233] on div "Interior Plumbing Roof Pricing 2 IVA Quality 1 Add Area" at bounding box center [61, 171] width 101 height 220
click at [124, 233] on input "Yes" at bounding box center [123, 232] width 14 height 14
checkbox input "true"
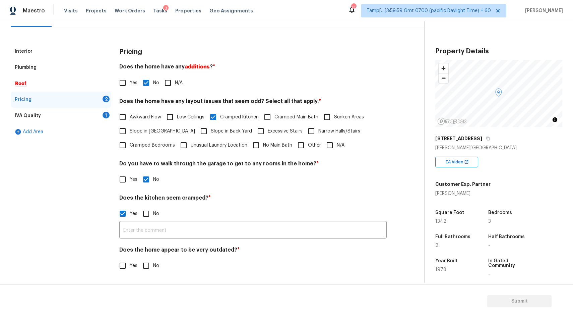
click at [148, 267] on input "No" at bounding box center [146, 266] width 14 height 14
checkbox input "true"
click at [47, 113] on div "IVA Quality 1" at bounding box center [61, 116] width 101 height 16
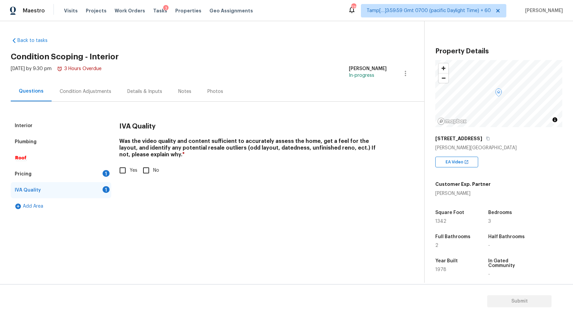
click at [121, 171] on input "Yes" at bounding box center [123, 170] width 14 height 14
checkbox input "true"
click at [62, 177] on div "Pricing 1" at bounding box center [61, 174] width 101 height 16
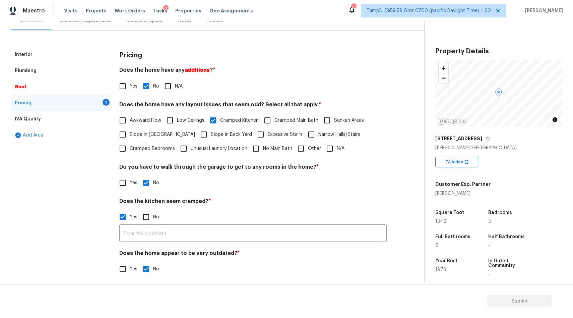
scroll to position [74, 0]
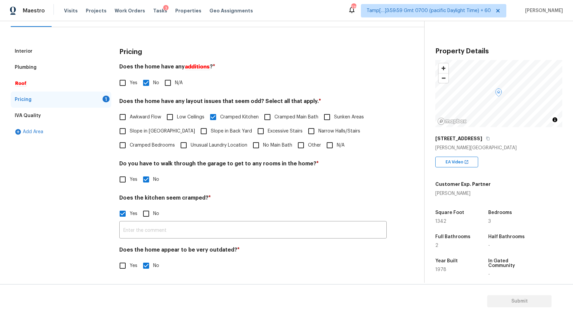
click at [147, 217] on input "No" at bounding box center [146, 214] width 14 height 14
checkbox input "true"
checkbox input "false"
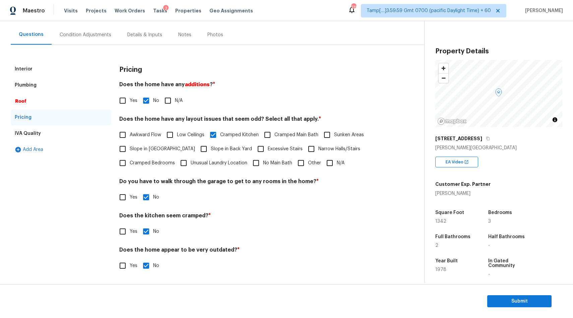
scroll to position [56, 0]
click at [145, 231] on input "No" at bounding box center [146, 232] width 14 height 14
checkbox input "false"
click at [122, 233] on input "Yes" at bounding box center [123, 232] width 14 height 14
checkbox input "true"
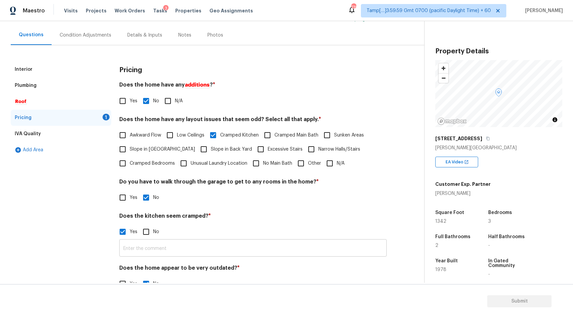
click at [130, 244] on input "text" at bounding box center [253, 249] width 268 height 16
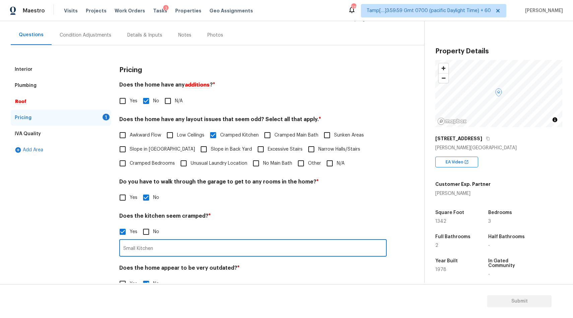
type input "Small Kitchen"
click at [68, 211] on div "Interior Plumbing Roof Pricing 1 IVA Quality Add Area" at bounding box center [61, 179] width 101 height 237
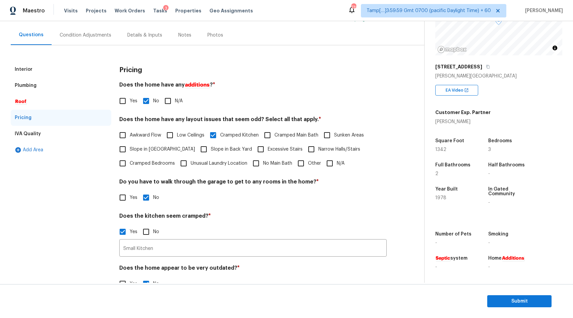
scroll to position [74, 0]
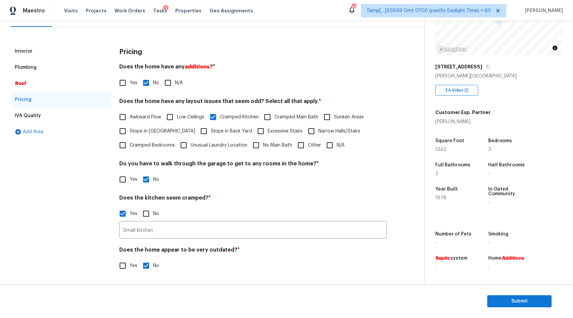
click at [38, 119] on div "IVA Quality" at bounding box center [28, 115] width 26 height 7
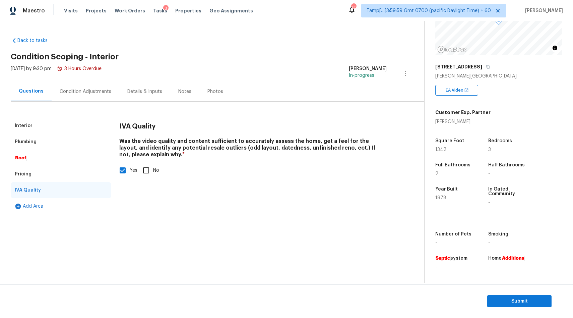
scroll to position [0, 0]
click at [94, 95] on div "Condition Adjustments" at bounding box center [86, 91] width 68 height 20
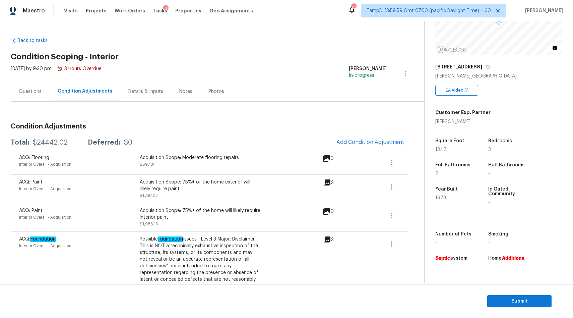
scroll to position [34, 0]
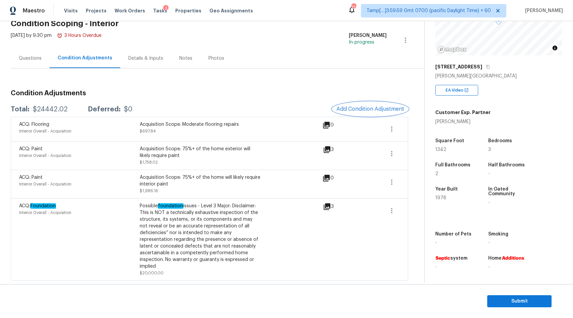
click at [373, 107] on span "Add Condition Adjustment" at bounding box center [371, 109] width 68 height 6
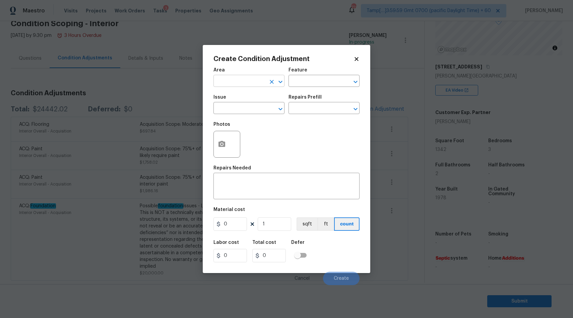
click at [248, 83] on input "text" at bounding box center [240, 81] width 52 height 10
click at [269, 104] on li "Interior Overall" at bounding box center [249, 107] width 71 height 11
type input "Interior Overall"
click at [241, 108] on input "text" at bounding box center [240, 109] width 52 height 10
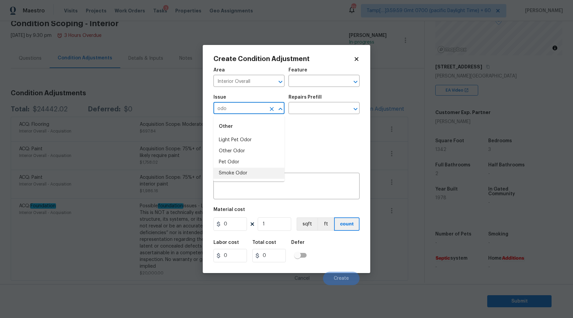
click at [241, 173] on li "Smoke Odor" at bounding box center [249, 173] width 71 height 11
type input "Smoke Odor"
click at [323, 112] on input "text" at bounding box center [315, 109] width 52 height 10
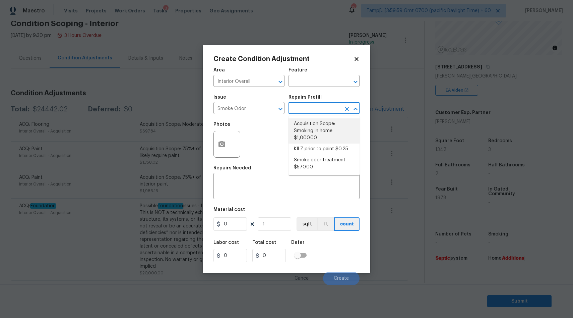
click at [307, 135] on li "Acquisition Scope: Smoking in home $1,000.00" at bounding box center [324, 130] width 71 height 25
type textarea "Acquisition Scope: Smoking in home"
type input "1000"
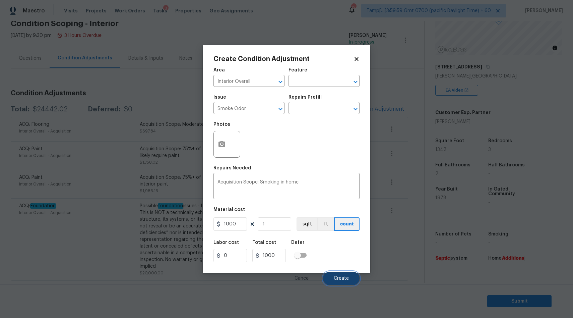
click at [346, 281] on button "Create" at bounding box center [341, 278] width 37 height 13
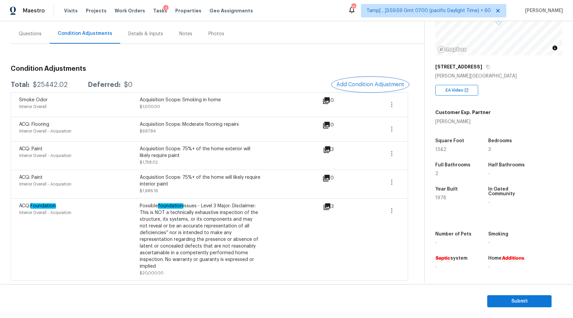
scroll to position [0, 0]
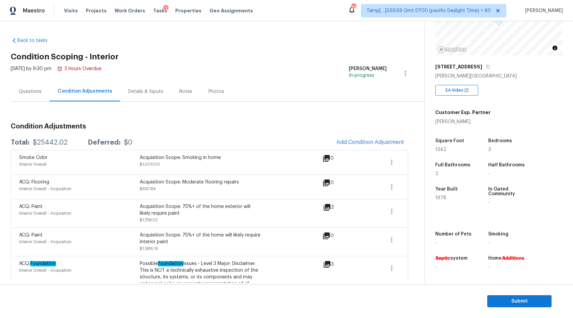
click at [29, 95] on div "Questions" at bounding box center [30, 91] width 39 height 20
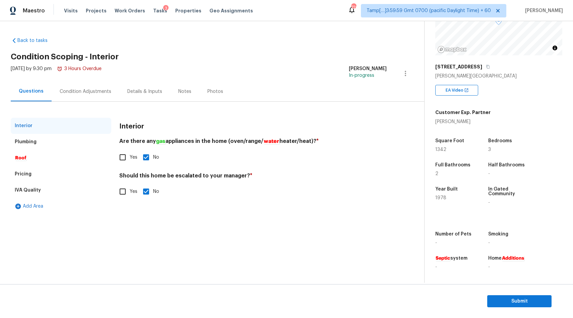
click at [121, 195] on input "Yes" at bounding box center [123, 191] width 14 height 14
checkbox input "true"
checkbox input "false"
click at [147, 212] on input "text" at bounding box center [253, 209] width 268 height 16
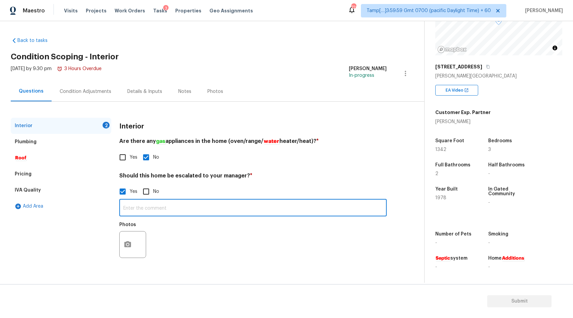
click at [167, 208] on input "text" at bounding box center [253, 209] width 268 height 16
type input "t"
type input "There is a foundation issue scoped by HPM timestamp at 00:05, 01:10"
click at [124, 241] on button "button" at bounding box center [128, 246] width 16 height 26
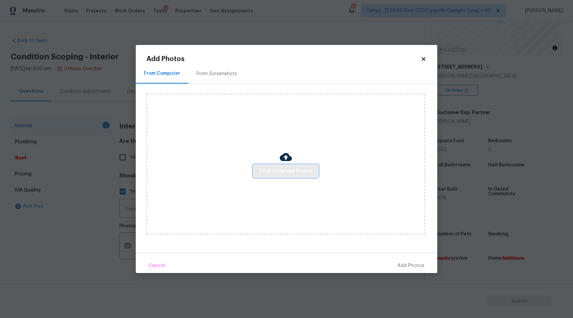
click at [289, 168] on span "Click to Upload Photos" at bounding box center [286, 171] width 54 height 8
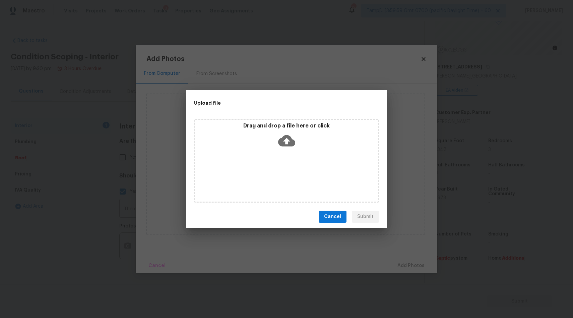
click at [286, 142] on icon at bounding box center [286, 140] width 17 height 17
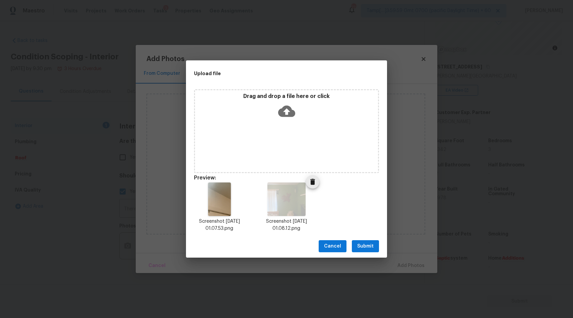
click at [314, 181] on icon "Delete" at bounding box center [313, 182] width 5 height 6
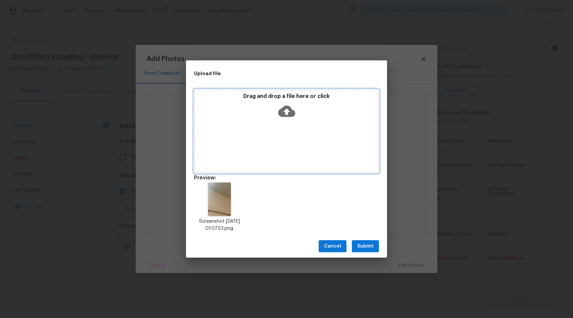
click at [285, 111] on icon at bounding box center [286, 111] width 17 height 17
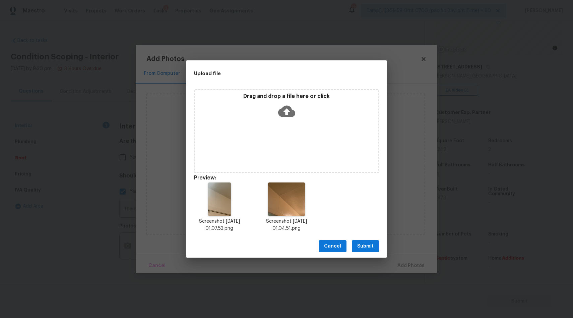
click at [372, 248] on span "Submit" at bounding box center [365, 246] width 16 height 8
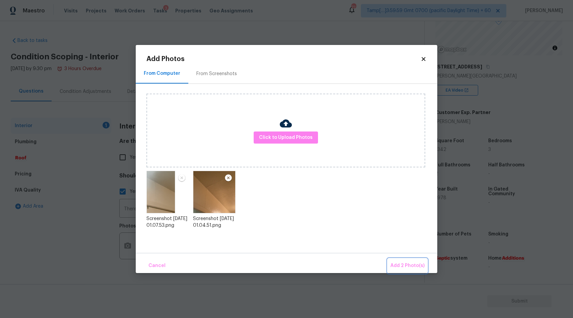
click at [406, 267] on span "Add 2 Photo(s)" at bounding box center [408, 266] width 34 height 8
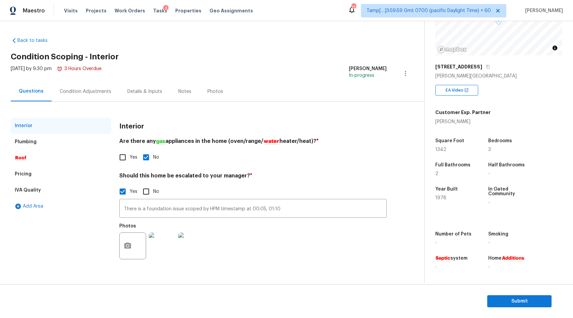
click at [88, 92] on div "Condition Adjustments" at bounding box center [86, 91] width 52 height 7
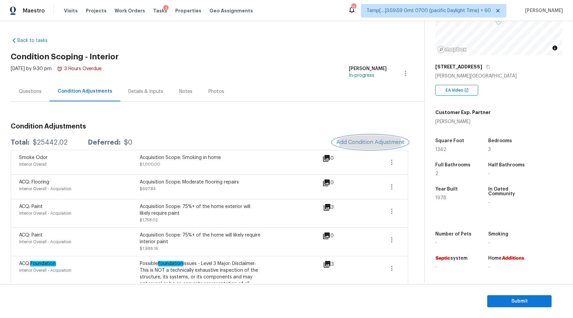
click at [354, 142] on span "Add Condition Adjustment" at bounding box center [371, 142] width 68 height 6
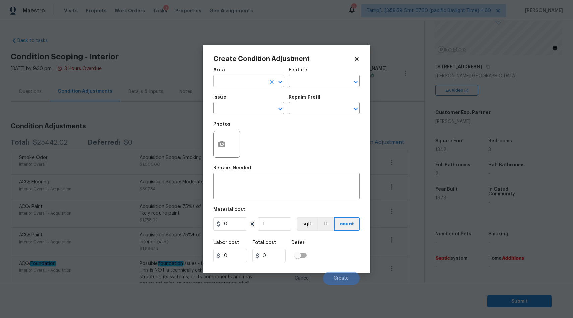
click at [232, 82] on input "text" at bounding box center [240, 81] width 52 height 10
click at [248, 107] on li "Interior Overall" at bounding box center [249, 107] width 71 height 11
type input "Interior Overall"
click at [260, 107] on input "text" at bounding box center [240, 109] width 52 height 10
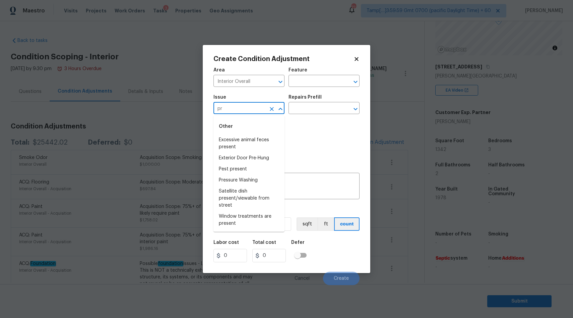
type input "p"
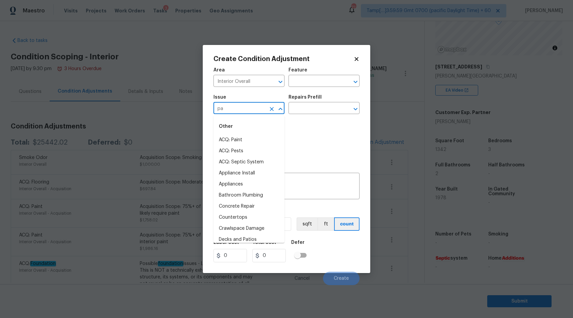
type input "p"
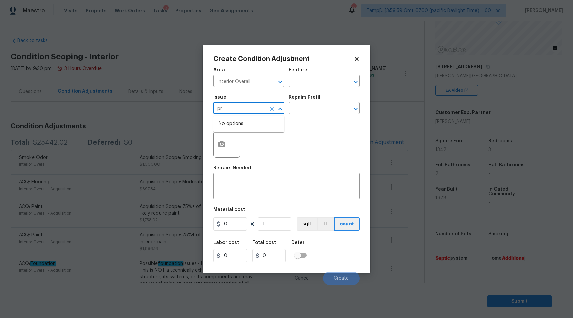
type input "p"
click at [257, 164] on li "Interior Paint" at bounding box center [249, 162] width 71 height 11
type input "Interior Paint"
click at [320, 106] on input "text" at bounding box center [315, 109] width 52 height 10
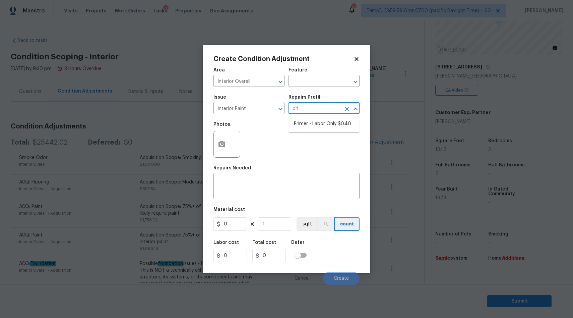
type input "prim"
click at [325, 126] on li "Primer - Labor Only $0.40" at bounding box center [324, 123] width 71 height 11
type input "Overall Paint"
type textarea "Interior primer - PRIMER PROVIDED BY OPENDOOR - All nails, screws, drywall anch…"
type input "0.4"
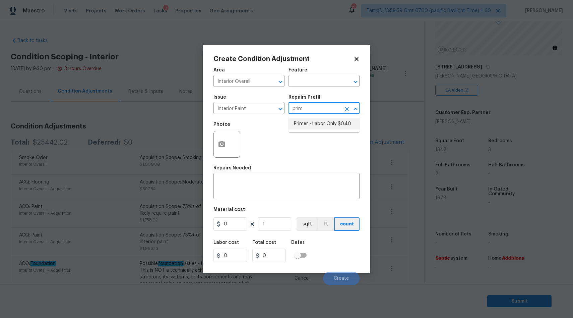
type input "0.4"
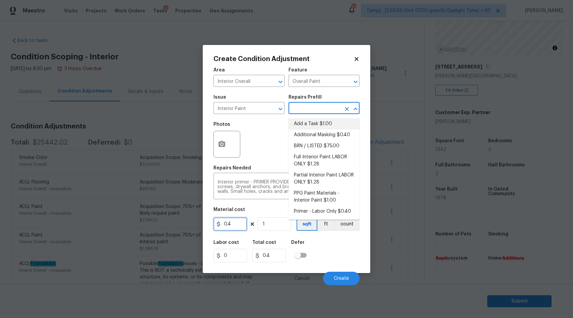
click at [236, 223] on input "0.4" at bounding box center [231, 223] width 34 height 13
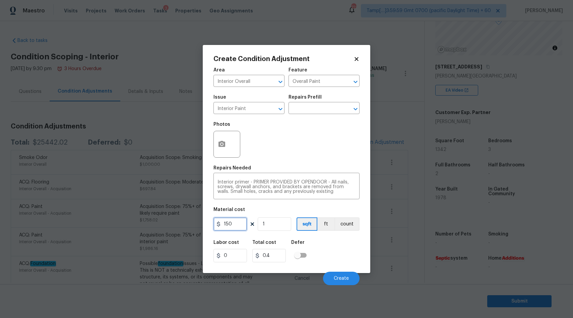
type input "150"
click at [343, 249] on div "Labor cost 0 Total cost 0.4 Defer" at bounding box center [287, 251] width 146 height 30
type input "150"
click at [341, 281] on button "Create" at bounding box center [341, 278] width 37 height 13
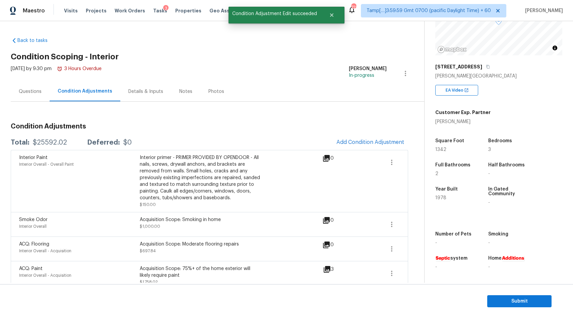
click at [222, 116] on div "Condition Adjustments Total: $25592.02 Deferred: $0 Add Condition Adjustment In…" at bounding box center [210, 251] width 398 height 299
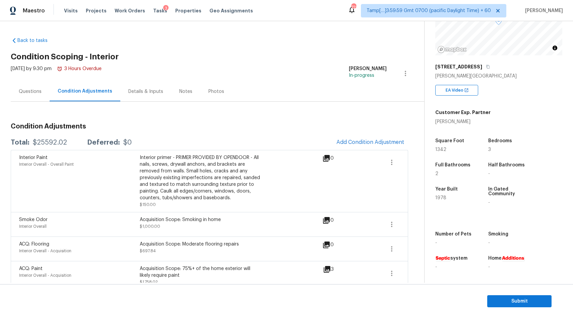
click at [23, 85] on div "Questions" at bounding box center [30, 91] width 39 height 20
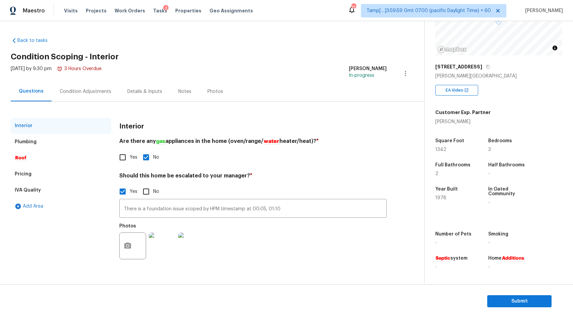
click at [32, 173] on div "Pricing" at bounding box center [61, 174] width 101 height 16
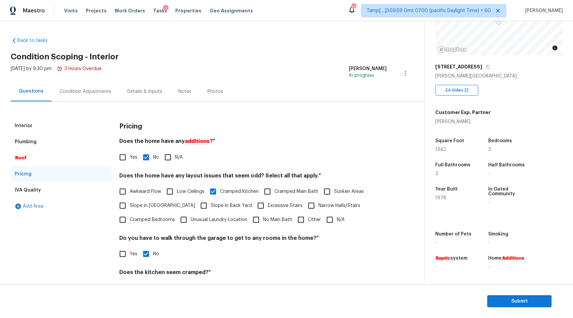
scroll to position [74, 0]
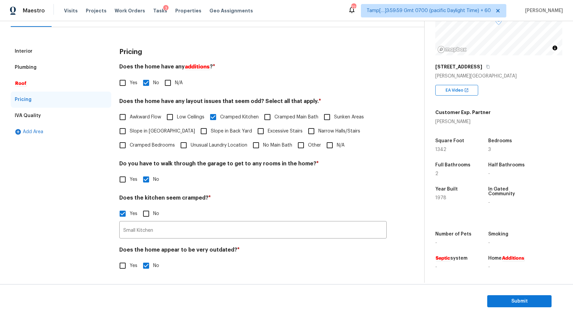
click at [28, 58] on div "Interior" at bounding box center [61, 51] width 101 height 16
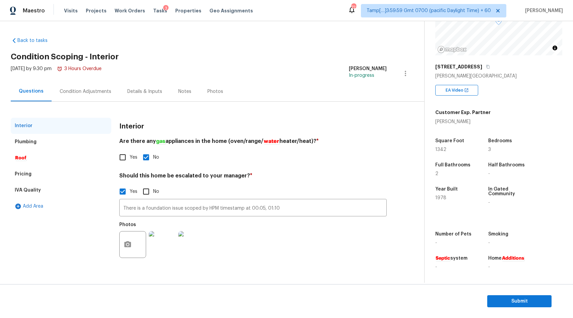
click at [92, 94] on div "Condition Adjustments" at bounding box center [86, 91] width 52 height 7
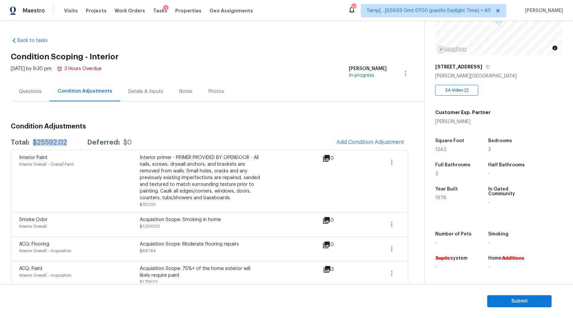
drag, startPoint x: 33, startPoint y: 142, endPoint x: 71, endPoint y: 142, distance: 38.6
click at [71, 142] on div "Total: $25592.02 Deferred: $0" at bounding box center [71, 142] width 121 height 7
copy div "$25592.02"
click at [328, 159] on icon at bounding box center [327, 158] width 8 height 8
click at [390, 164] on icon "button" at bounding box center [392, 162] width 8 height 8
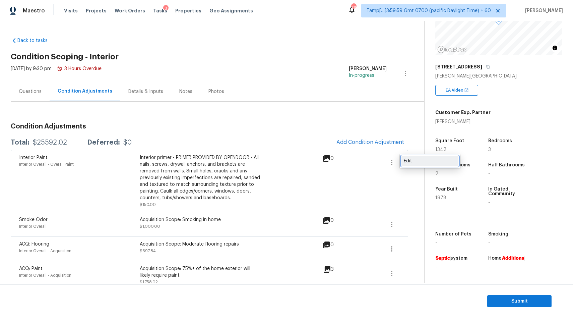
click at [419, 163] on div "Edit" at bounding box center [430, 161] width 52 height 7
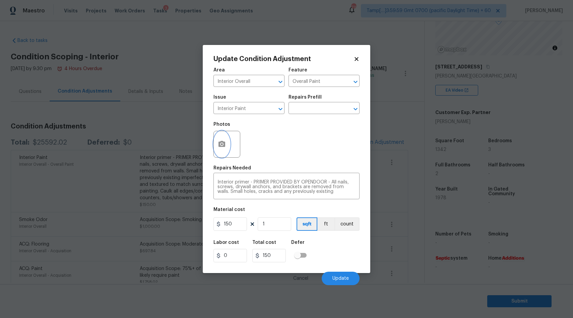
click at [222, 147] on icon "button" at bounding box center [222, 144] width 8 height 8
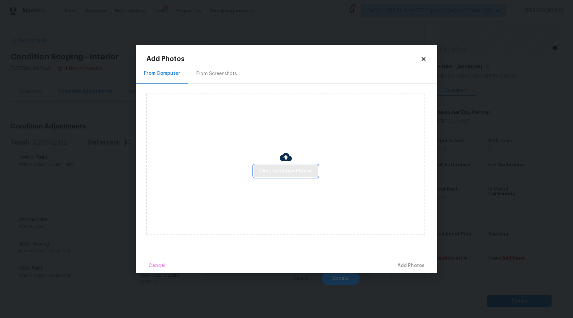
click at [288, 174] on span "Click to Upload Photos" at bounding box center [286, 171] width 54 height 8
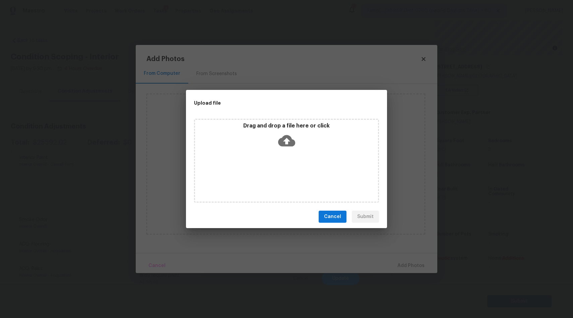
click at [285, 141] on icon at bounding box center [286, 140] width 17 height 17
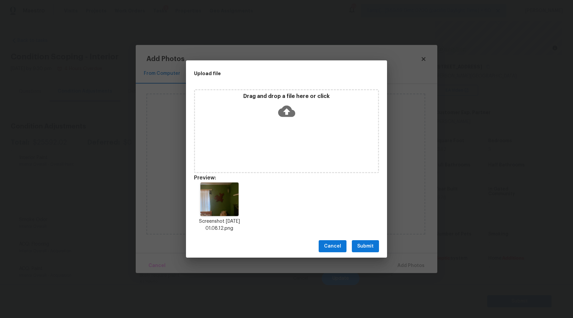
click at [366, 245] on span "Submit" at bounding box center [365, 246] width 16 height 8
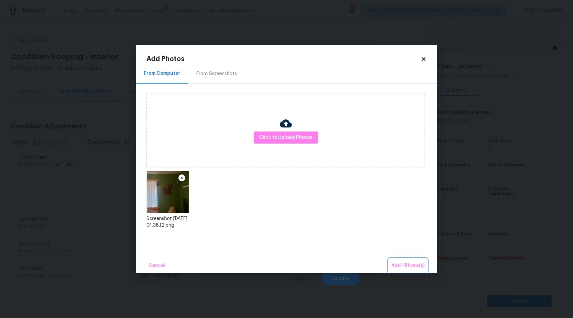
click at [413, 266] on span "Add 1 Photo(s)" at bounding box center [408, 266] width 33 height 8
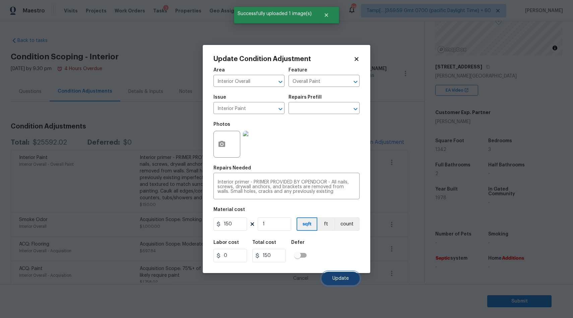
click at [340, 280] on span "Update" at bounding box center [341, 278] width 16 height 5
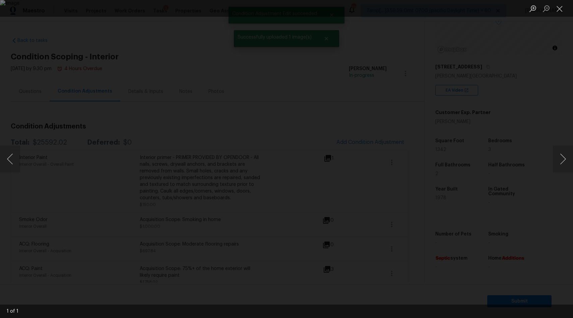
click at [72, 91] on div "Lightbox" at bounding box center [286, 159] width 573 height 318
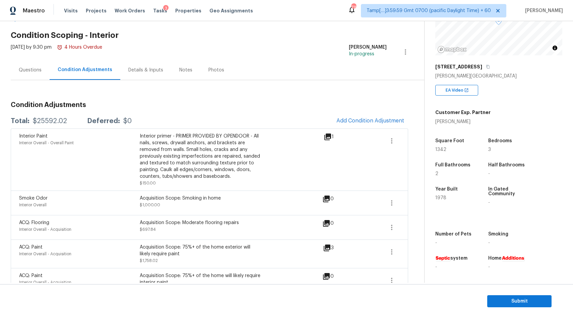
scroll to position [10, 0]
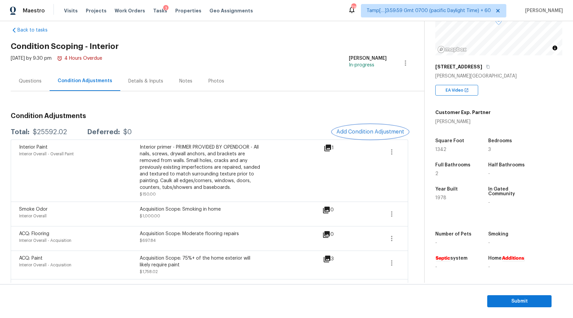
click at [359, 132] on span "Add Condition Adjustment" at bounding box center [371, 132] width 68 height 6
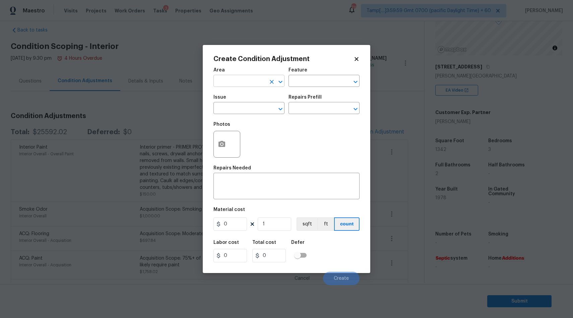
click at [251, 87] on input "text" at bounding box center [240, 81] width 52 height 10
click at [244, 110] on li "Interior Overall" at bounding box center [249, 107] width 71 height 11
type input "Interior Overall"
click at [222, 144] on circle "button" at bounding box center [222, 144] width 2 height 2
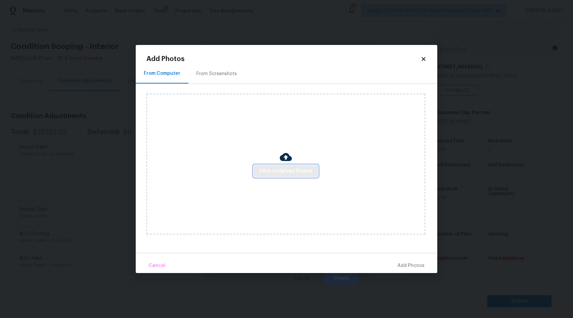
click at [280, 172] on span "Click to Upload Photos" at bounding box center [286, 171] width 54 height 8
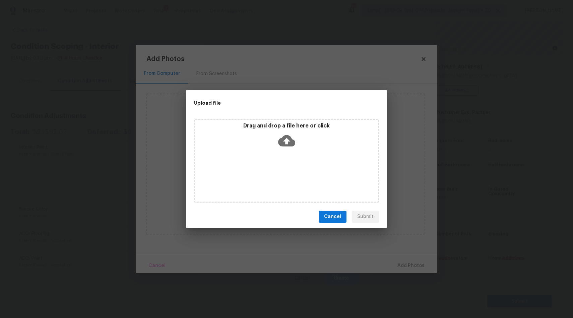
click at [284, 138] on icon at bounding box center [286, 140] width 17 height 11
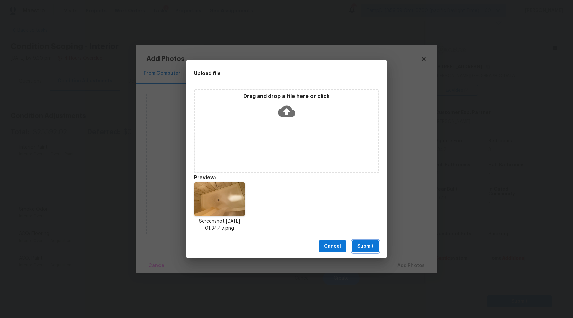
click at [364, 243] on span "Submit" at bounding box center [365, 246] width 16 height 8
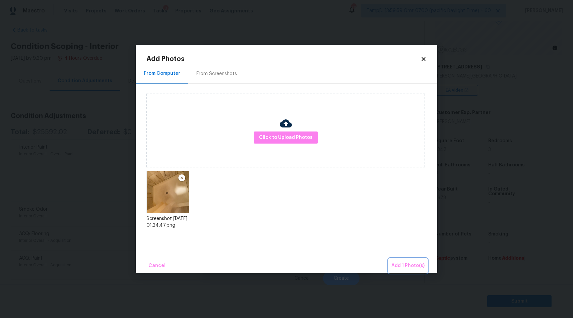
click at [408, 266] on span "Add 1 Photo(s)" at bounding box center [408, 266] width 33 height 8
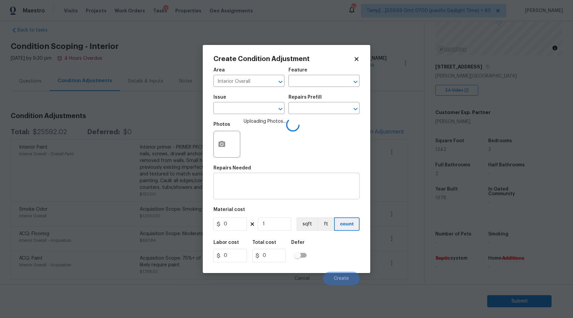
click at [245, 185] on textarea at bounding box center [287, 187] width 138 height 14
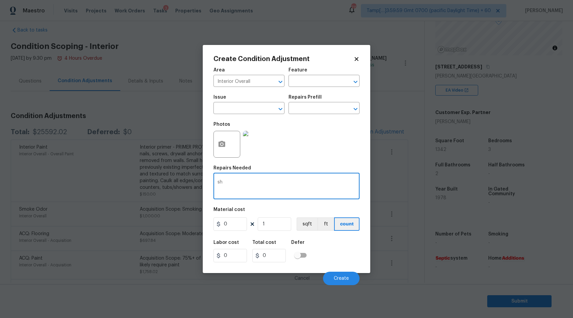
type textarea "s"
type textarea "refinis"
click at [227, 109] on input "text" at bounding box center [240, 109] width 52 height 10
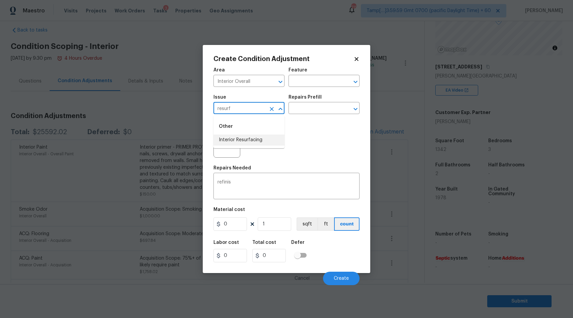
click at [258, 136] on li "Interior Resurfacing" at bounding box center [249, 139] width 71 height 11
type input "Interior Resurfacing"
click at [357, 106] on div "Create Condition Adjustment Area Interior Overall ​ Feature ​ Issue Interior Re…" at bounding box center [287, 159] width 168 height 228
click at [329, 103] on div "Repairs Prefill" at bounding box center [324, 99] width 71 height 9
click at [332, 110] on input "text" at bounding box center [315, 109] width 52 height 10
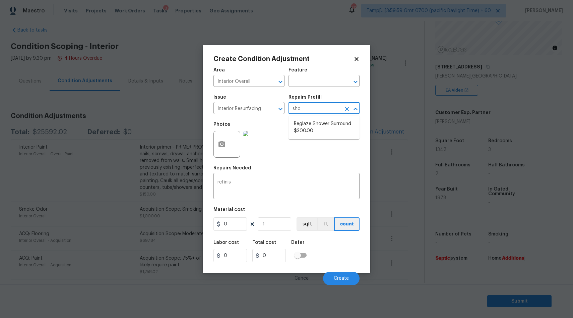
type input "show"
click at [328, 129] on li "Reglaze Shower Surround $300.00" at bounding box center [324, 127] width 71 height 18
type textarea "Prep, mask, clean and reglaze the fiberglass shower surround (white) both on th…"
type input "300"
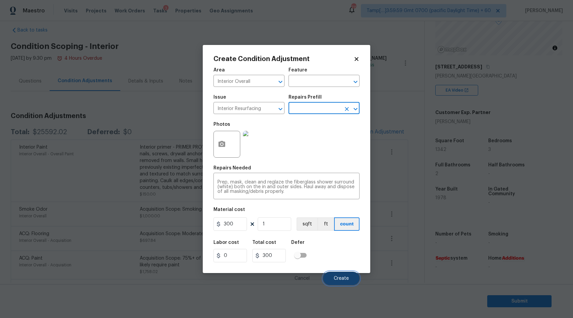
click at [343, 280] on span "Create" at bounding box center [341, 278] width 15 height 5
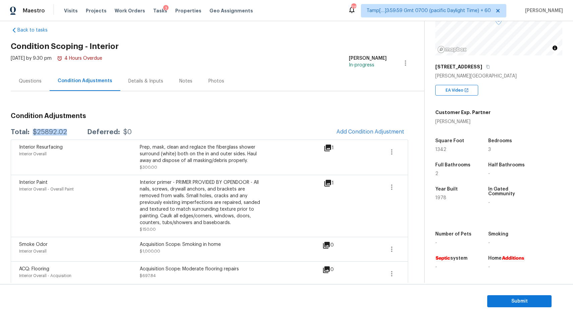
drag, startPoint x: 31, startPoint y: 132, endPoint x: 72, endPoint y: 132, distance: 41.6
click at [72, 132] on div "Total: $25892.02 Deferred: $0" at bounding box center [71, 132] width 121 height 7
copy div "$25892.02"
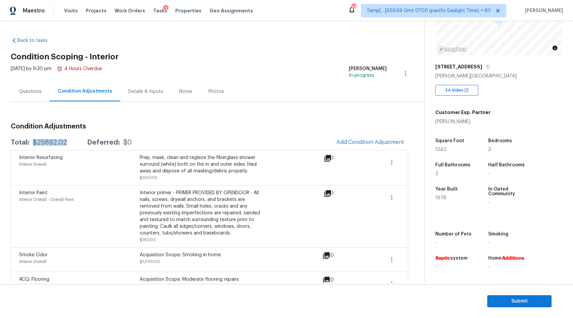
scroll to position [156, 0]
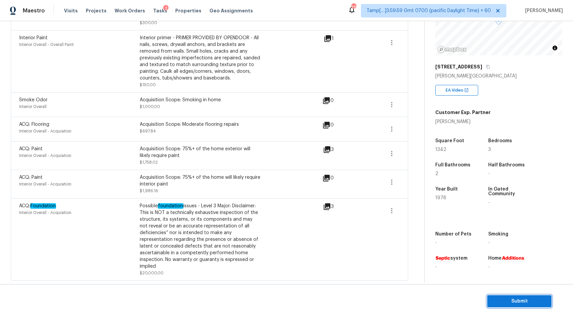
click at [506, 303] on span "Submit" at bounding box center [520, 301] width 54 height 8
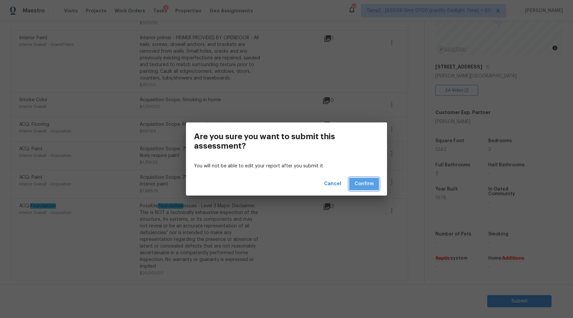
click at [364, 184] on span "Confirm" at bounding box center [364, 184] width 19 height 8
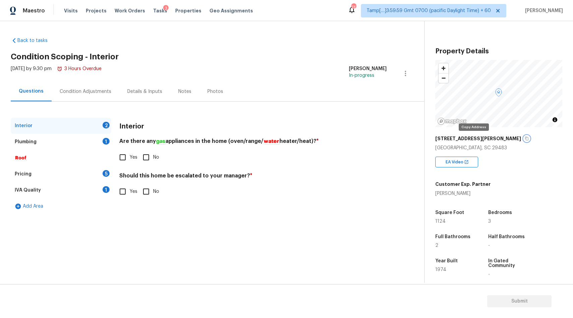
click at [525, 138] on icon "button" at bounding box center [527, 138] width 4 height 4
click at [87, 92] on div "Condition Adjustments" at bounding box center [86, 91] width 52 height 7
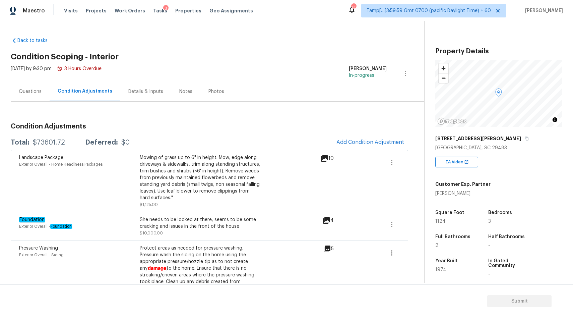
click at [355, 141] on span "Add Condition Adjustment" at bounding box center [371, 142] width 68 height 6
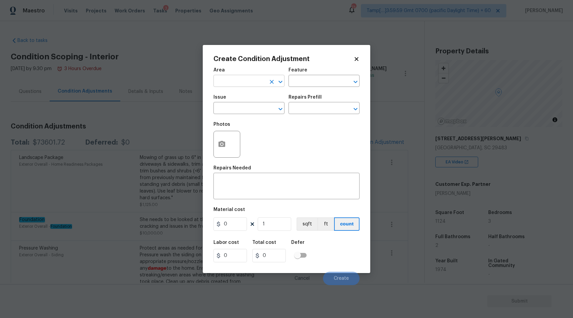
click at [257, 78] on input "text" at bounding box center [240, 81] width 52 height 10
click at [235, 109] on li "Interior Overall" at bounding box center [249, 107] width 71 height 11
type input "Interior Overall"
click at [234, 108] on input "text" at bounding box center [240, 109] width 52 height 10
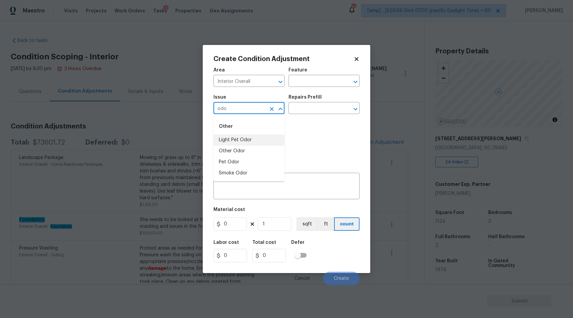
click at [235, 144] on li "Light Pet Odor" at bounding box center [249, 139] width 71 height 11
type input "Light Pet Odor"
click at [311, 107] on input "text" at bounding box center [315, 109] width 52 height 10
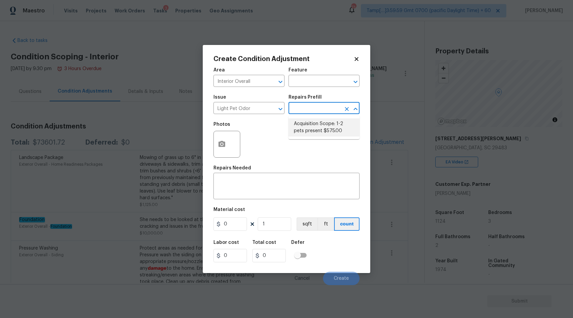
click at [312, 129] on li "Acquisition Scope: 1-2 pets present $575.00" at bounding box center [324, 127] width 71 height 18
type textarea "Acquisition Scope: 1-2 pets present"
type input "575"
click at [348, 278] on span "Create" at bounding box center [341, 278] width 15 height 5
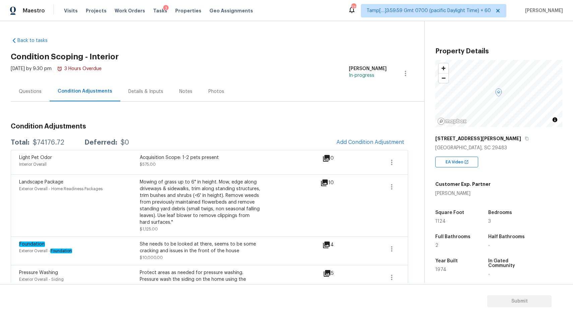
click at [37, 92] on div "Questions" at bounding box center [30, 91] width 23 height 7
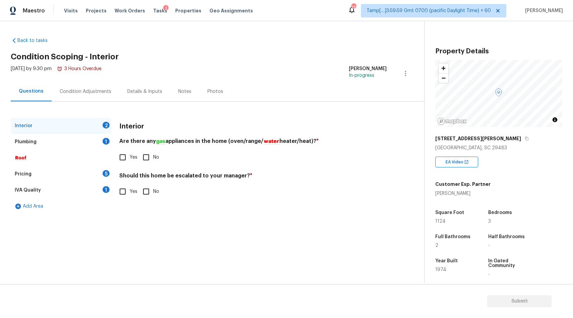
click at [23, 171] on div "Pricing" at bounding box center [23, 174] width 17 height 7
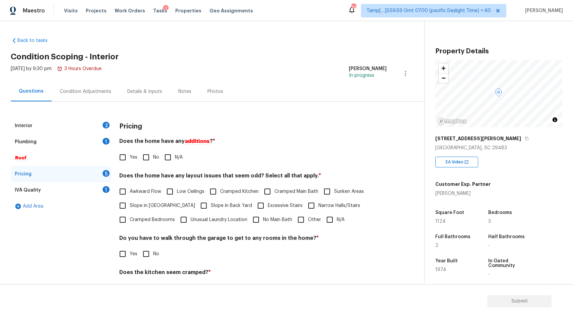
click at [127, 158] on input "Yes" at bounding box center [123, 157] width 14 height 14
checkbox input "true"
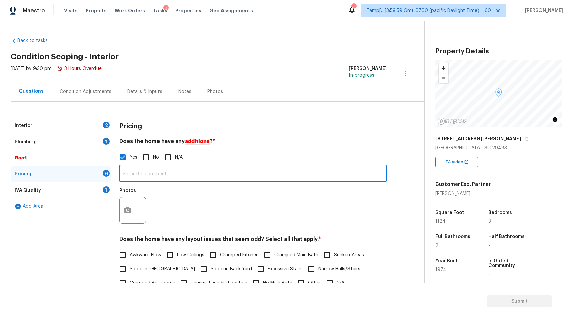
click at [165, 175] on input "text" at bounding box center [253, 174] width 268 height 16
paste input "Structural Change"
type input "Structural Change"
click at [130, 209] on icon "button" at bounding box center [127, 210] width 7 height 6
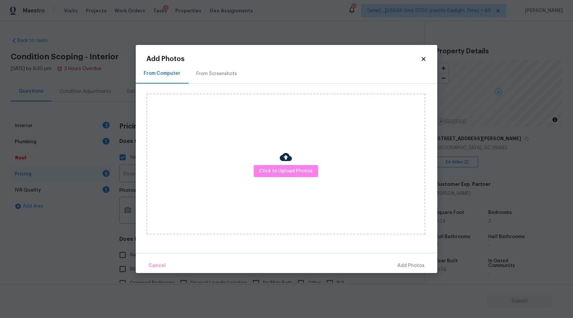
click at [415, 264] on div "Cancel Add Photos" at bounding box center [287, 263] width 302 height 20
click at [298, 167] on span "Click to Upload Photos" at bounding box center [286, 171] width 54 height 8
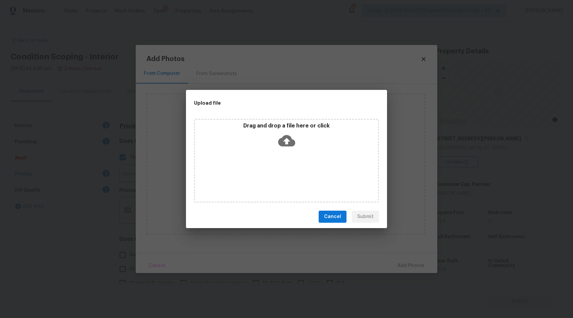
click at [288, 138] on icon at bounding box center [286, 140] width 17 height 11
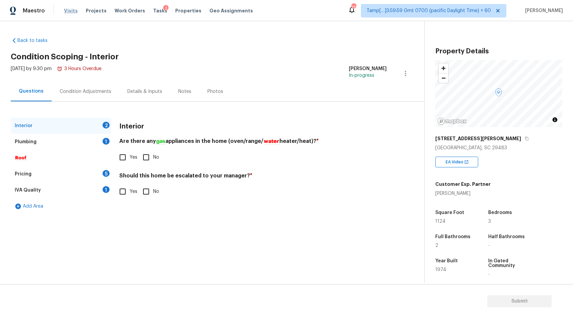
click at [71, 11] on span "Visits" at bounding box center [71, 10] width 14 height 7
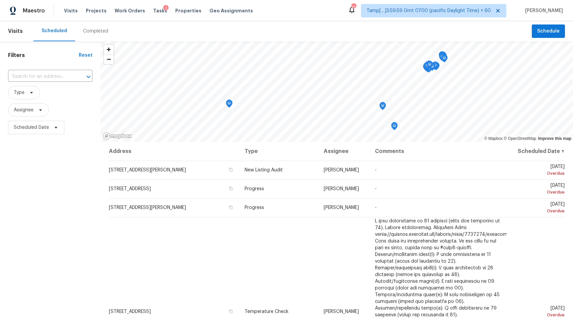
click at [91, 36] on div "Completed" at bounding box center [95, 31] width 41 height 20
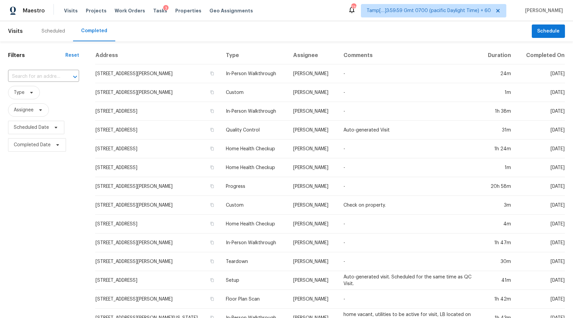
click at [46, 76] on input "text" at bounding box center [34, 76] width 52 height 10
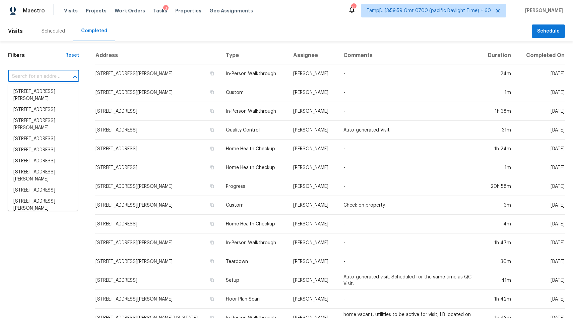
paste input "[STREET_ADDRESS][PERSON_NAME]"
type input "[STREET_ADDRESS][PERSON_NAME]"
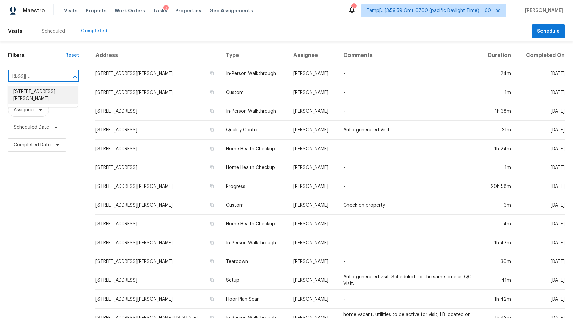
click at [35, 93] on li "[STREET_ADDRESS][PERSON_NAME]" at bounding box center [43, 95] width 70 height 18
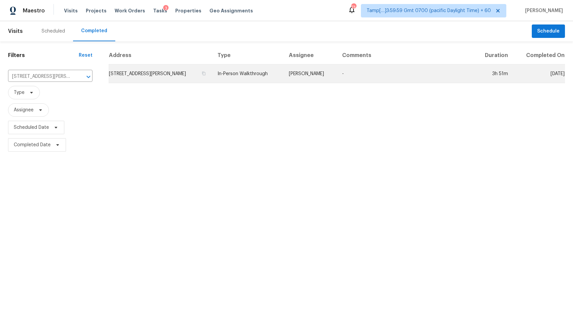
click at [235, 68] on td "In-Person Walkthrough" at bounding box center [247, 73] width 71 height 19
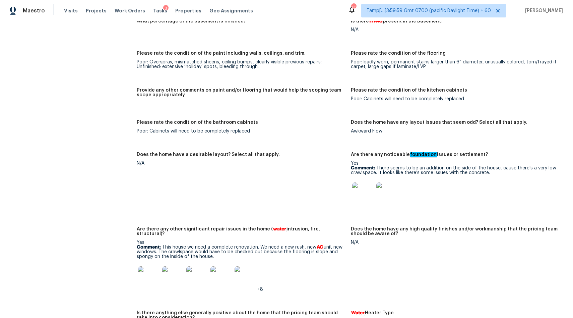
scroll to position [1384, 0]
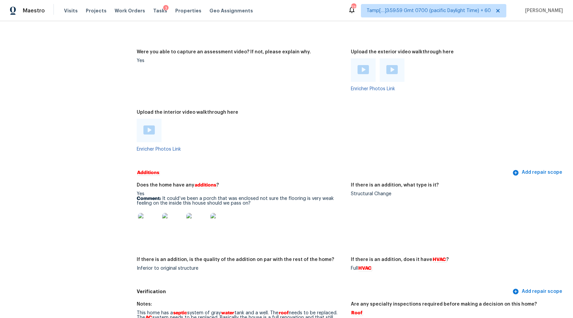
click at [350, 191] on figure "Does the home have any additions ? Yes Comment: It could’ve been a porch that w…" at bounding box center [244, 216] width 214 height 66
drag, startPoint x: 352, startPoint y: 189, endPoint x: 401, endPoint y: 189, distance: 49.3
click at [401, 191] on div "Structural Change" at bounding box center [455, 193] width 209 height 5
copy div "Structural Change"
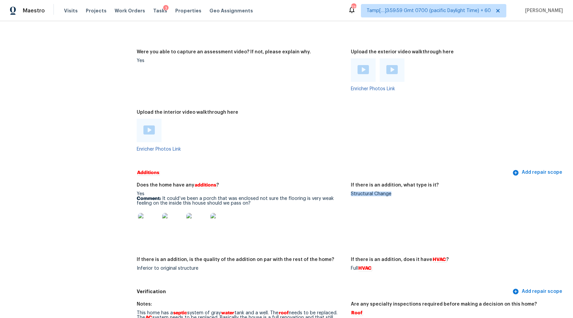
scroll to position [1425, 0]
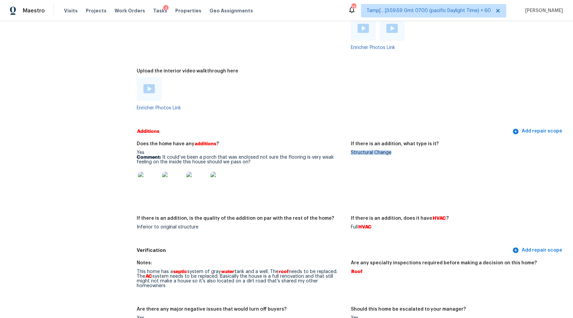
click at [150, 178] on img at bounding box center [148, 182] width 21 height 21
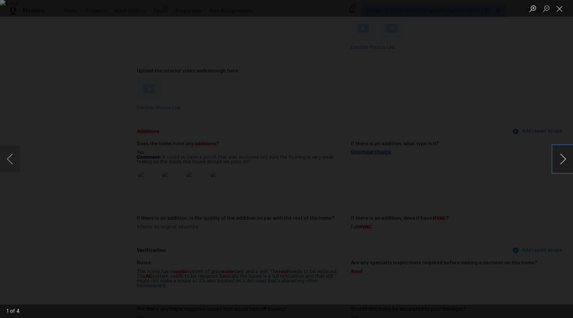
click at [561, 164] on button "Next image" at bounding box center [563, 159] width 20 height 27
click at [563, 164] on button "Next image" at bounding box center [563, 159] width 20 height 27
click at [564, 158] on button "Next image" at bounding box center [563, 159] width 20 height 27
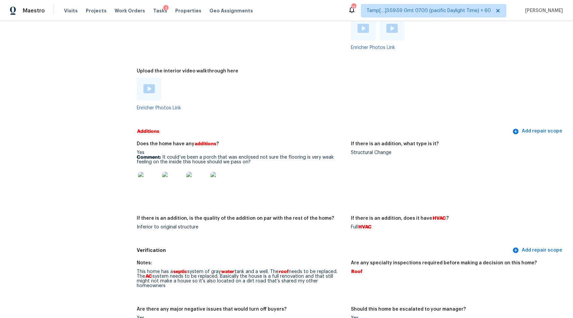
scroll to position [850, 0]
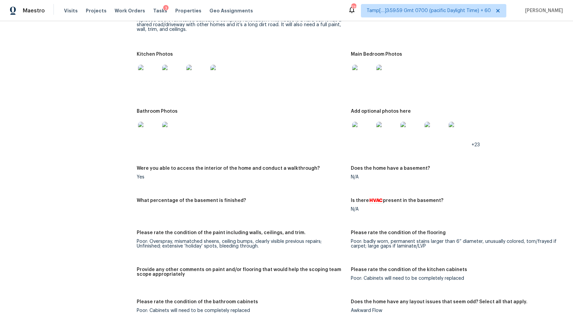
click at [255, 99] on figure "Kitchen Photos" at bounding box center [244, 76] width 214 height 49
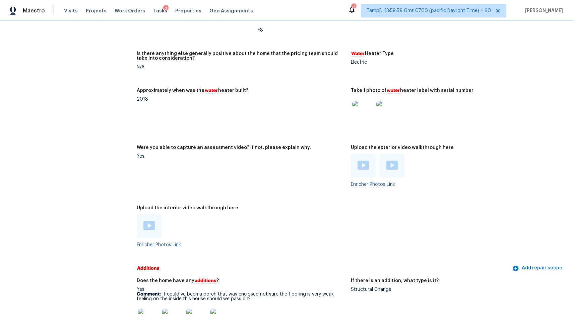
scroll to position [1304, 0]
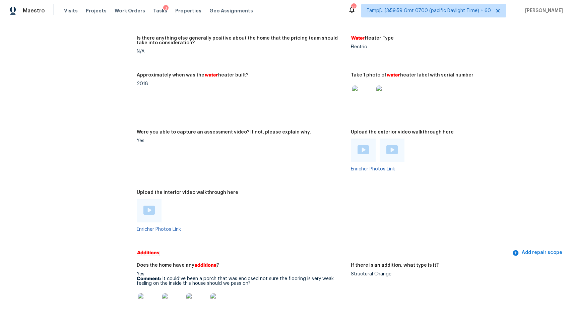
click at [149, 206] on img at bounding box center [149, 210] width 11 height 9
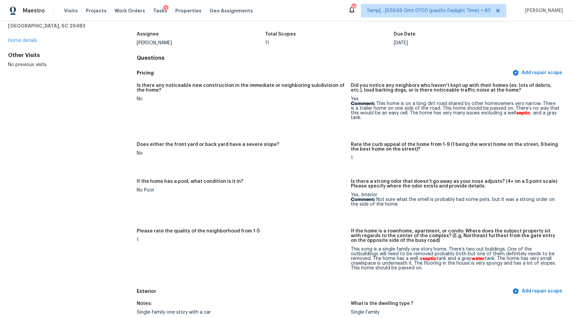
scroll to position [0, 0]
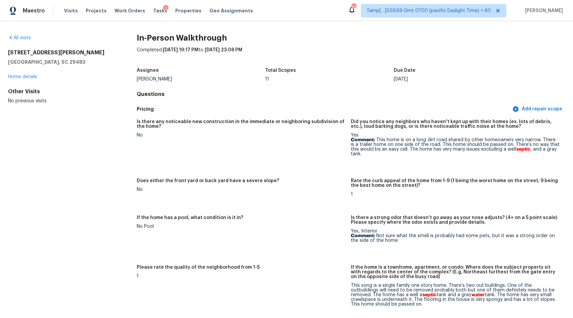
click at [337, 265] on div "Is there any noticeable new construction in the immediate or neighboring subdiv…" at bounding box center [351, 218] width 429 height 206
click at [542, 236] on p "Comment: Not sure what the smell is probably had some pets, but it was a strong…" at bounding box center [455, 237] width 209 height 9
drag, startPoint x: 479, startPoint y: 235, endPoint x: 568, endPoint y: 236, distance: 89.2
click at [568, 236] on div "All visits 126 Mizzell Rd Summerville, SC 29483 Home details Other Visits No pr…" at bounding box center [286, 169] width 573 height 297
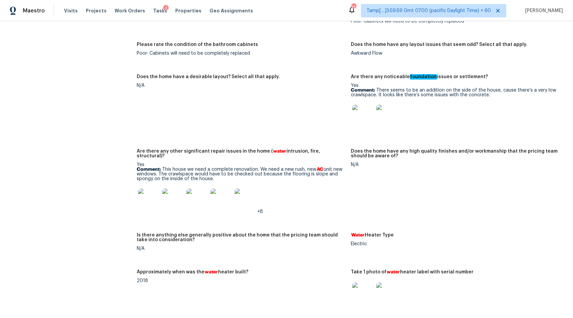
scroll to position [1098, 0]
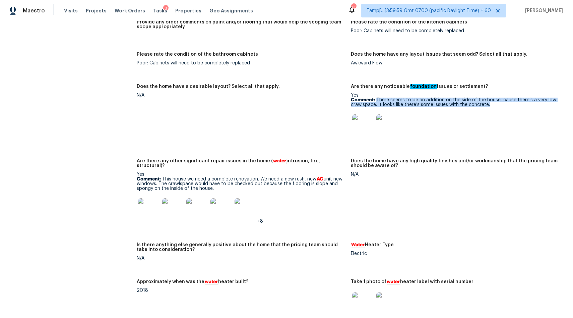
drag, startPoint x: 377, startPoint y: 102, endPoint x: 496, endPoint y: 108, distance: 118.8
click at [496, 107] on p "Comment: There seems to be an addition on the side of the house, cause there’s …" at bounding box center [455, 102] width 209 height 9
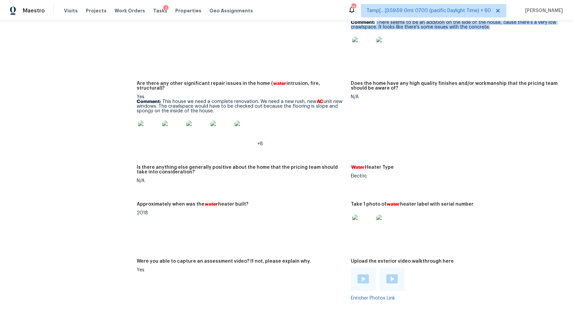
scroll to position [1175, 0]
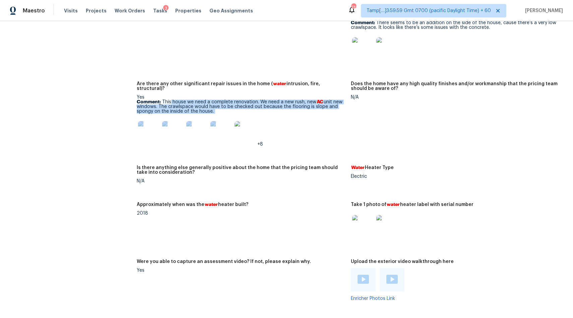
drag, startPoint x: 171, startPoint y: 98, endPoint x: 250, endPoint y: 111, distance: 80.5
click at [250, 111] on div "Yes Comment: This house we need a complete renovation. We need a new rush, new …" at bounding box center [241, 121] width 209 height 52
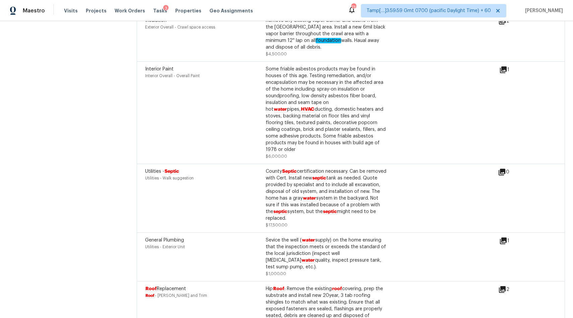
scroll to position [2256, 0]
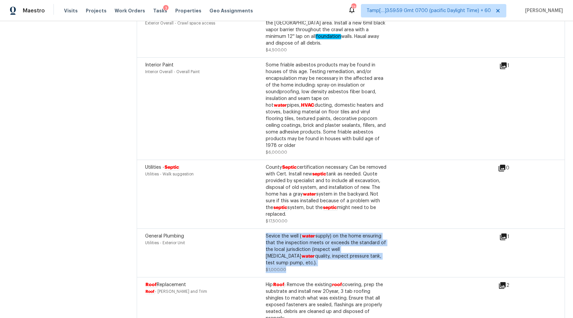
drag, startPoint x: 309, startPoint y: 252, endPoint x: 267, endPoint y: 221, distance: 52.5
click at [267, 228] on div "General Plumbing Utilities - Exterior Unit Sevice the well ( water supply) on t…" at bounding box center [351, 252] width 429 height 49
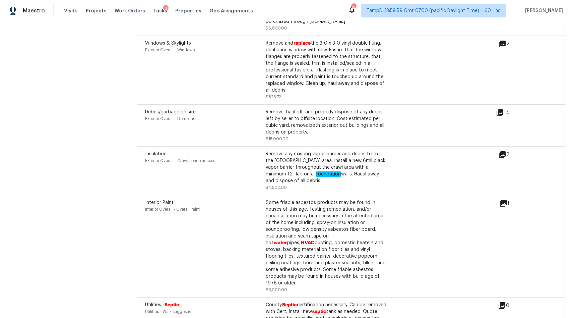
scroll to position [1016, 0]
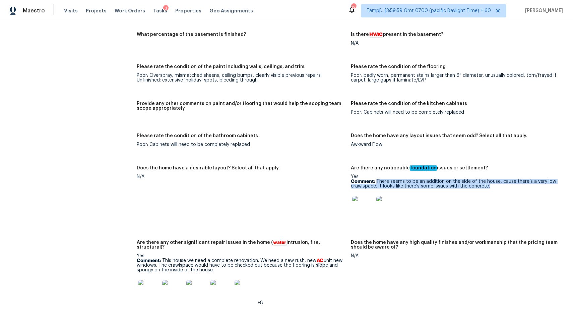
drag, startPoint x: 377, startPoint y: 182, endPoint x: 489, endPoint y: 187, distance: 112.1
click at [489, 187] on p "Comment: There seems to be an addition on the side of the house, cause there’s …" at bounding box center [455, 183] width 209 height 9
copy p "There seems to be an addition on the side of the house, cause there’s a very lo…"
click at [362, 201] on img at bounding box center [362, 206] width 21 height 21
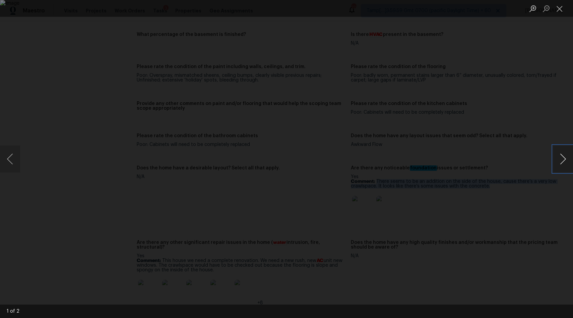
click at [567, 159] on button "Next image" at bounding box center [563, 159] width 20 height 27
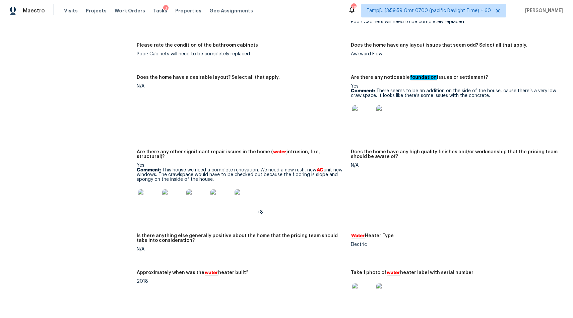
scroll to position [1140, 0]
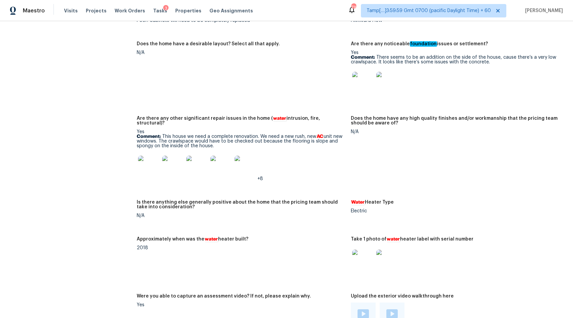
click at [155, 166] on img at bounding box center [148, 166] width 21 height 21
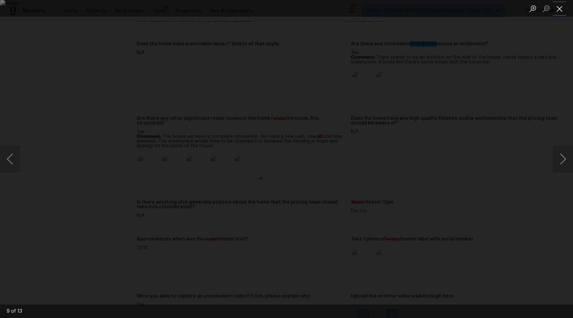
click at [556, 9] on button "Close lightbox" at bounding box center [559, 9] width 13 height 12
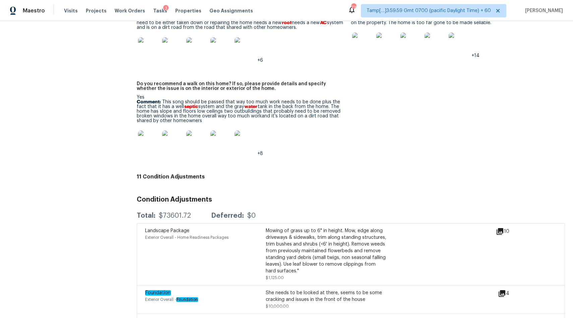
scroll to position [1731, 0]
drag, startPoint x: 162, startPoint y: 211, endPoint x: 192, endPoint y: 211, distance: 30.2
click at [192, 212] on div "Total: $73601.72 Deferred: $0" at bounding box center [196, 215] width 119 height 7
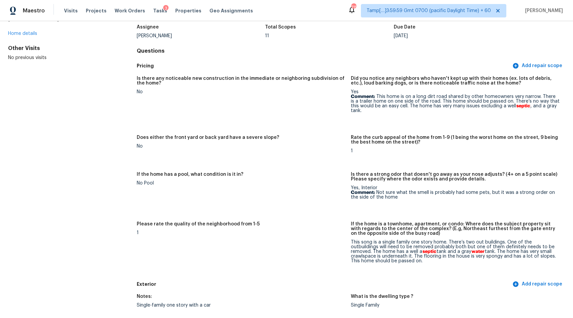
scroll to position [43, 0]
drag, startPoint x: 500, startPoint y: 194, endPoint x: 563, endPoint y: 200, distance: 62.6
click at [563, 200] on figure "Is there a strong odor that doesn't go away as your nose adjusts? (4+ on a 5 po…" at bounding box center [458, 193] width 214 height 42
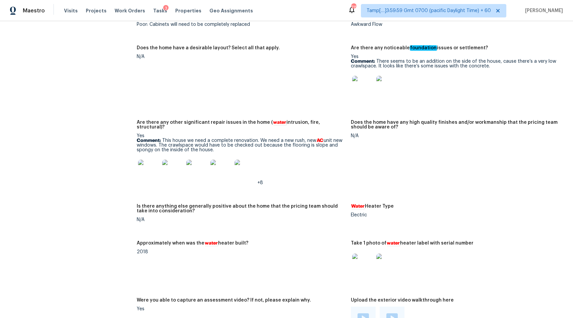
scroll to position [1135, 0]
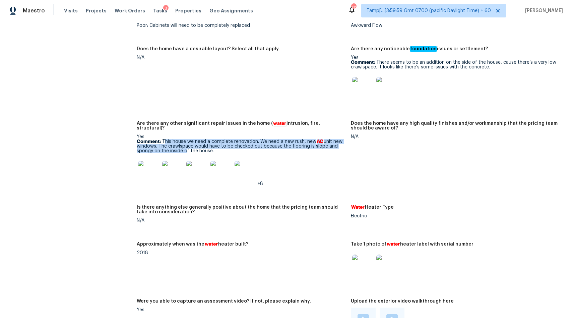
drag, startPoint x: 164, startPoint y: 138, endPoint x: 184, endPoint y: 148, distance: 21.5
click at [184, 148] on p "Comment: This house we need a complete renovation. We need a new rush, new AC u…" at bounding box center [241, 146] width 209 height 14
click at [254, 154] on div "Yes Comment: This house we need a complete renovation. We need a new rush, new …" at bounding box center [241, 160] width 209 height 52
drag, startPoint x: 162, startPoint y: 139, endPoint x: 258, endPoint y: 139, distance: 95.9
click at [258, 139] on p "Comment: This house we need a complete renovation. We need a new rush, new AC u…" at bounding box center [241, 146] width 209 height 14
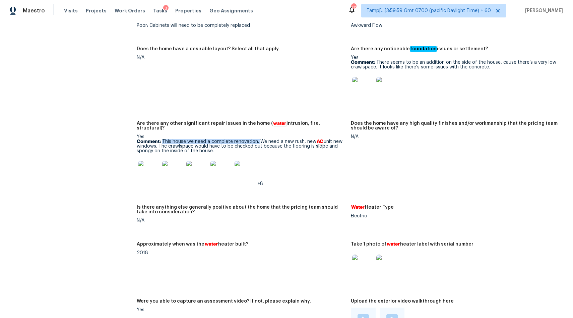
copy p "This house we need a complete renovation."
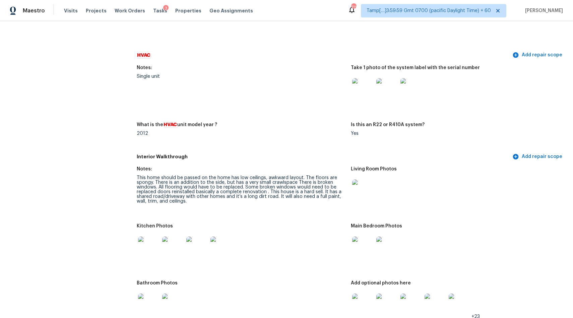
scroll to position [680, 0]
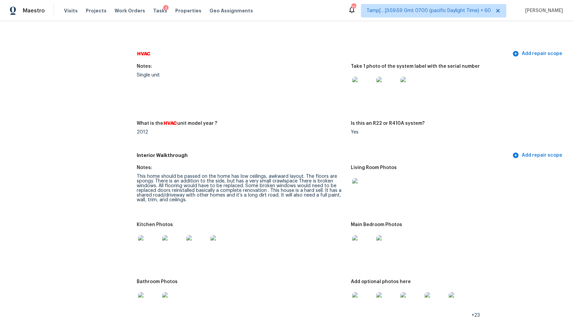
click at [185, 182] on div "This home should be passed on the home has low ceilings, awkward layout. The fl…" at bounding box center [241, 188] width 209 height 28
click at [259, 176] on div "This home should be passed on the home has low ceilings, awkward layout. The fl…" at bounding box center [241, 188] width 209 height 28
drag, startPoint x: 237, startPoint y: 176, endPoint x: 139, endPoint y: 184, distance: 98.3
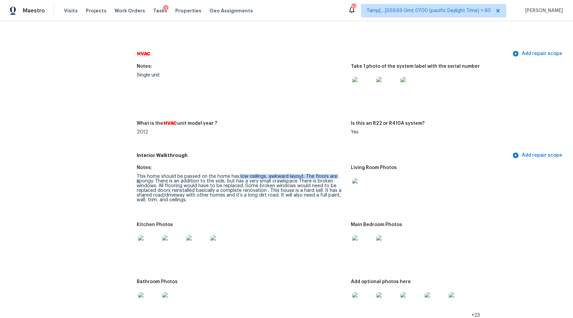
click at [139, 184] on div "This home should be passed on the home has low ceilings, awkward layout. The fl…" at bounding box center [241, 188] width 209 height 28
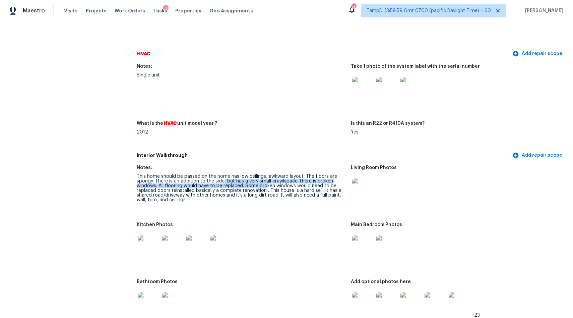
drag, startPoint x: 223, startPoint y: 180, endPoint x: 267, endPoint y: 188, distance: 44.1
click at [267, 188] on div "This home should be passed on the home has low ceilings, awkward layout. The fl…" at bounding box center [241, 188] width 209 height 28
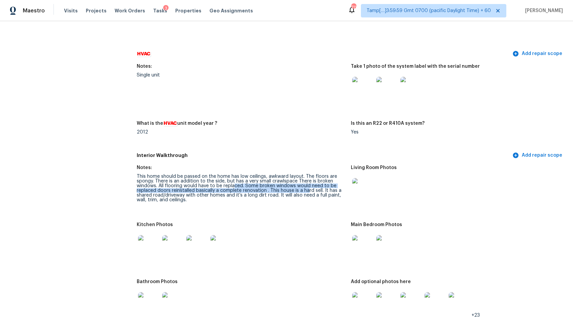
drag, startPoint x: 233, startPoint y: 189, endPoint x: 305, endPoint y: 190, distance: 72.4
click at [306, 190] on div "This home should be passed on the home has low ceilings, awkward layout. The fl…" at bounding box center [241, 188] width 209 height 28
click at [305, 190] on div "This home should be passed on the home has low ceilings, awkward layout. The fl…" at bounding box center [241, 188] width 209 height 28
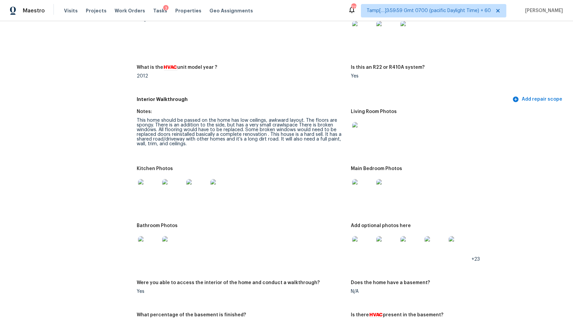
scroll to position [735, 0]
drag, startPoint x: 156, startPoint y: 127, endPoint x: 293, endPoint y: 127, distance: 137.2
click at [294, 127] on div "This home should be passed on the home has low ceilings, awkward layout. The fl…" at bounding box center [241, 132] width 209 height 28
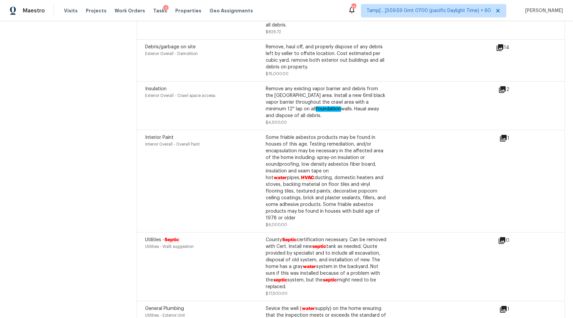
scroll to position [2177, 0]
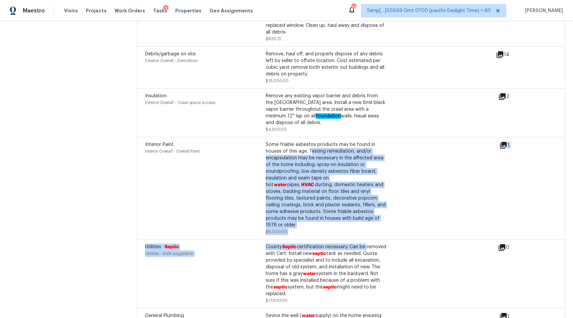
drag, startPoint x: 311, startPoint y: 147, endPoint x: 383, endPoint y: 233, distance: 112.1
click at [383, 233] on div "Landscape Package Exterior Overall - Home Readiness Packages Mowing of grass up…" at bounding box center [351, 94] width 429 height 636
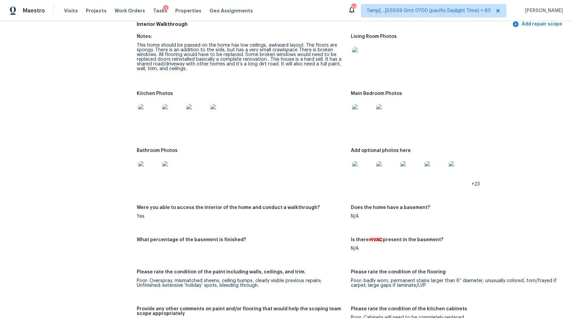
scroll to position [0, 0]
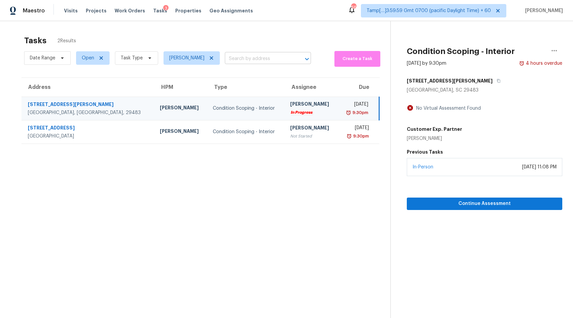
click at [282, 59] on input "text" at bounding box center [258, 59] width 67 height 10
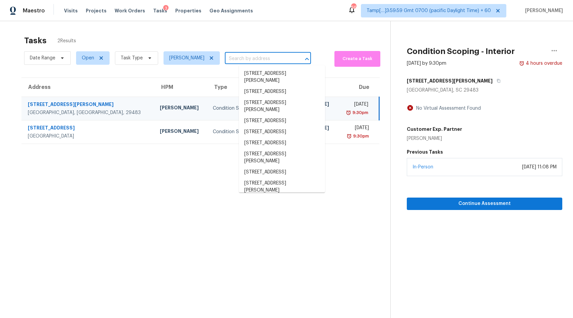
click at [114, 204] on section "Tasks 2 Results Date Range Open Task Type [PERSON_NAME] ​ Create a Task Address…" at bounding box center [201, 185] width 380 height 307
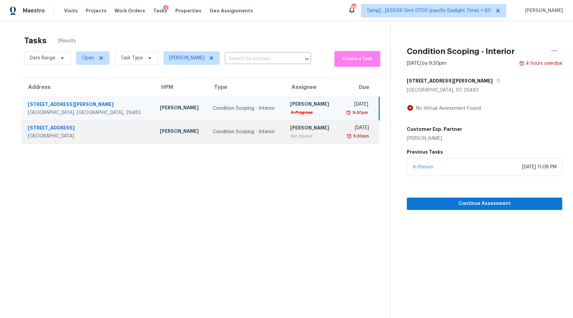
click at [290, 131] on div "[PERSON_NAME]" at bounding box center [311, 128] width 42 height 8
